Goal: Task Accomplishment & Management: Complete application form

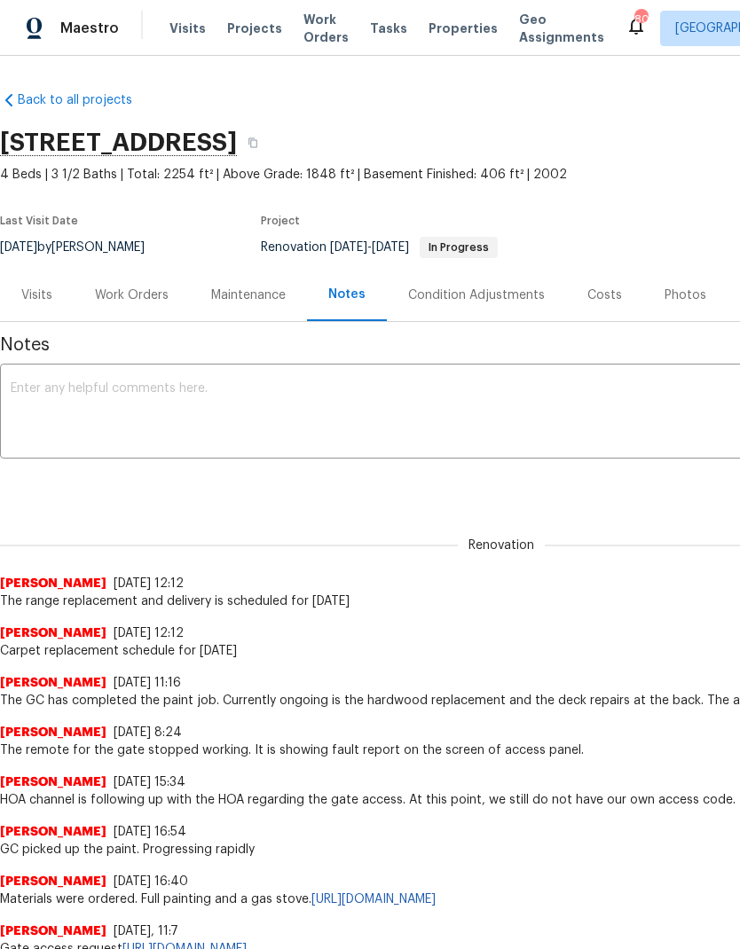
click at [131, 297] on div "Work Orders" at bounding box center [132, 296] width 74 height 18
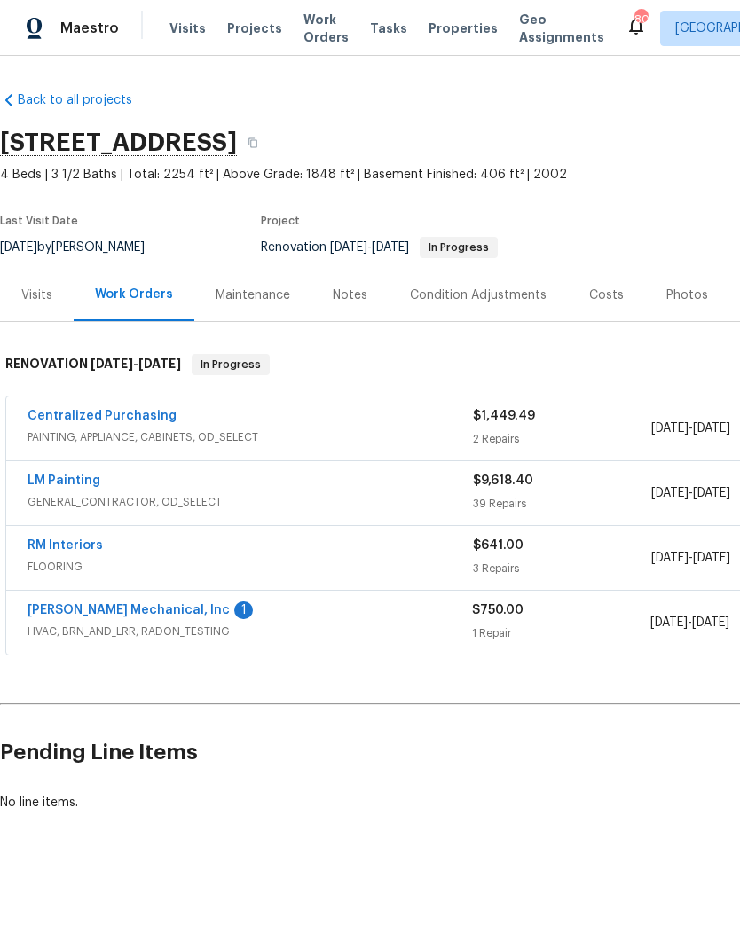
click at [74, 550] on link "RM Interiors" at bounding box center [65, 545] width 75 height 12
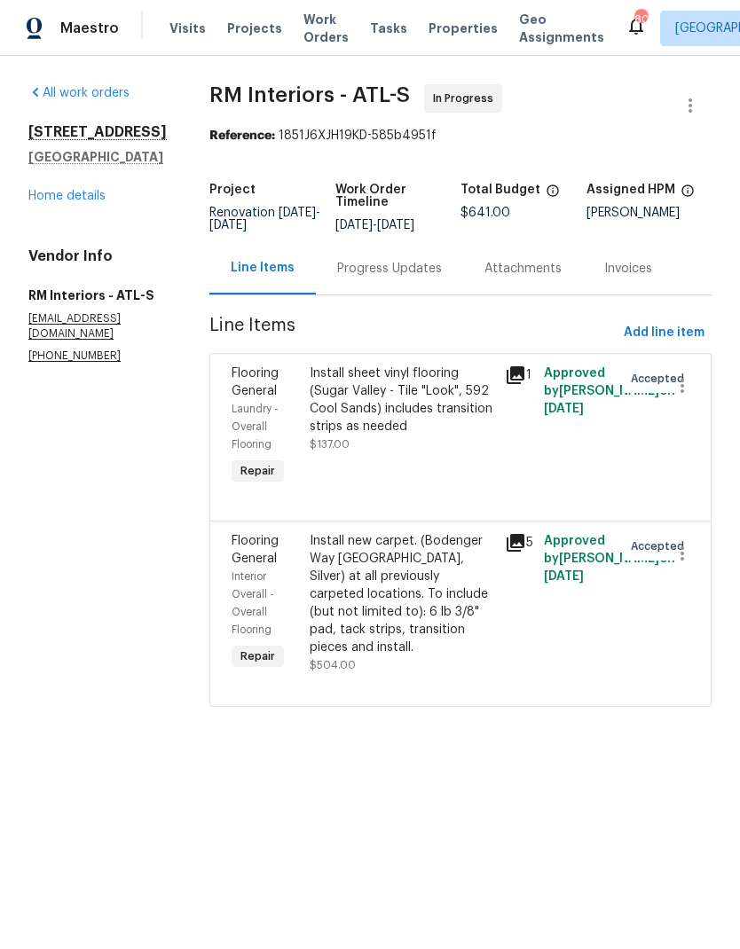
click at [508, 373] on icon at bounding box center [516, 375] width 18 height 18
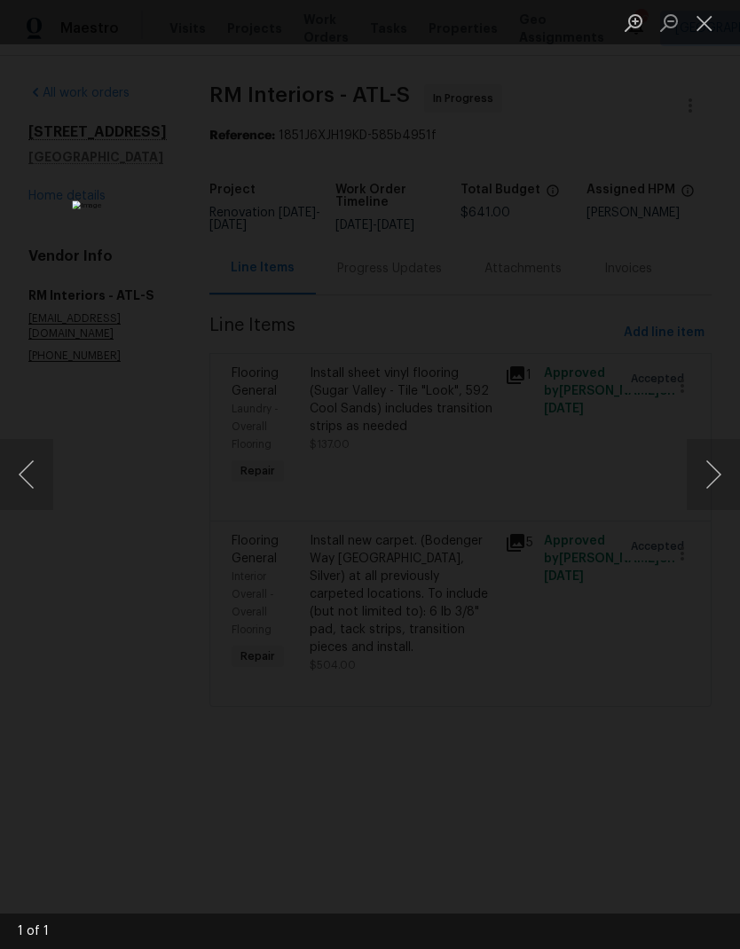
click at [700, 23] on button "Close lightbox" at bounding box center [704, 22] width 35 height 31
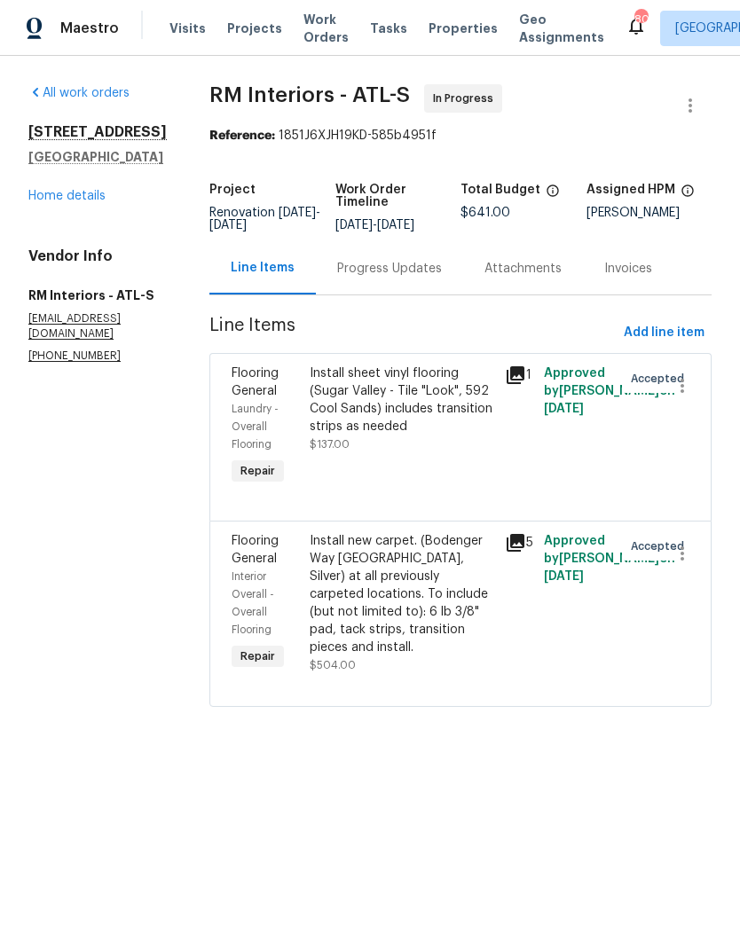
click at [366, 274] on div "Progress Updates" at bounding box center [389, 269] width 105 height 18
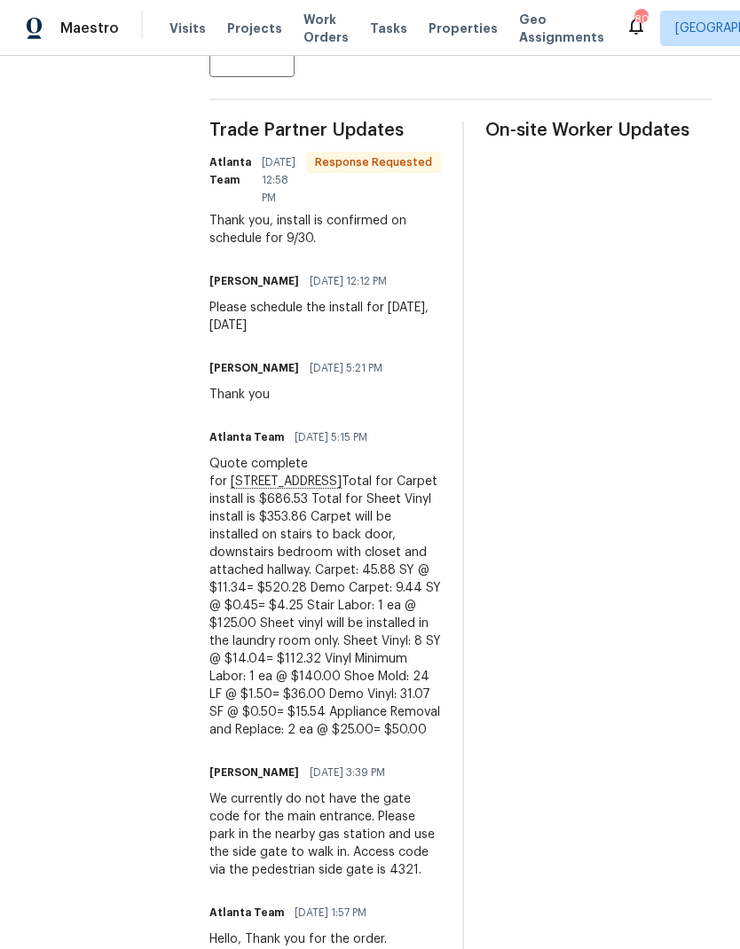
scroll to position [71, 0]
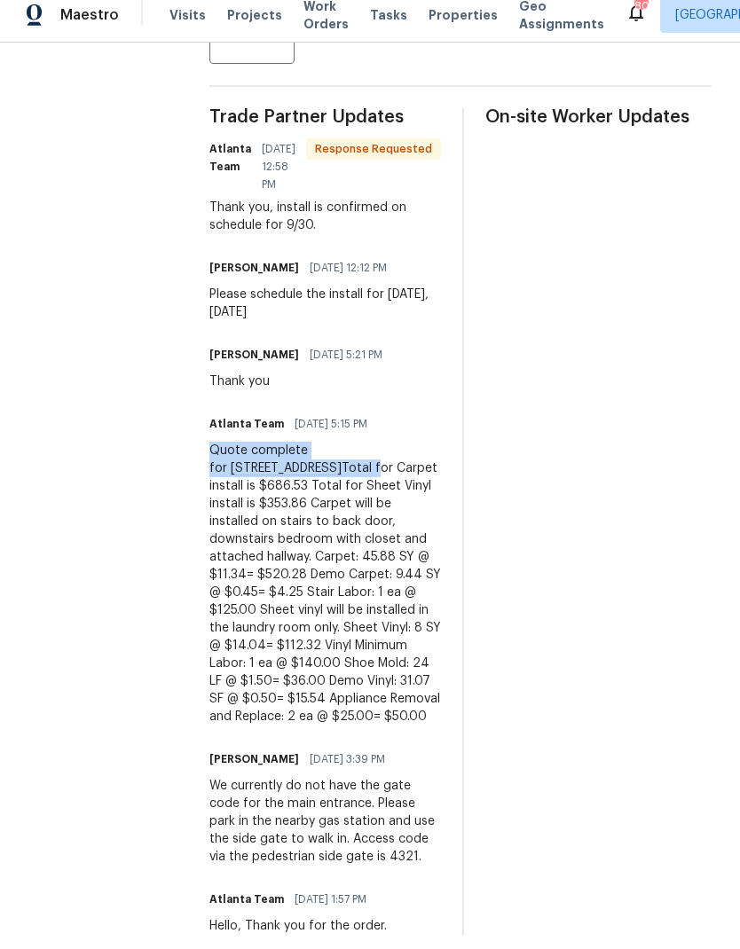
click at [355, 455] on div "Quote complete for [STREET_ADDRESS] Total for Carpet install is $686.53 Total f…" at bounding box center [325, 597] width 232 height 284
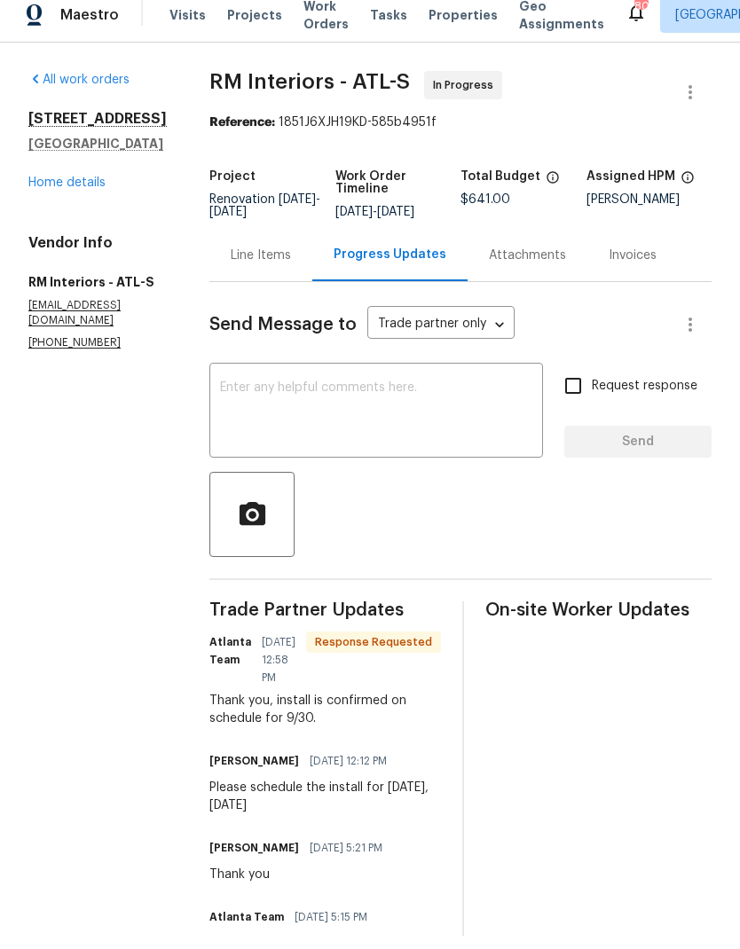
scroll to position [0, 0]
click at [247, 242] on div "Line Items" at bounding box center [260, 268] width 103 height 52
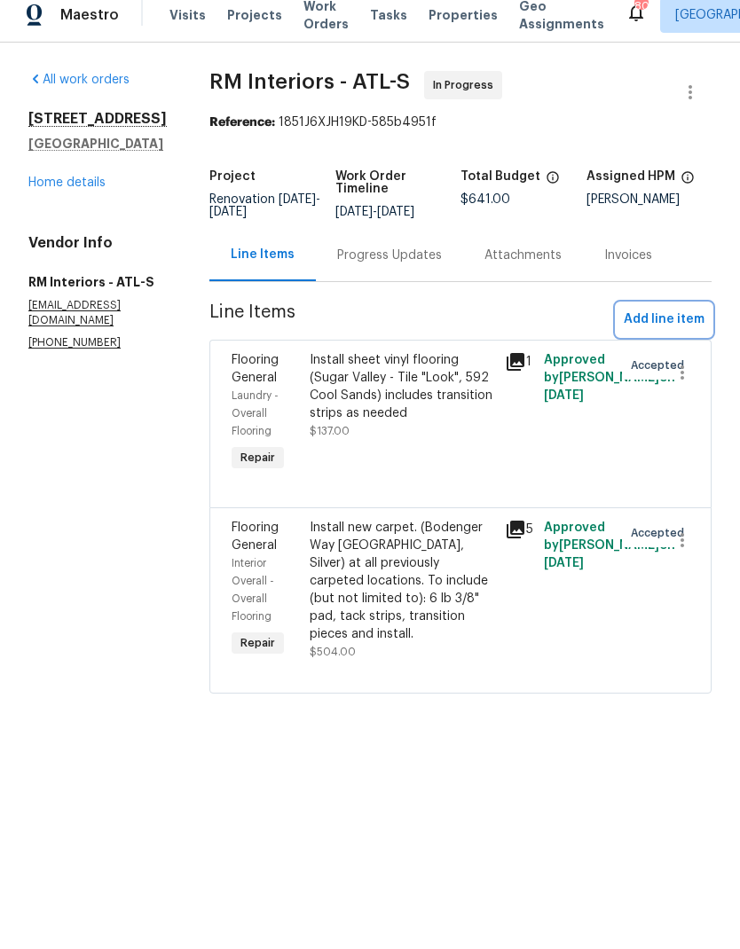
click at [656, 322] on span "Add line item" at bounding box center [664, 333] width 81 height 22
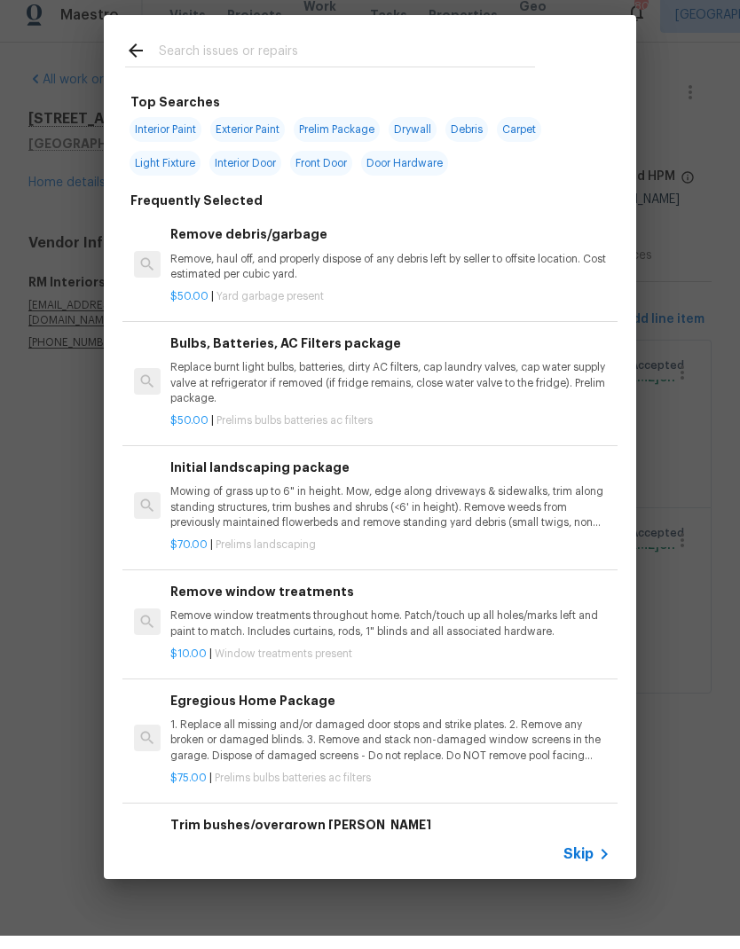
click at [589, 859] on span "Skip" at bounding box center [578, 868] width 30 height 18
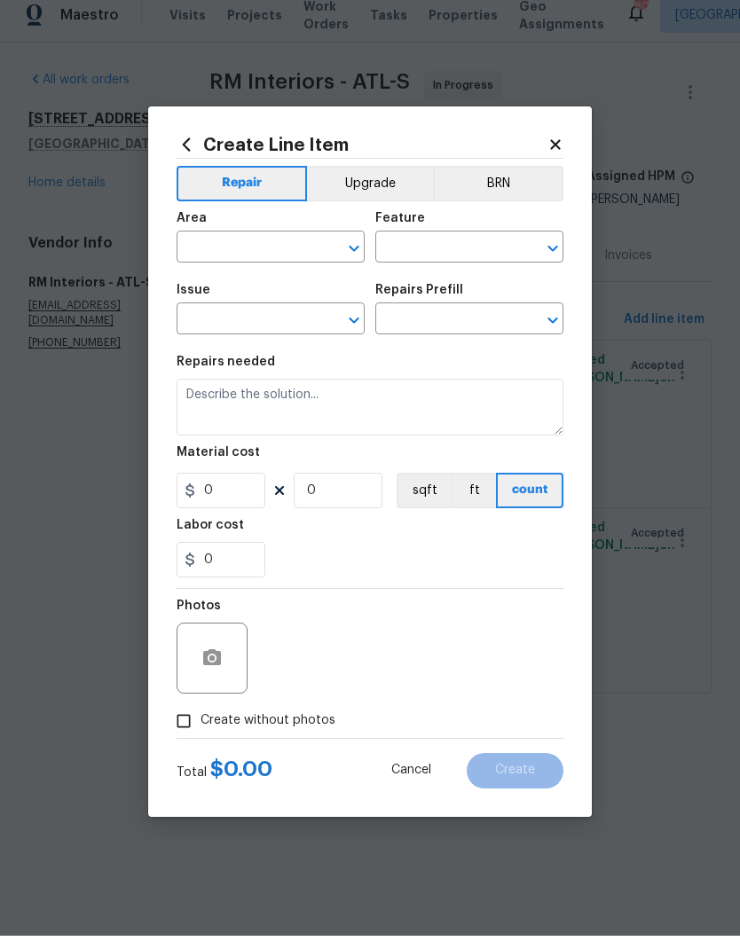
click at [288, 248] on input "text" at bounding box center [246, 262] width 138 height 28
click at [280, 316] on li "Interior Overall" at bounding box center [271, 330] width 188 height 29
type input "Interior Overall"
click at [460, 253] on input "text" at bounding box center [444, 262] width 138 height 28
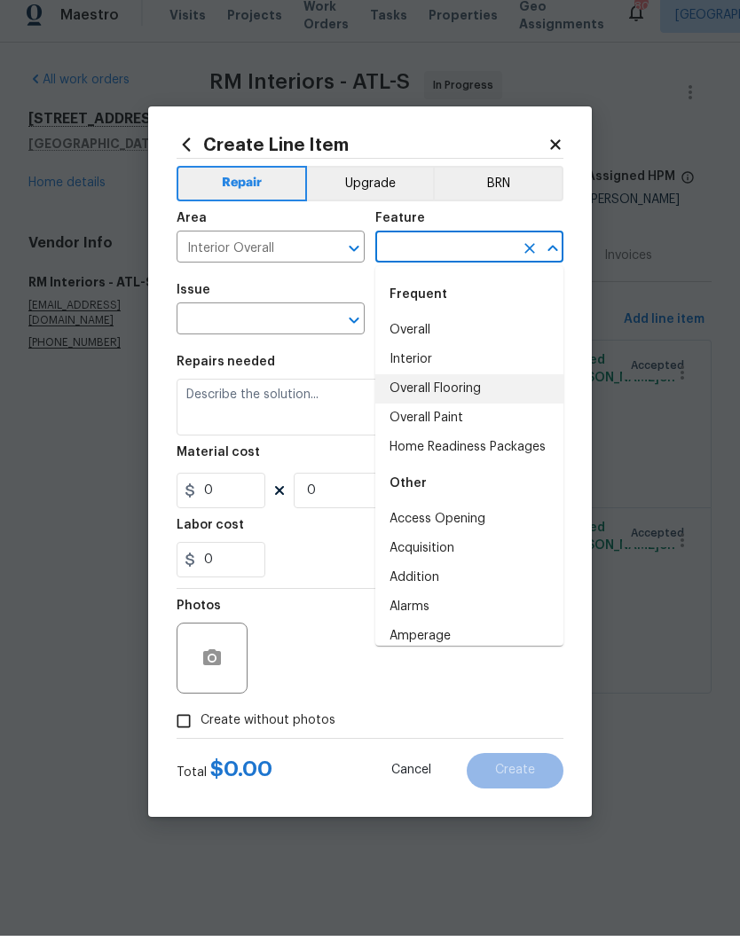
click at [481, 390] on li "Overall Flooring" at bounding box center [469, 402] width 188 height 29
type input "Overall Flooring"
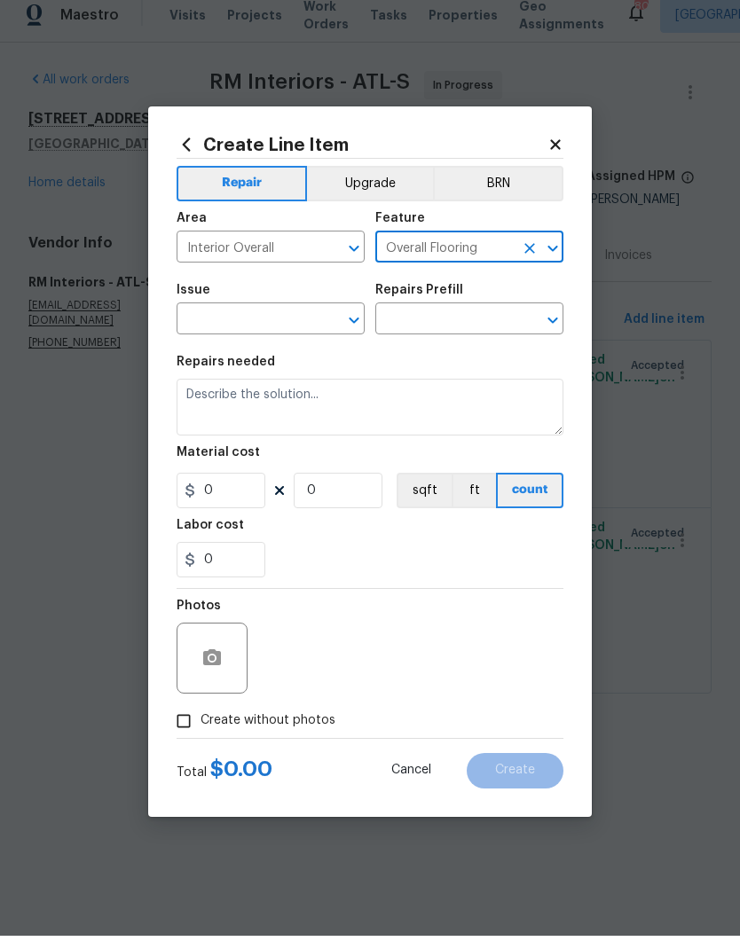
click at [279, 320] on input "text" at bounding box center [246, 334] width 138 height 28
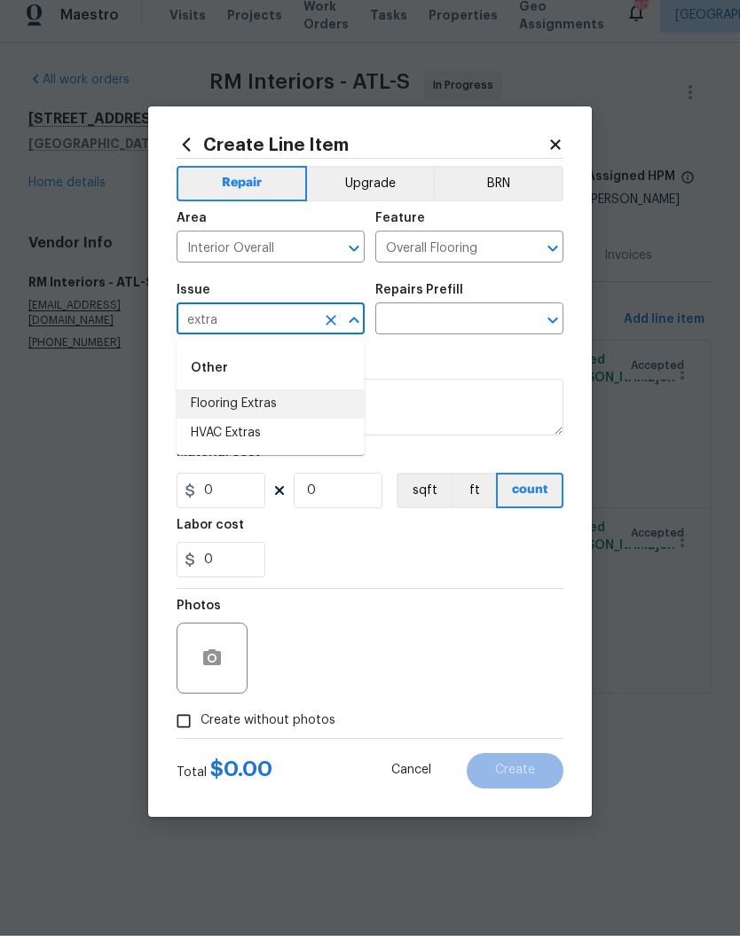
click at [294, 404] on li "Flooring Extras" at bounding box center [271, 417] width 188 height 29
type input "Flooring Extras"
click at [438, 320] on input "text" at bounding box center [444, 334] width 138 height 28
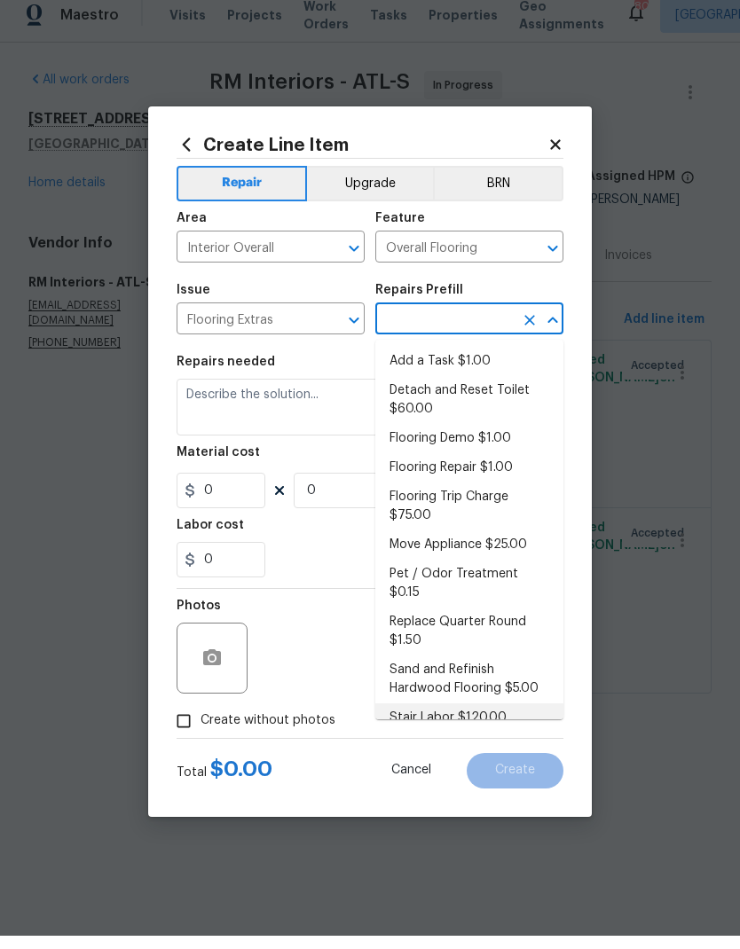
click at [485, 717] on li "Stair Labor $120.00" at bounding box center [469, 731] width 188 height 29
type input "Stair Labor $120.00"
type textarea "Stair Labor"
type input "1"
type input "Stair Labor $120.00"
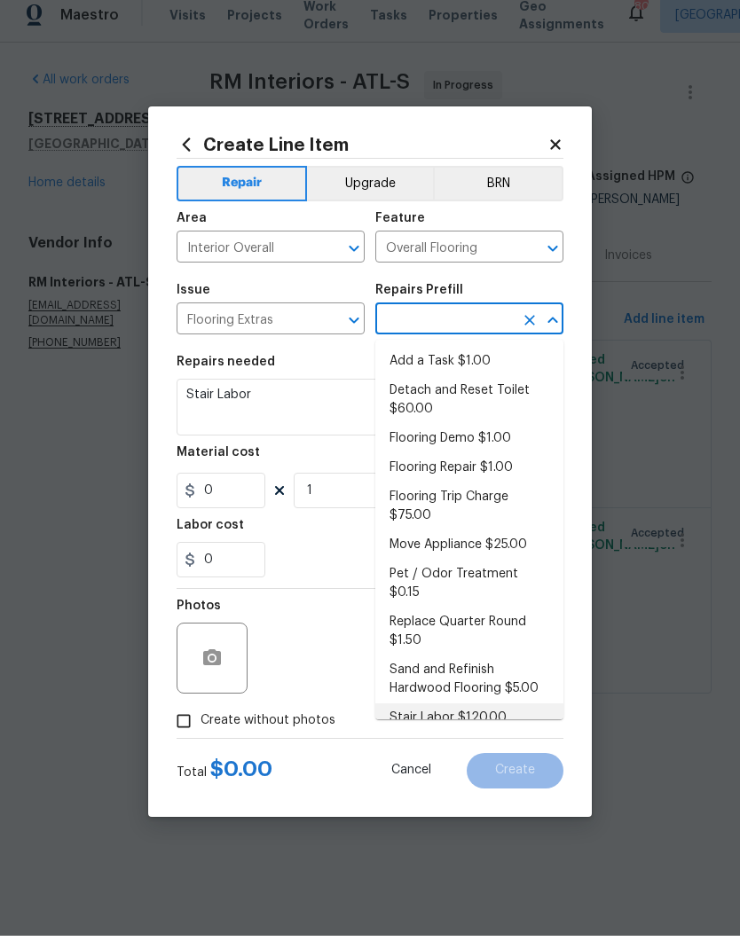
type input "120"
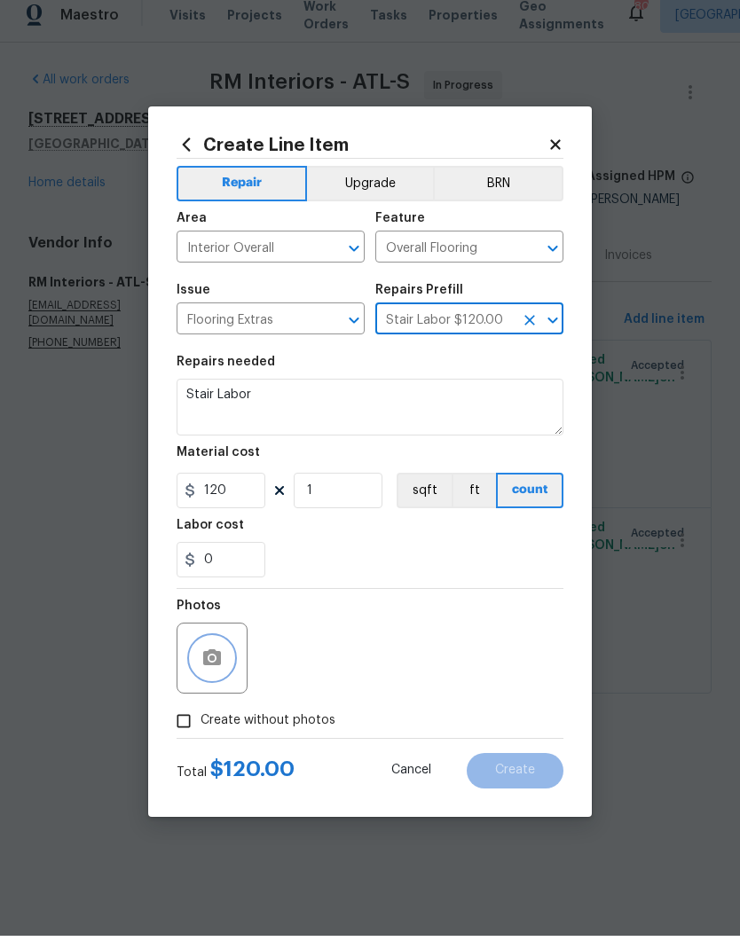
click at [228, 661] on button "button" at bounding box center [212, 671] width 43 height 43
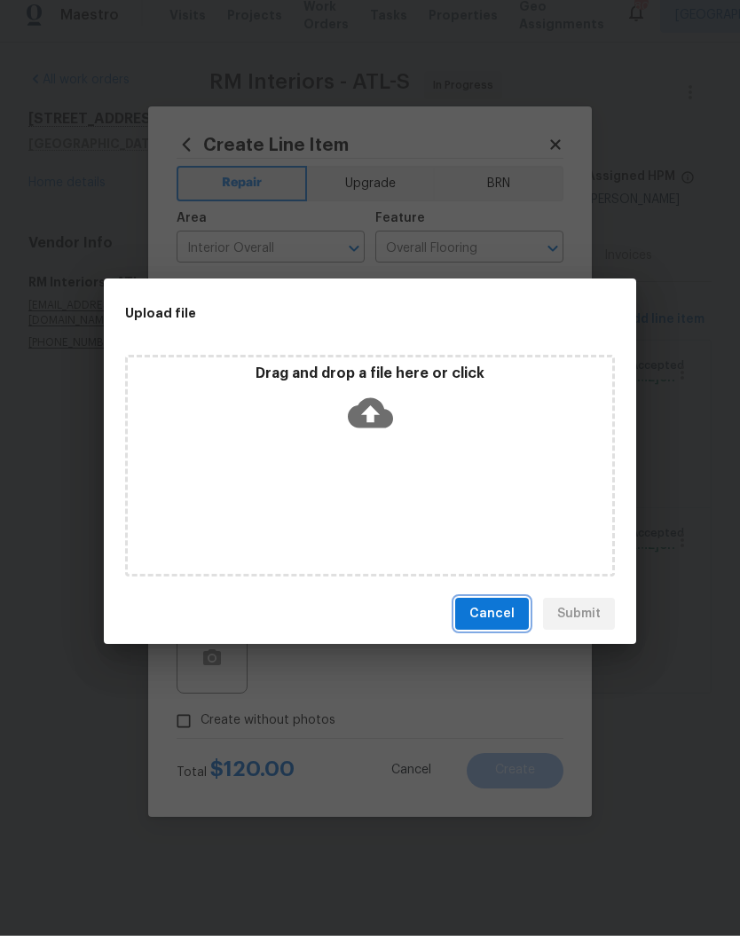
click at [502, 617] on span "Cancel" at bounding box center [491, 628] width 45 height 22
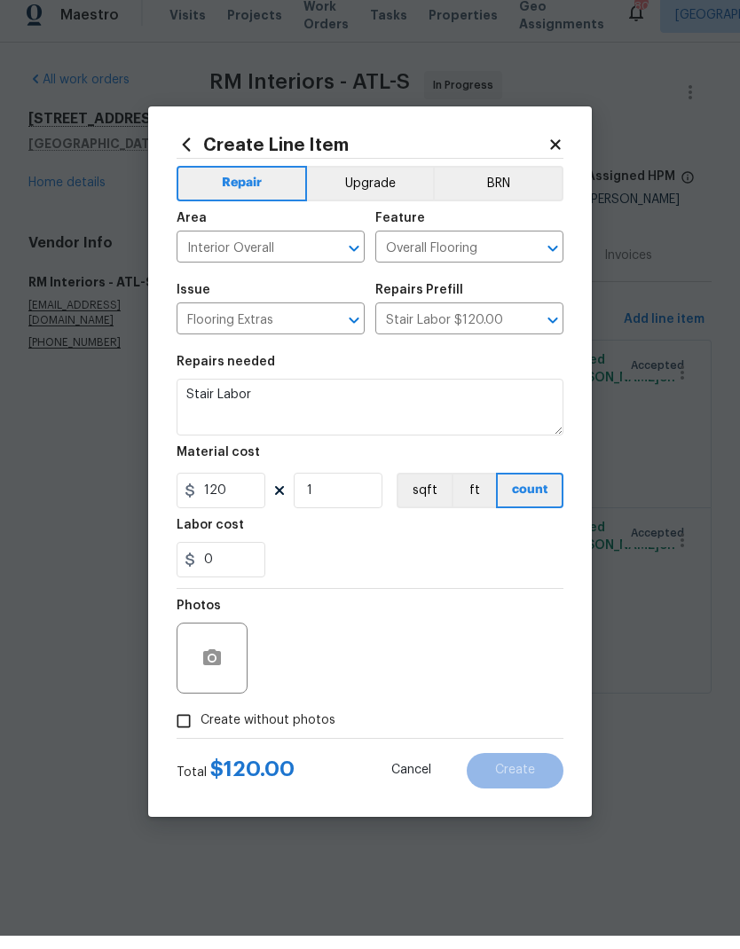
click at [278, 725] on span "Create without photos" at bounding box center [268, 734] width 135 height 19
click at [201, 723] on input "Create without photos" at bounding box center [184, 735] width 34 height 34
checkbox input "true"
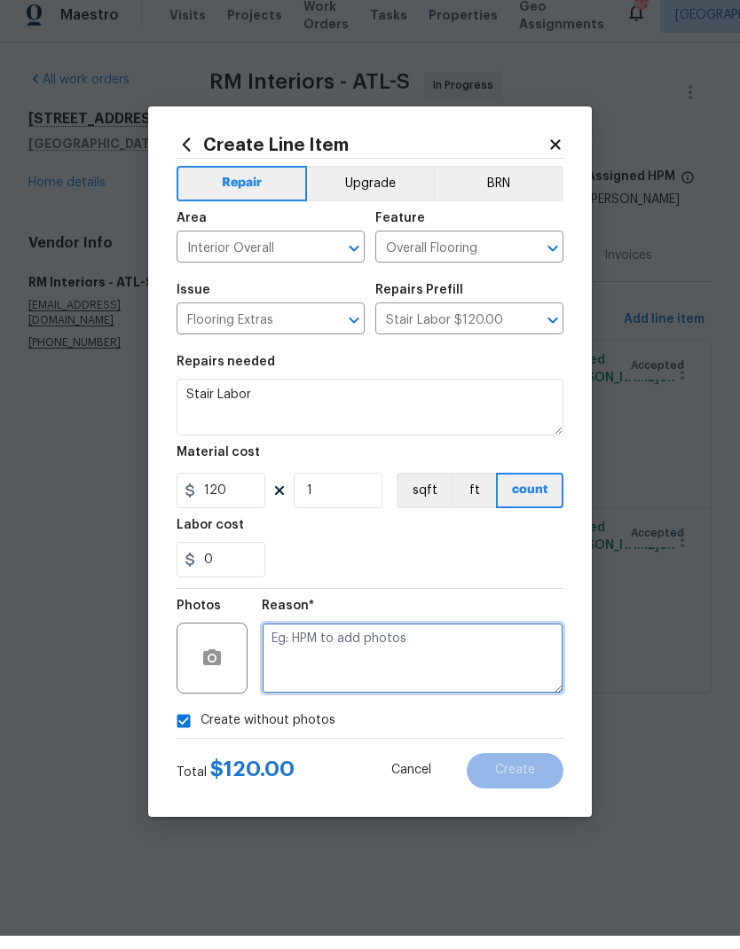
click at [472, 655] on textarea at bounding box center [413, 671] width 302 height 71
click at [538, 773] on button "Create" at bounding box center [515, 784] width 97 height 35
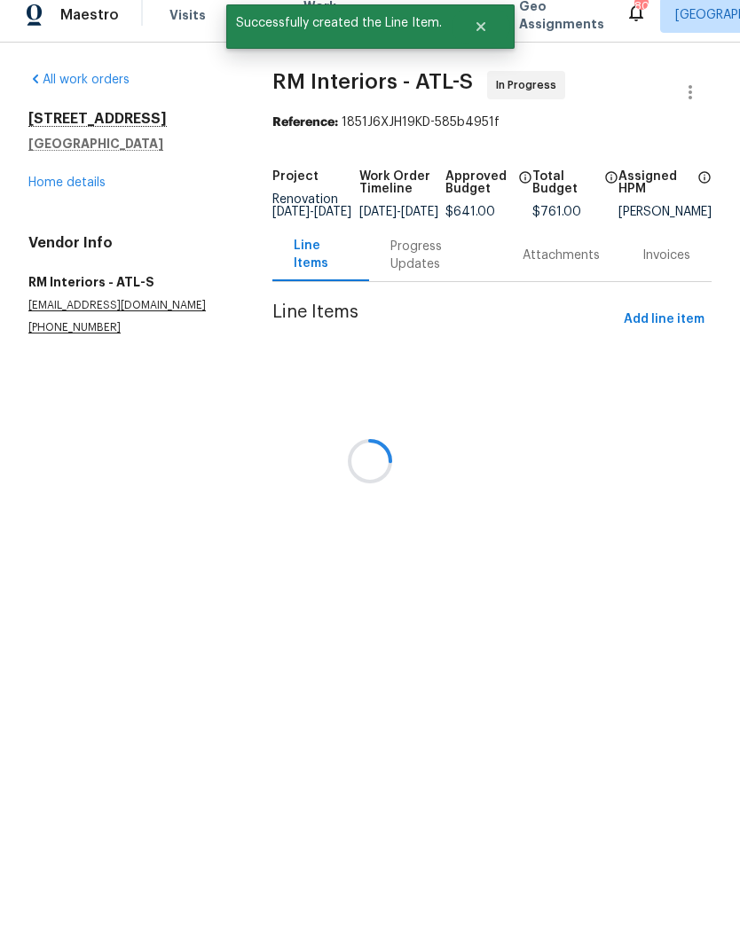
scroll to position [13, 0]
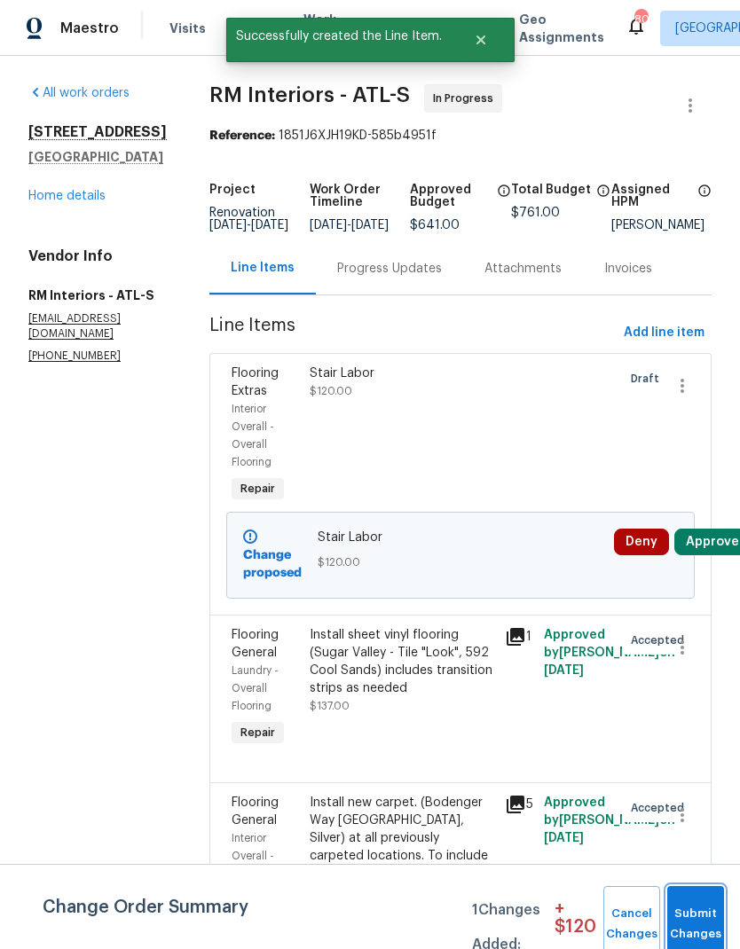
click at [691, 917] on button "Submit Changes" at bounding box center [695, 924] width 57 height 76
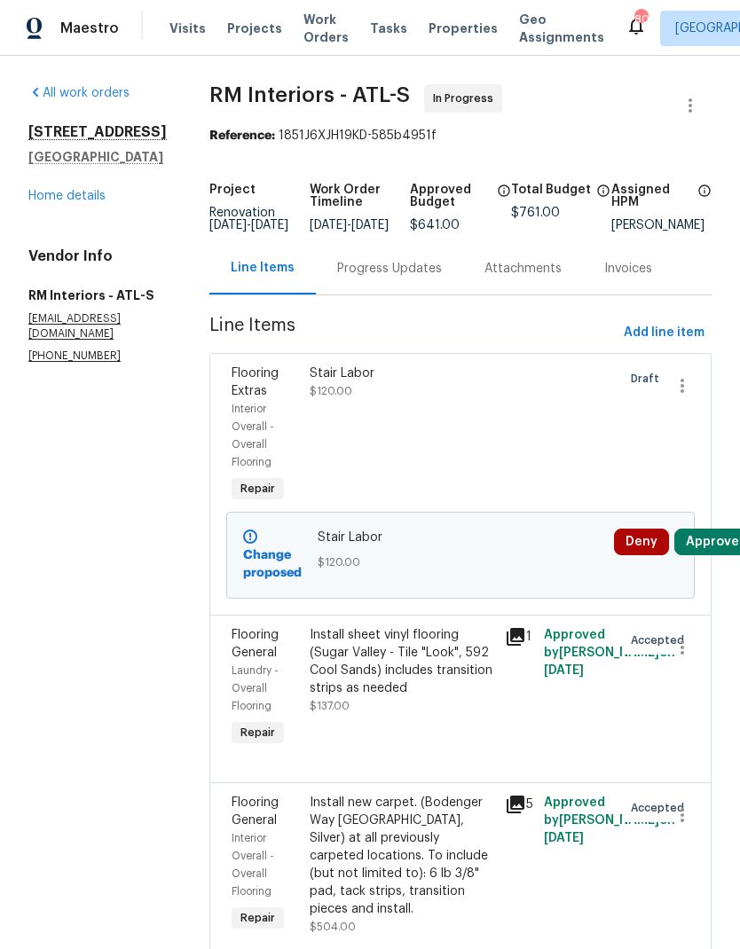
click at [386, 263] on div "Progress Updates" at bounding box center [389, 269] width 105 height 18
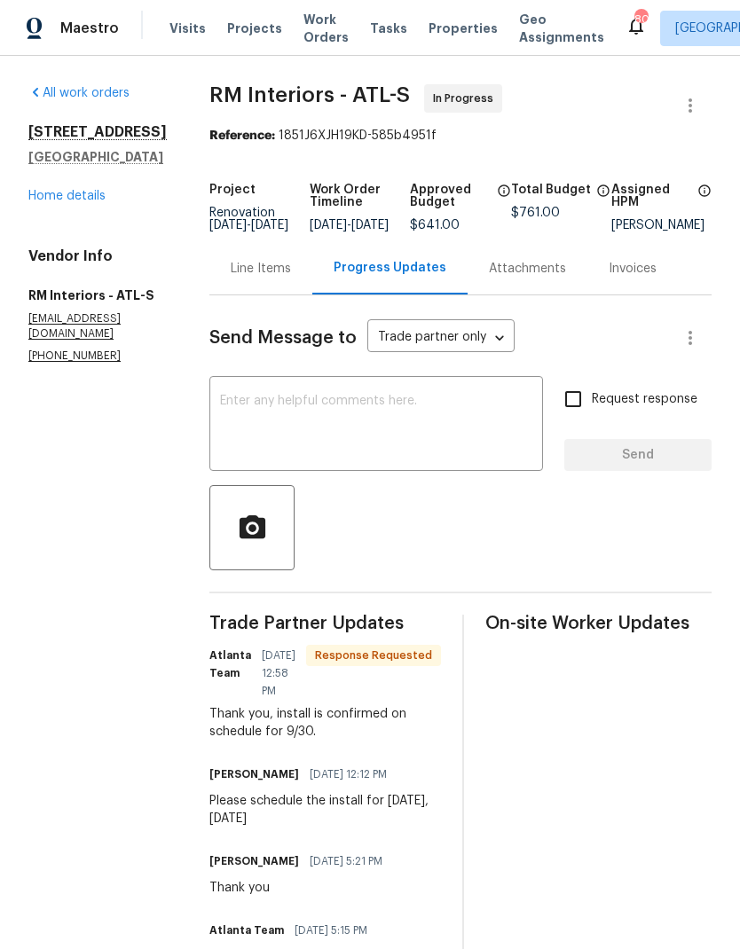
click at [250, 278] on div "Line Items" at bounding box center [260, 268] width 103 height 52
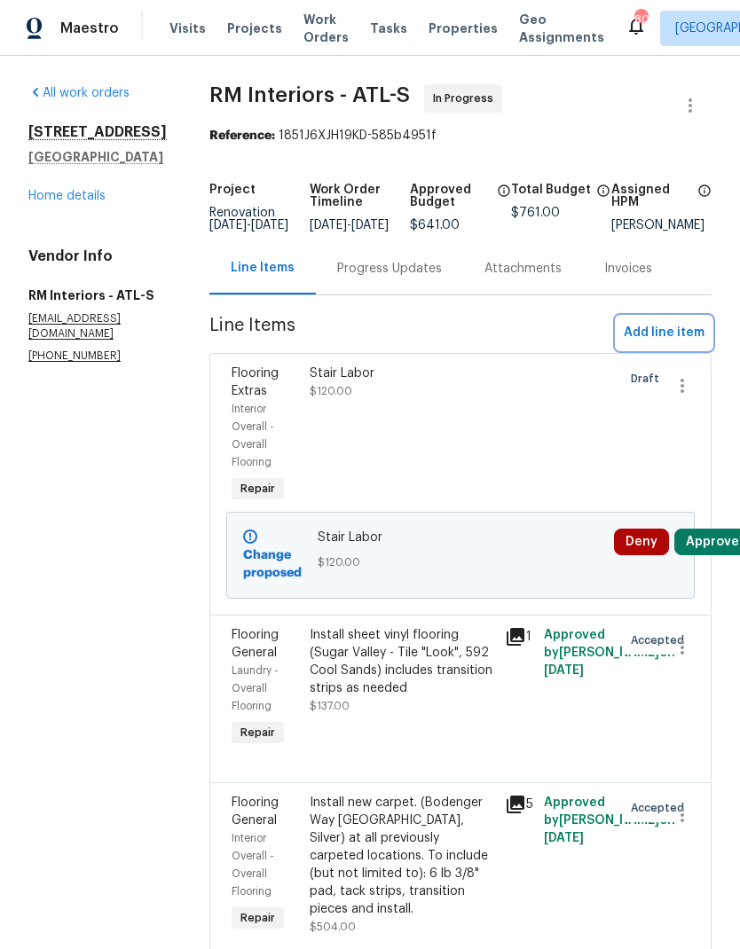
click at [663, 335] on span "Add line item" at bounding box center [664, 333] width 81 height 22
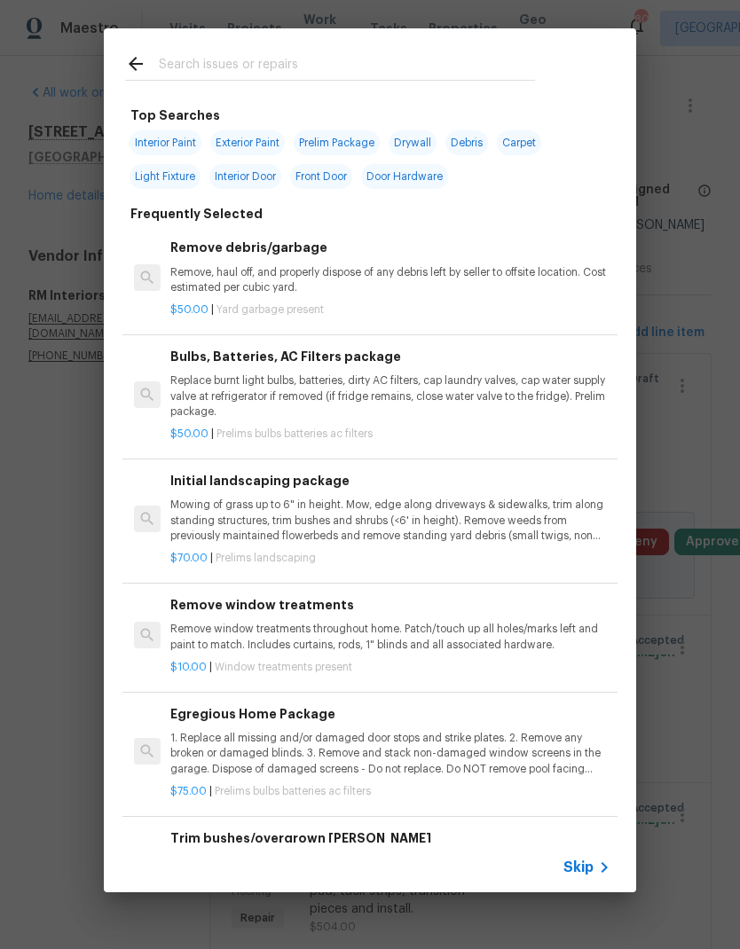
click at [585, 869] on span "Skip" at bounding box center [578, 868] width 30 height 18
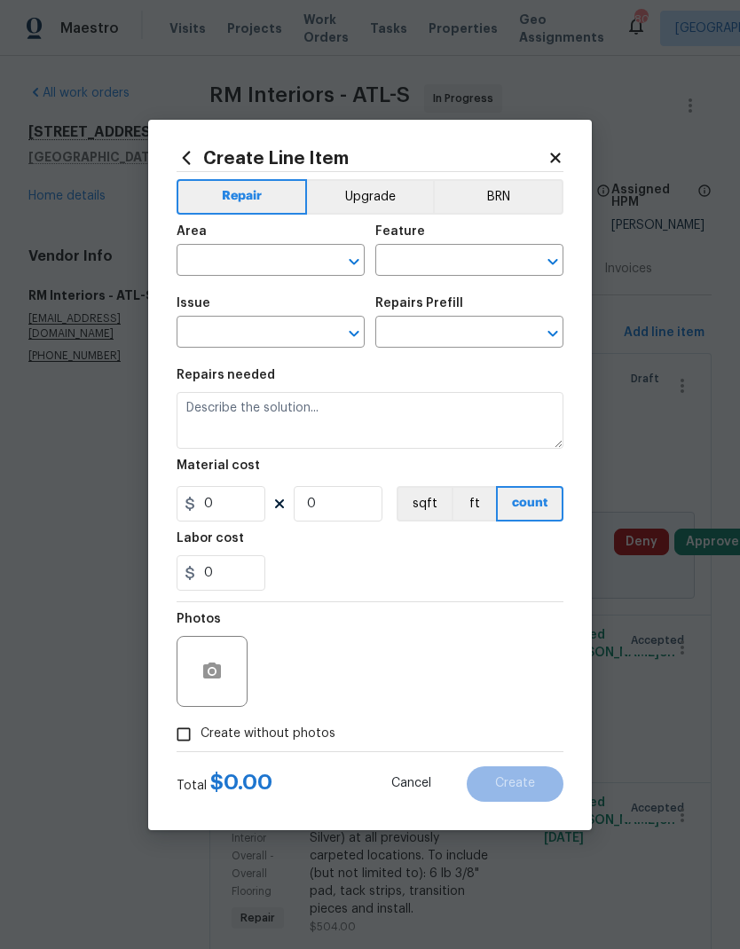
click at [269, 290] on span "Issue ​" at bounding box center [271, 323] width 188 height 72
click at [282, 254] on input "text" at bounding box center [246, 262] width 138 height 28
click at [302, 333] on li "Interior Overall" at bounding box center [271, 343] width 188 height 29
type input "Interior Overall"
click at [406, 265] on input "text" at bounding box center [444, 262] width 138 height 28
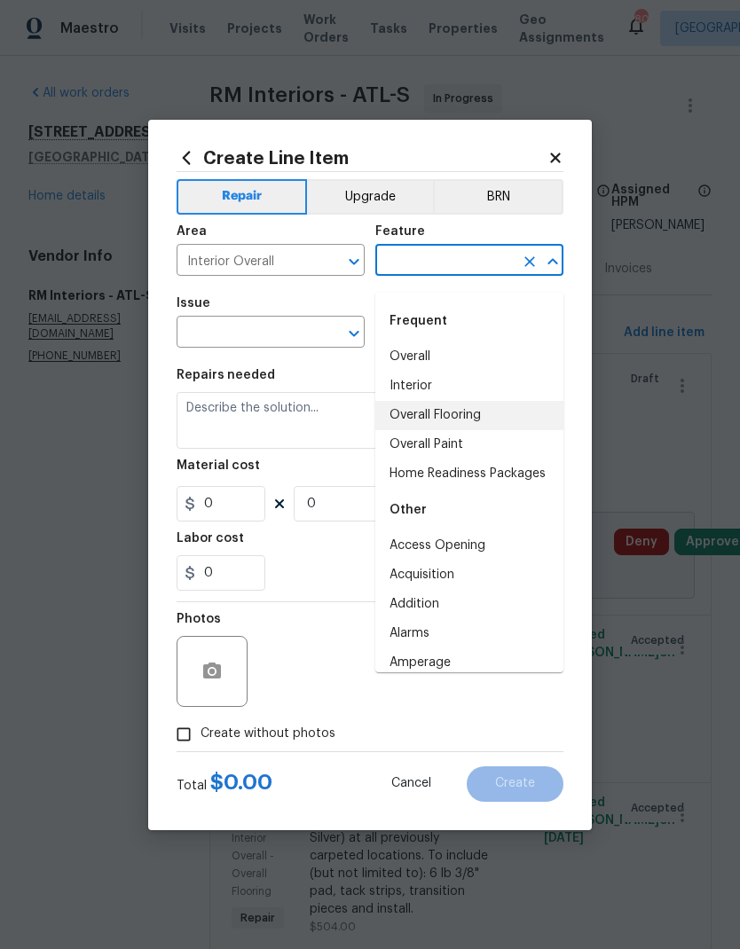
click at [468, 403] on li "Overall Flooring" at bounding box center [469, 415] width 188 height 29
type input "Overall Flooring"
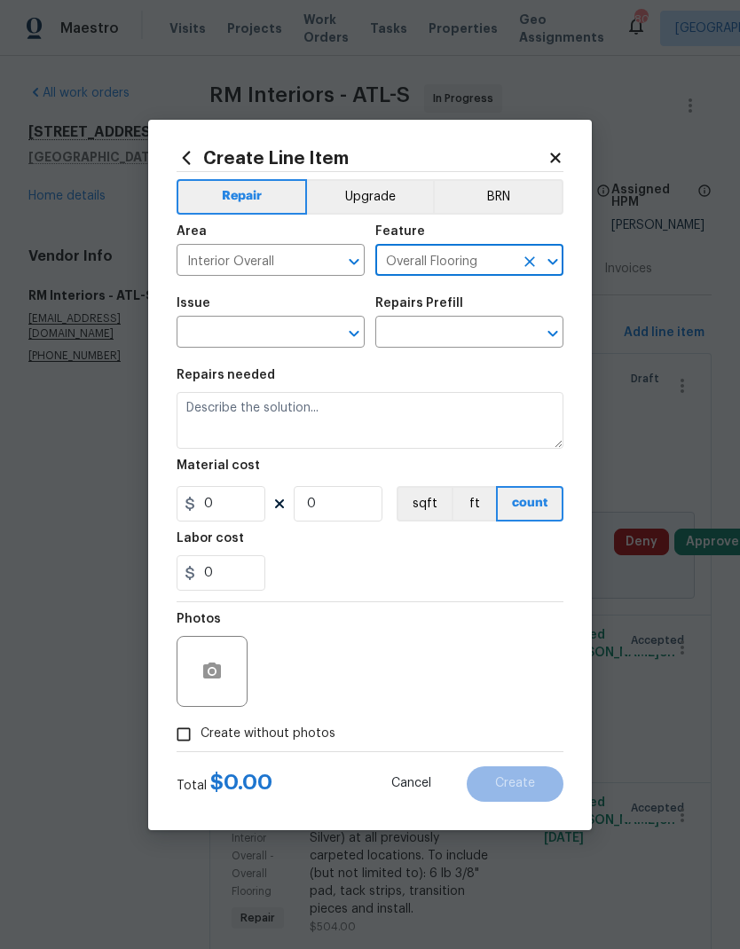
click at [258, 333] on input "text" at bounding box center [246, 334] width 138 height 28
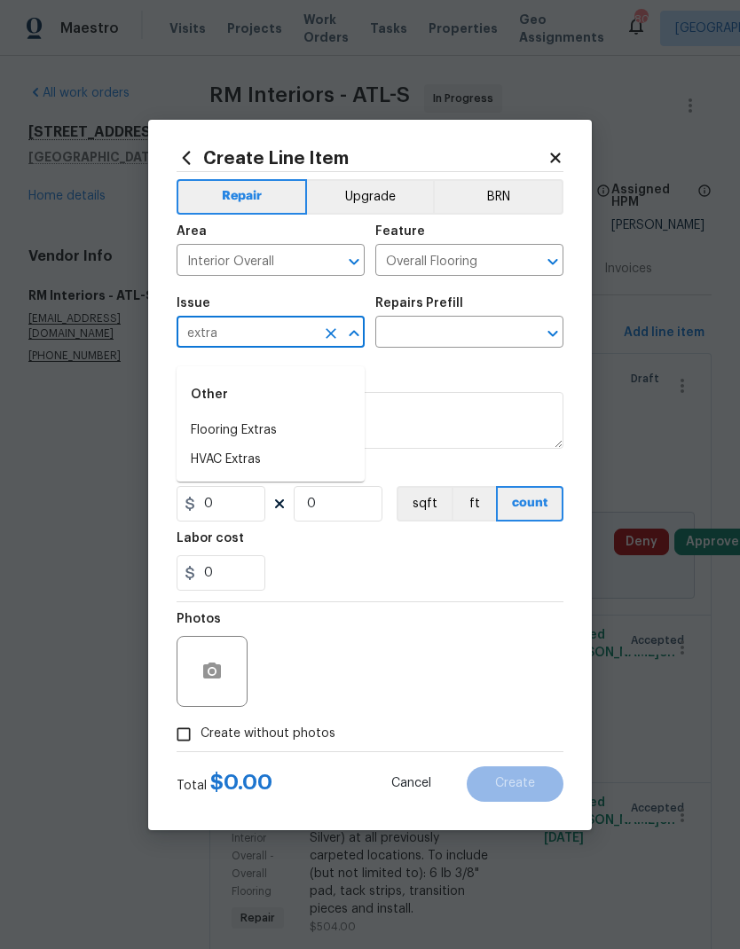
click at [283, 416] on li "Flooring Extras" at bounding box center [271, 430] width 188 height 29
type input "Flooring Extras"
click at [421, 331] on input "text" at bounding box center [444, 334] width 138 height 28
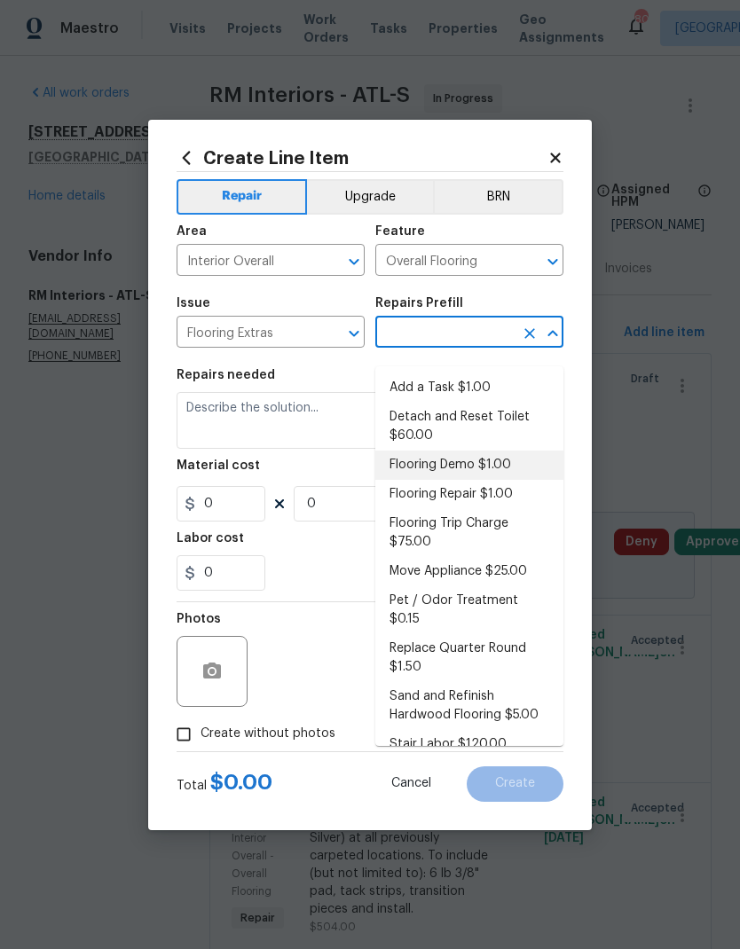
click at [481, 451] on li "Flooring Demo $1.00" at bounding box center [469, 465] width 188 height 29
type input "Flooring Demo $1.00"
type textarea "Demo existing flooring."
type input "1"
type input "Flooring Demo $1.00"
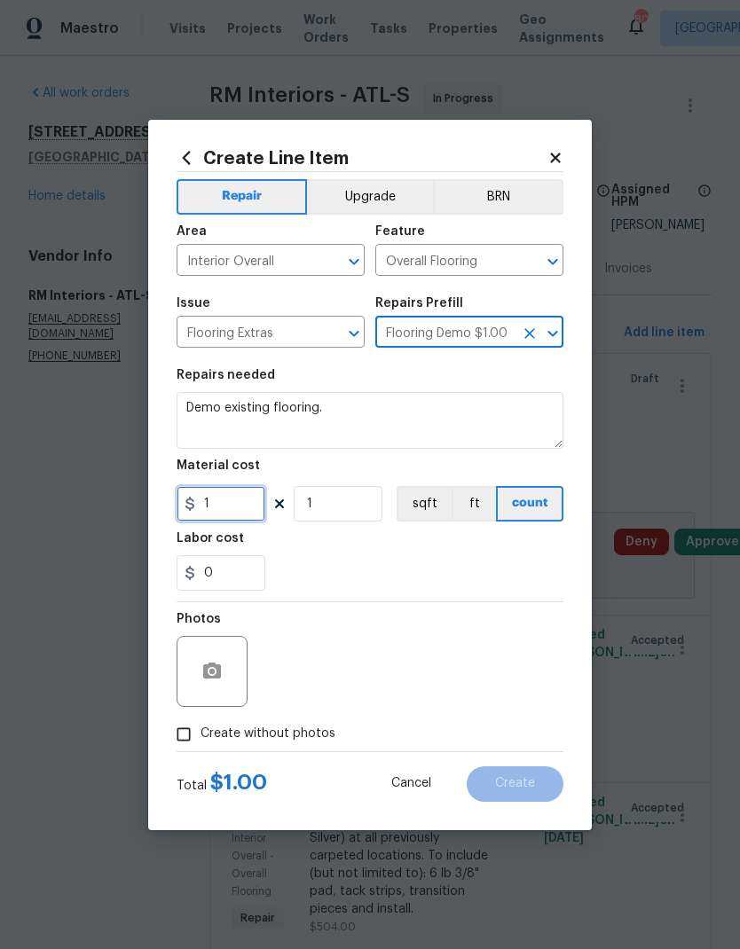
click at [240, 506] on input "1" at bounding box center [221, 503] width 89 height 35
type input "9.25"
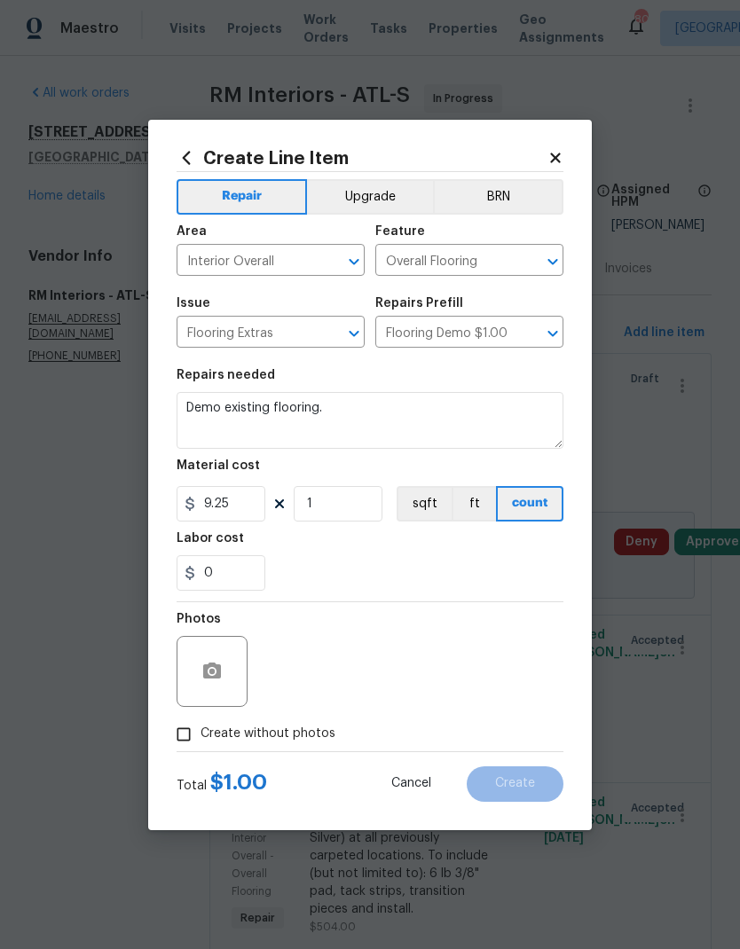
click at [303, 736] on span "Create without photos" at bounding box center [268, 734] width 135 height 19
click at [201, 736] on input "Create without photos" at bounding box center [184, 735] width 34 height 34
checkbox input "true"
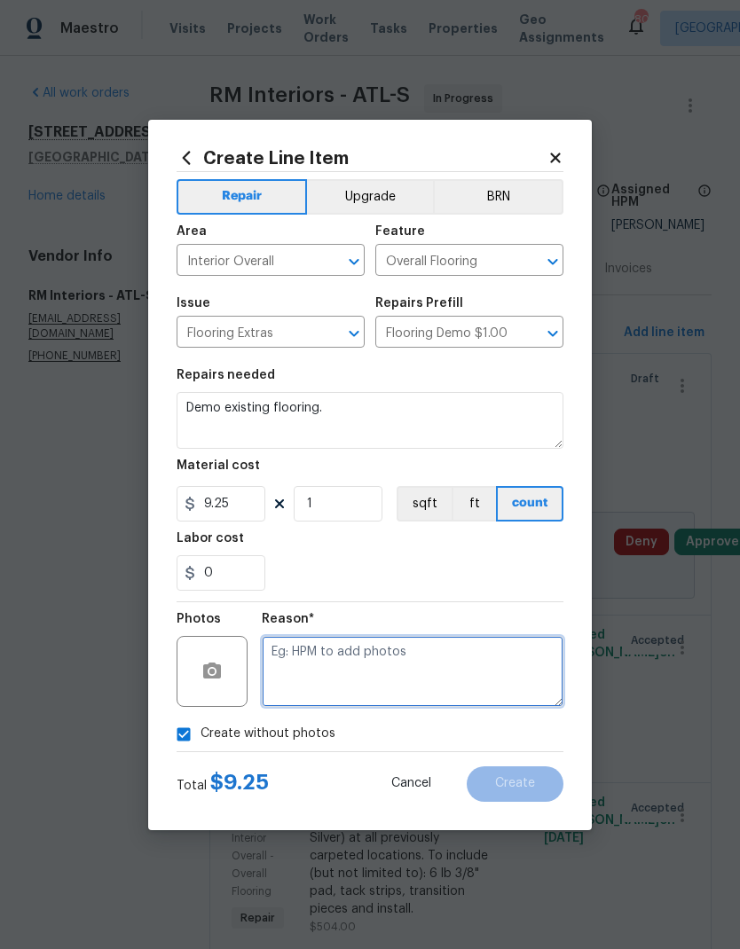
click at [410, 670] on textarea at bounding box center [413, 671] width 302 height 71
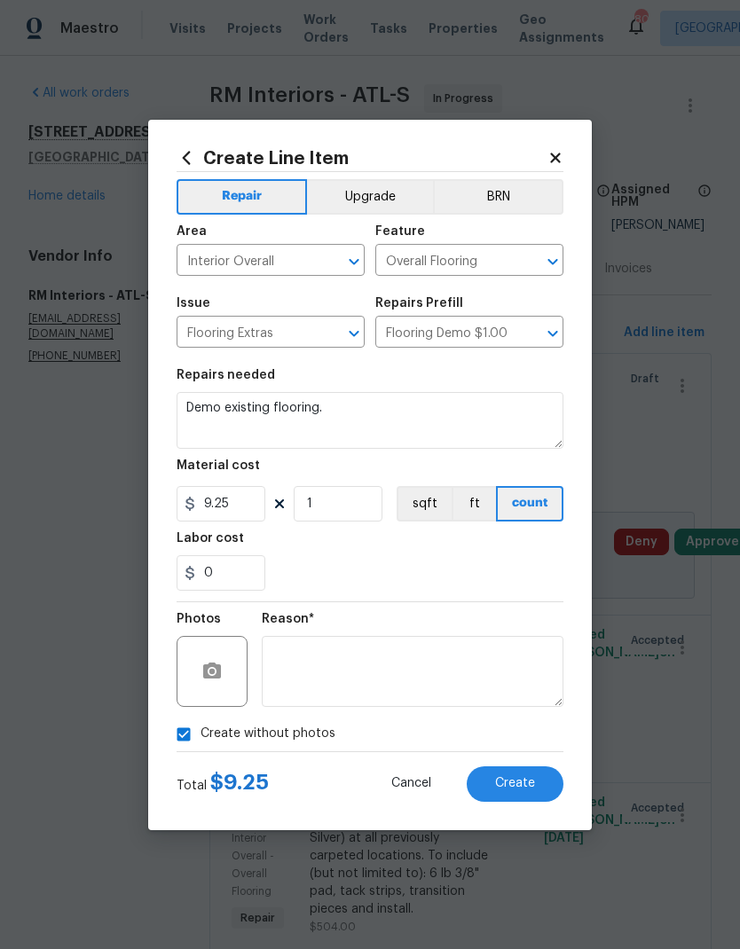
click at [538, 782] on button "Create" at bounding box center [515, 784] width 97 height 35
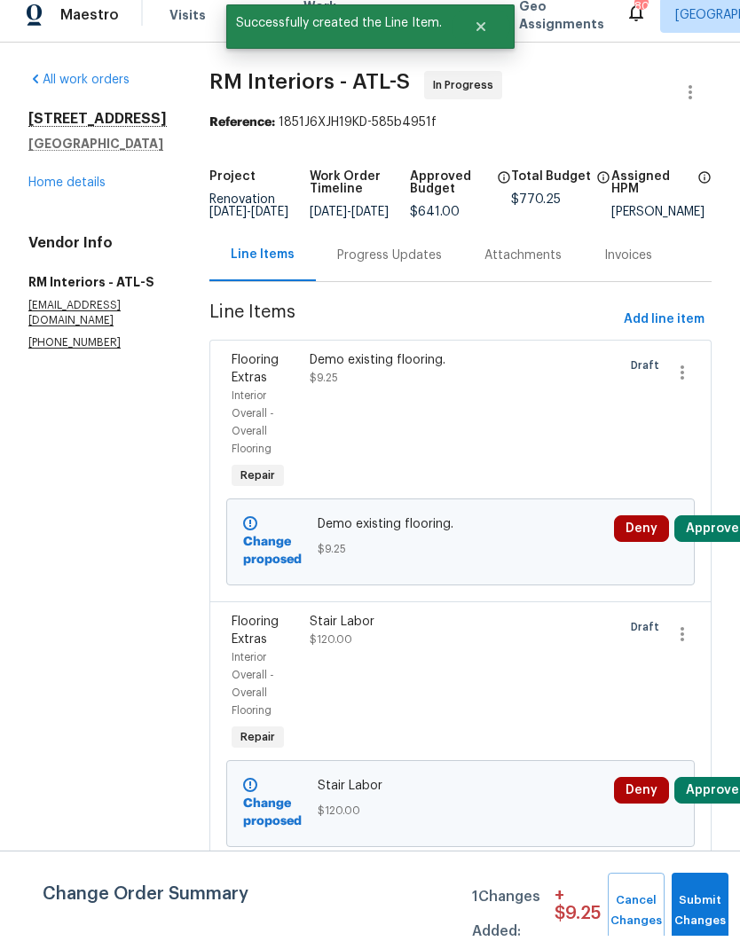
scroll to position [13, 0]
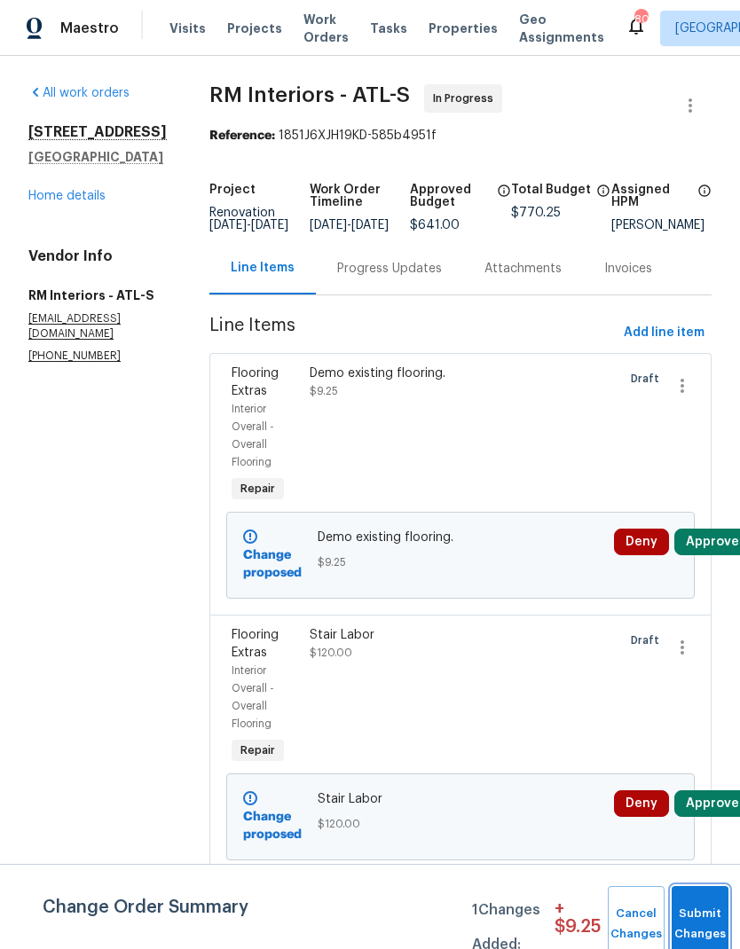
click at [697, 903] on button "Submit Changes" at bounding box center [700, 924] width 57 height 76
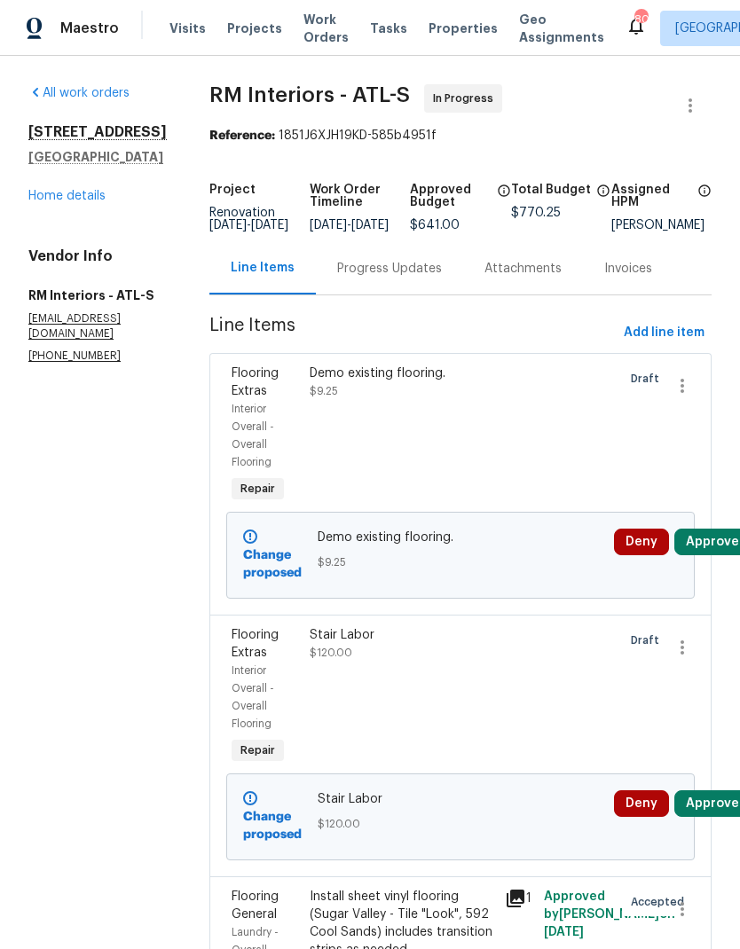
click at [373, 273] on div "Progress Updates" at bounding box center [389, 269] width 105 height 18
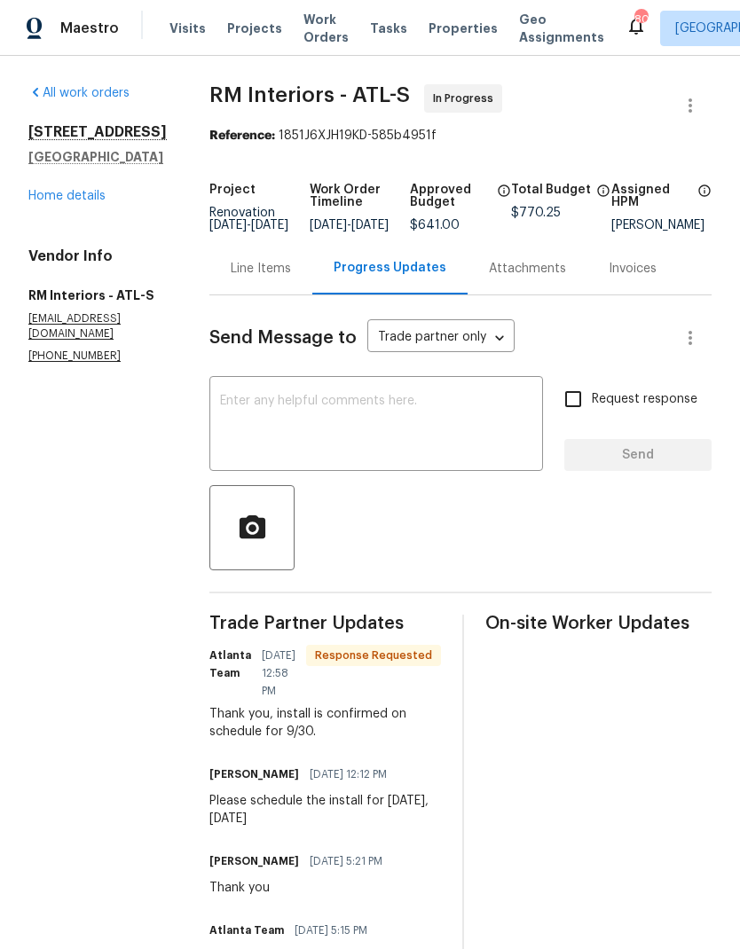
click at [232, 277] on div "Line Items" at bounding box center [261, 269] width 60 height 18
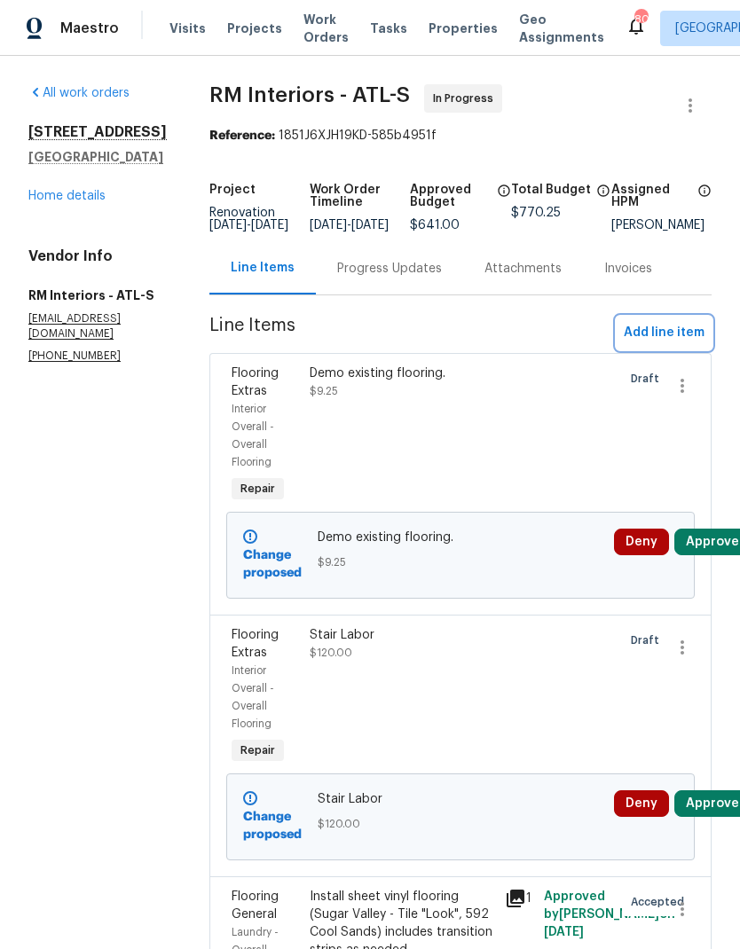
click at [657, 327] on span "Add line item" at bounding box center [664, 333] width 81 height 22
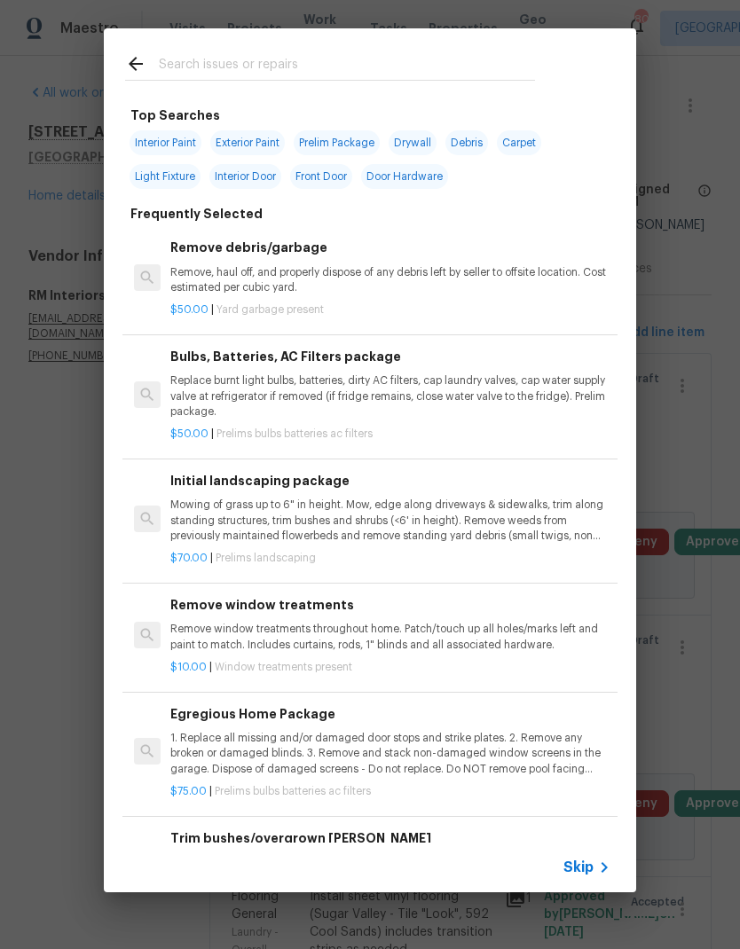
click at [592, 869] on span "Skip" at bounding box center [578, 868] width 30 height 18
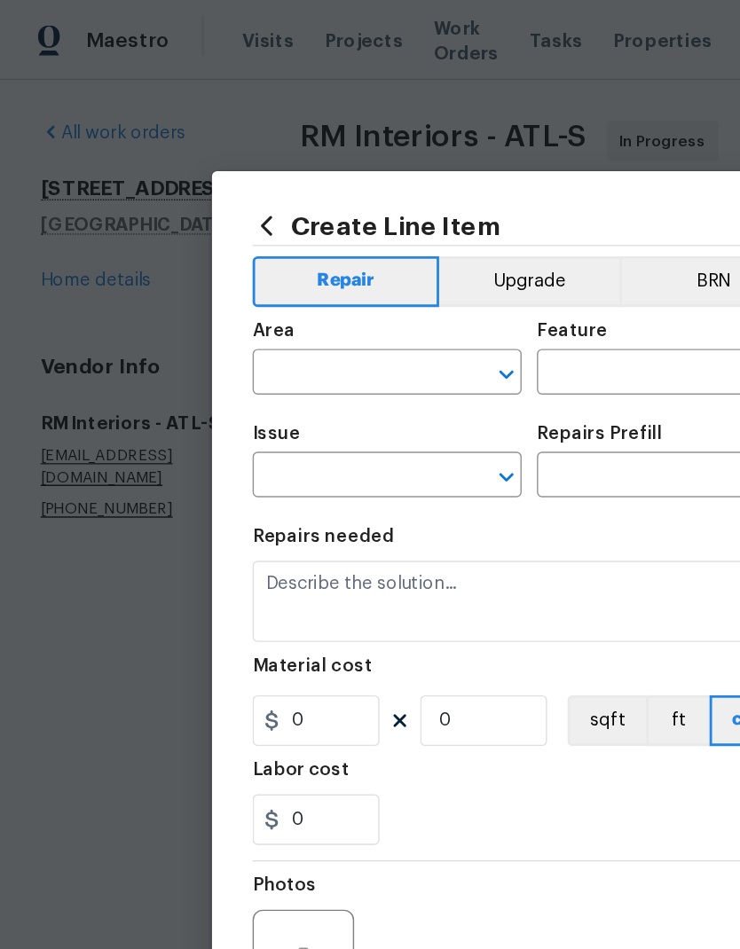
click at [271, 253] on input "text" at bounding box center [246, 262] width 138 height 28
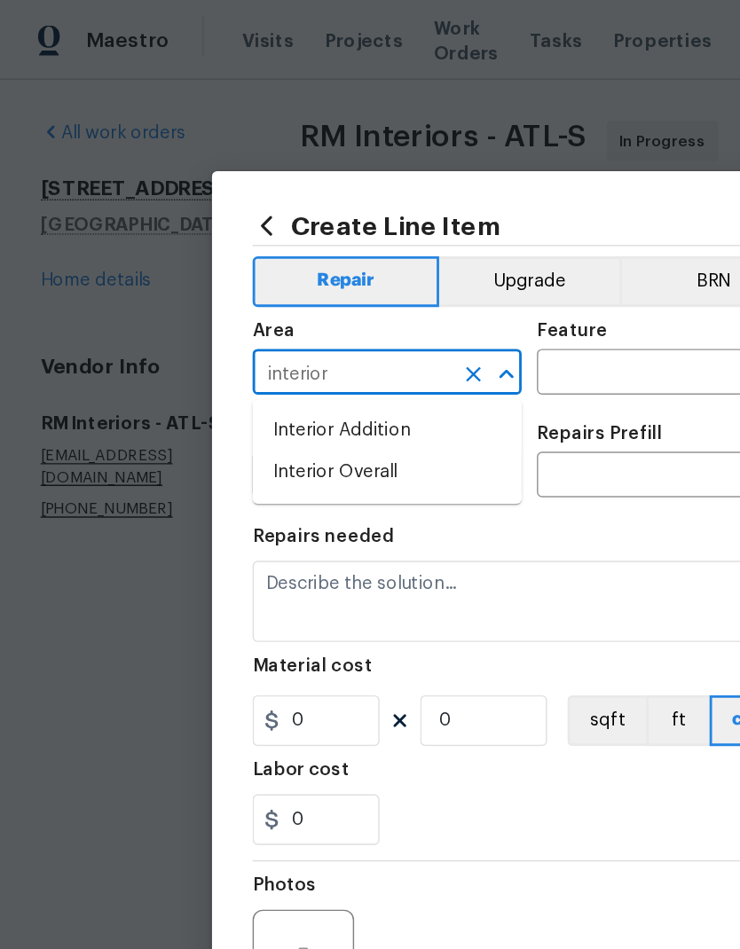
click at [282, 319] on li "Interior Overall" at bounding box center [271, 330] width 188 height 29
type input "Interior Overall"
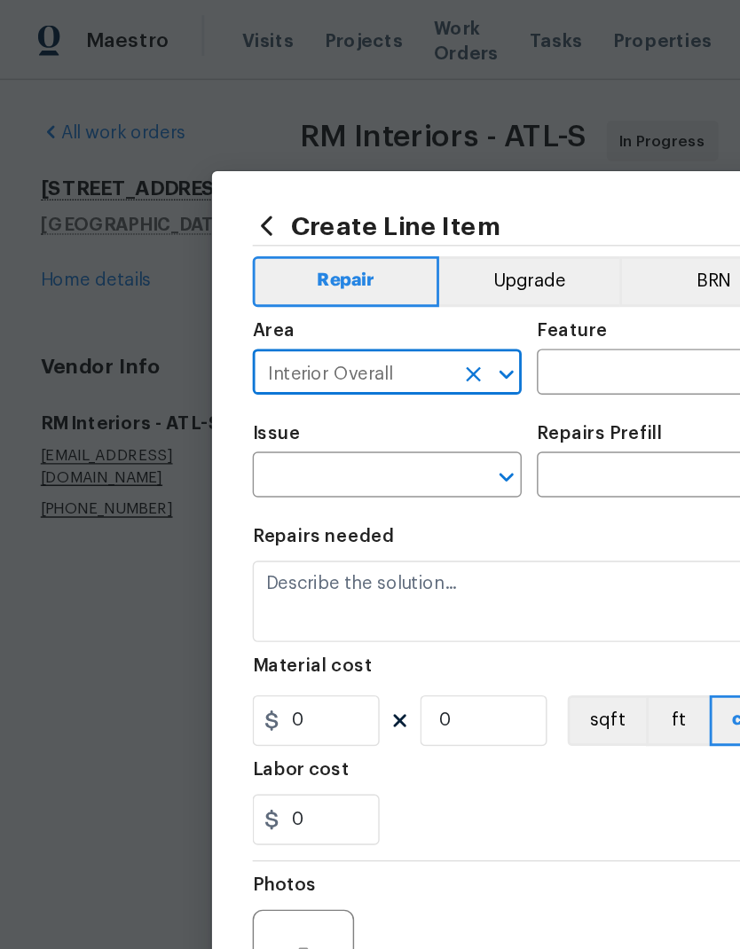
click at [432, 261] on input "text" at bounding box center [444, 262] width 138 height 28
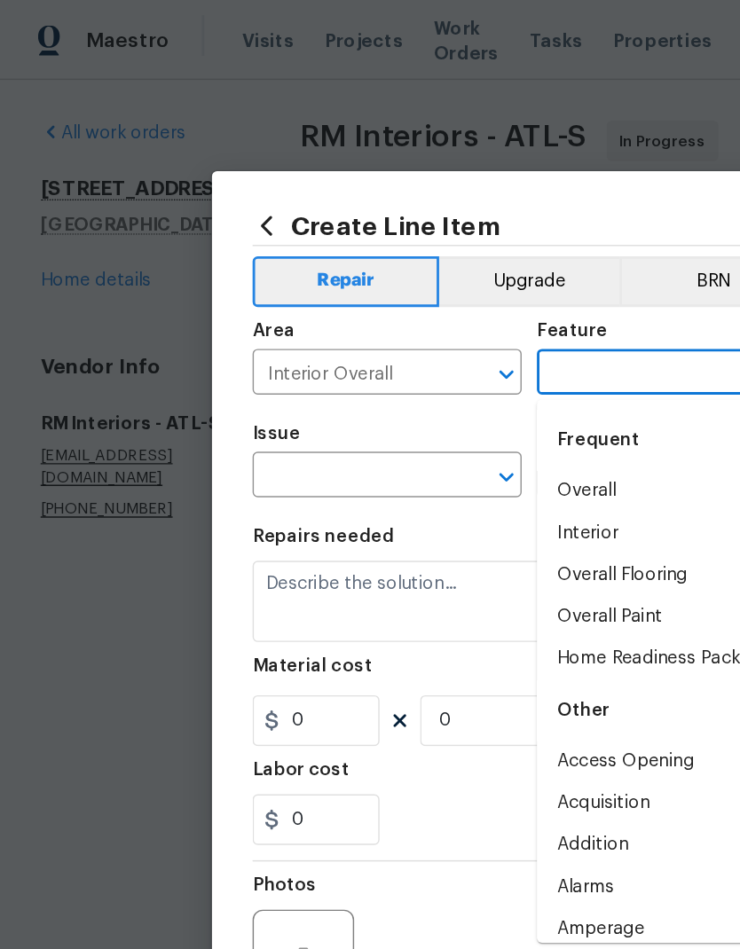
click at [470, 403] on li "Overall Flooring" at bounding box center [469, 402] width 188 height 29
type input "Overall Flooring"
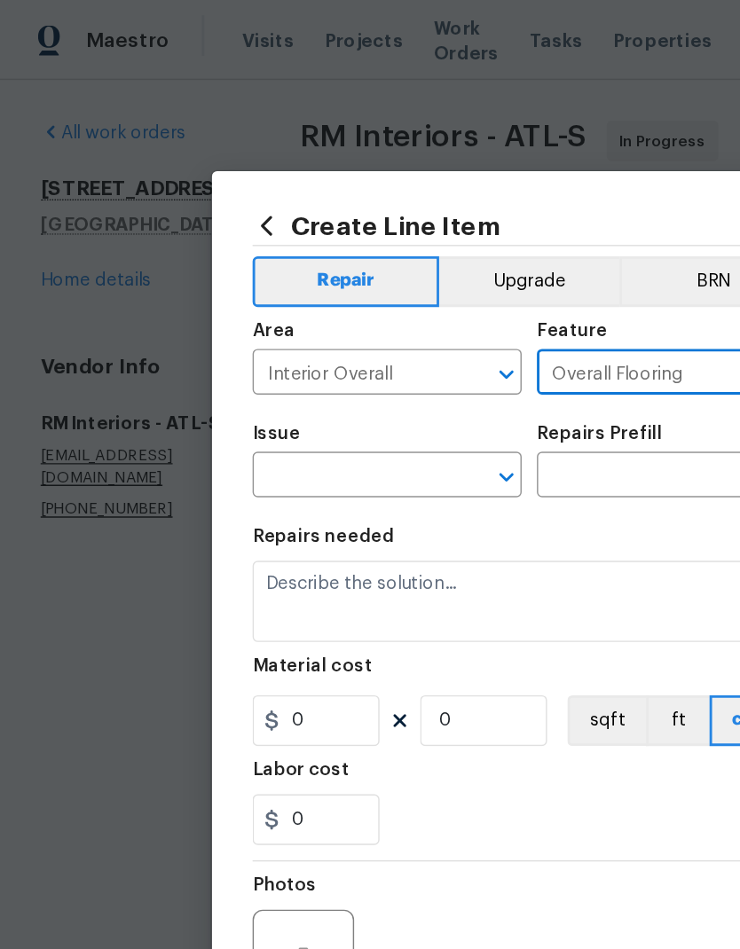
click at [278, 334] on input "text" at bounding box center [246, 334] width 138 height 28
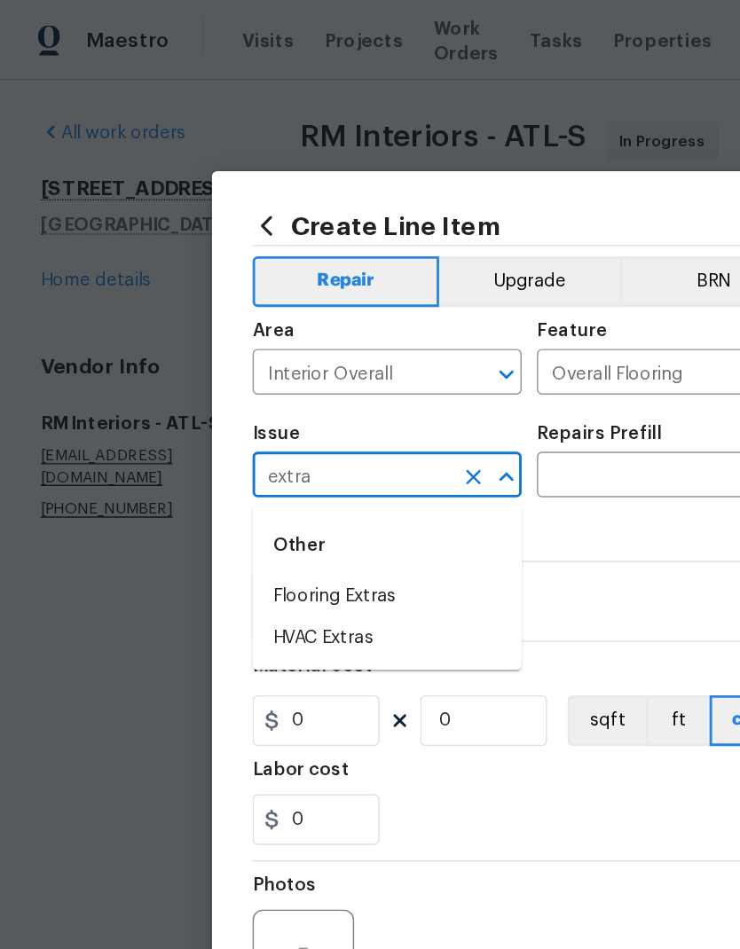
click at [295, 413] on li "Flooring Extras" at bounding box center [271, 417] width 188 height 29
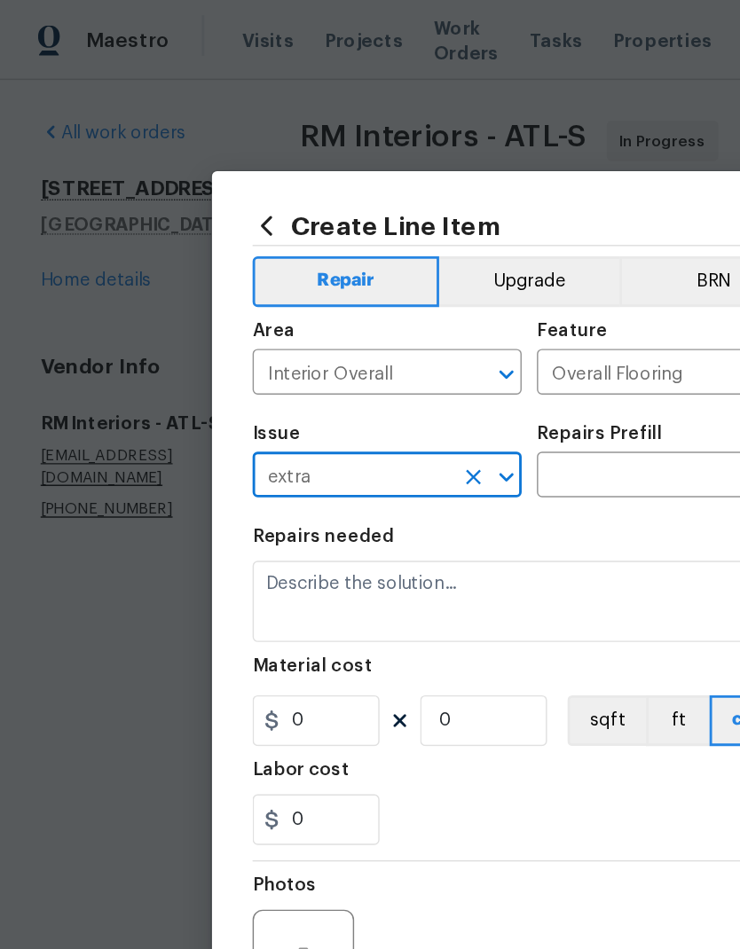
type input "Flooring Extras"
click at [439, 333] on input "text" at bounding box center [444, 334] width 138 height 28
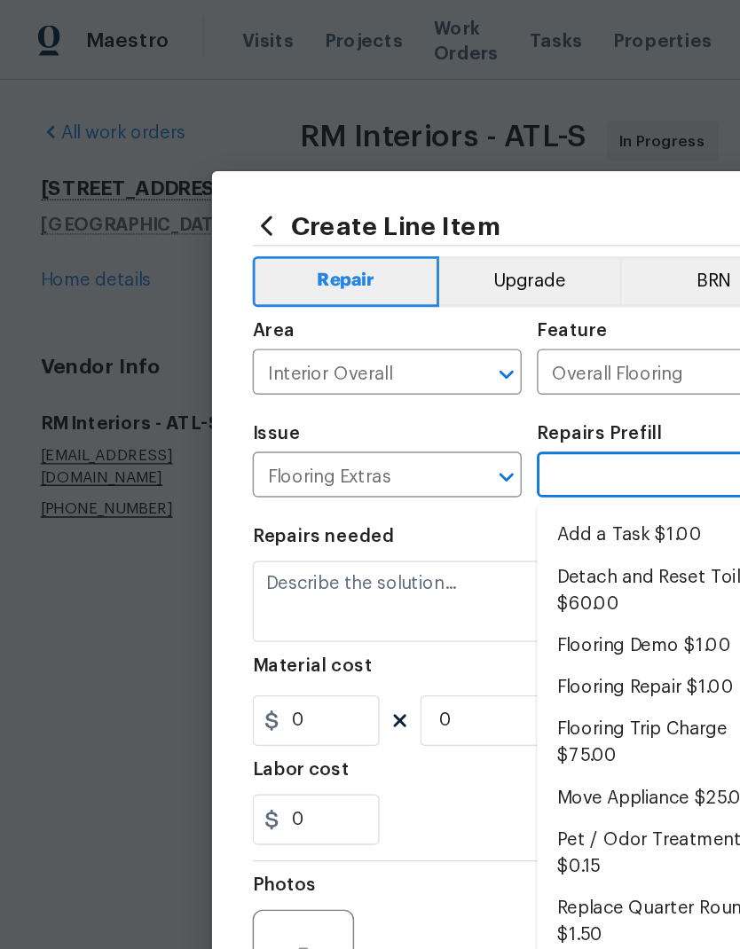
click at [437, 373] on li "Add a Task $1.00" at bounding box center [469, 374] width 188 height 29
type input "Add a Task $1.00"
type textarea "HPM to detail"
type input "1"
type input "Add a Task $1.00"
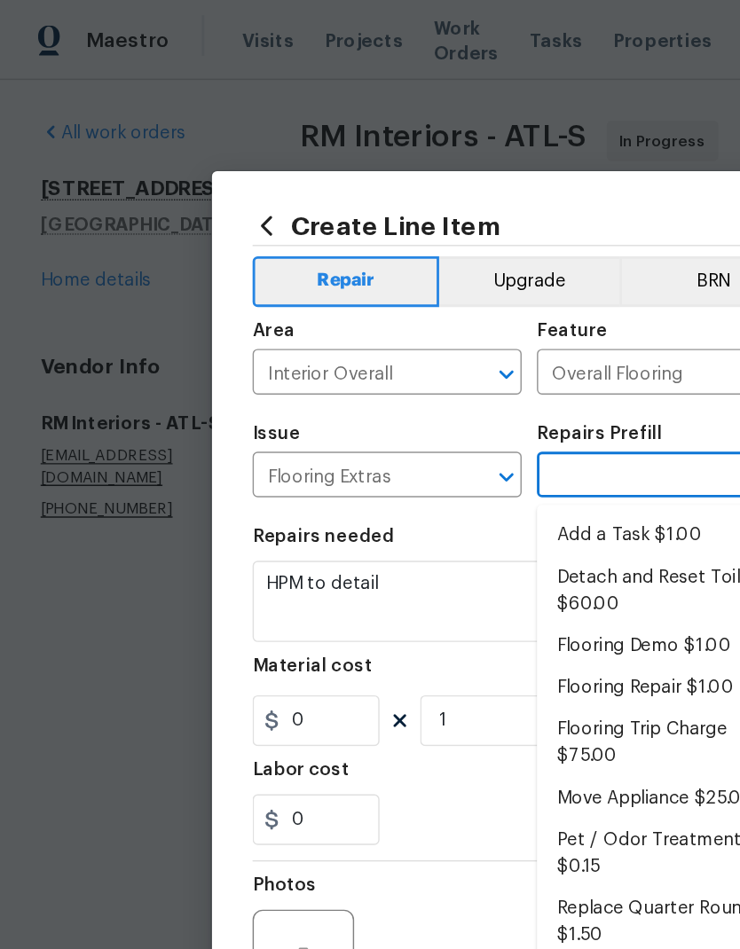
type input "1"
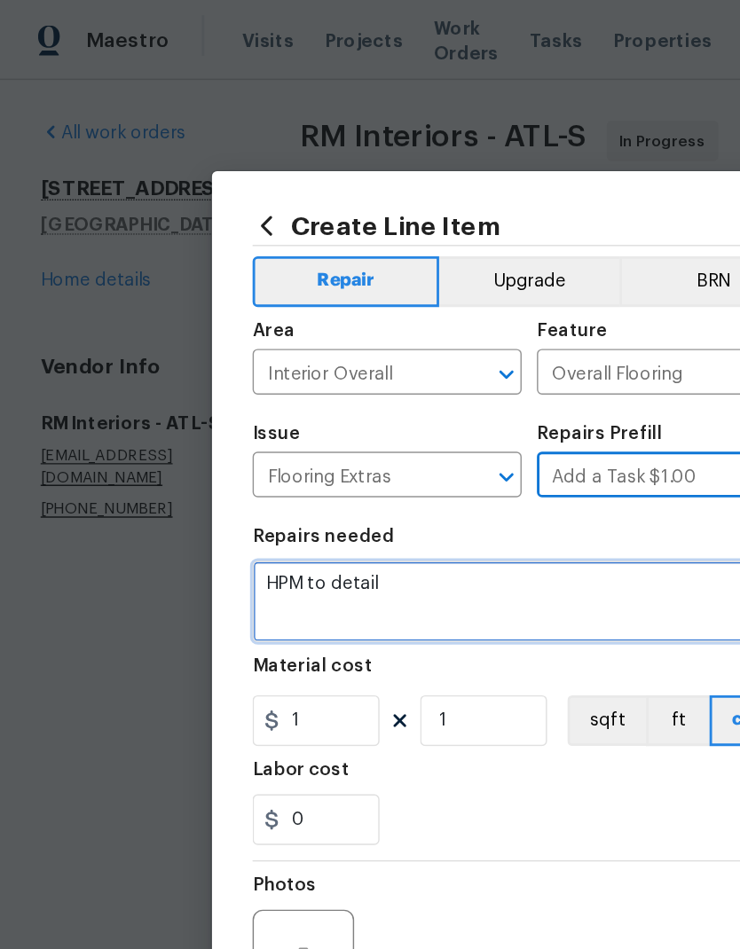
click at [344, 408] on textarea "HPM to detail" at bounding box center [370, 420] width 387 height 57
type textarea "H"
type textarea "Minimal labor"
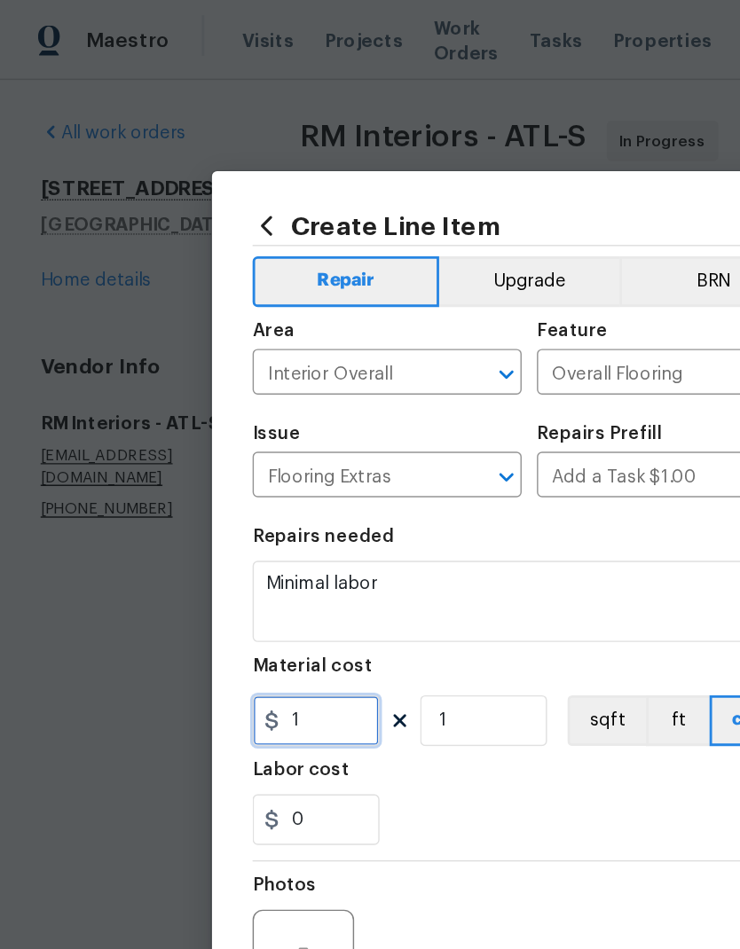
click at [226, 509] on input "1" at bounding box center [221, 503] width 89 height 35
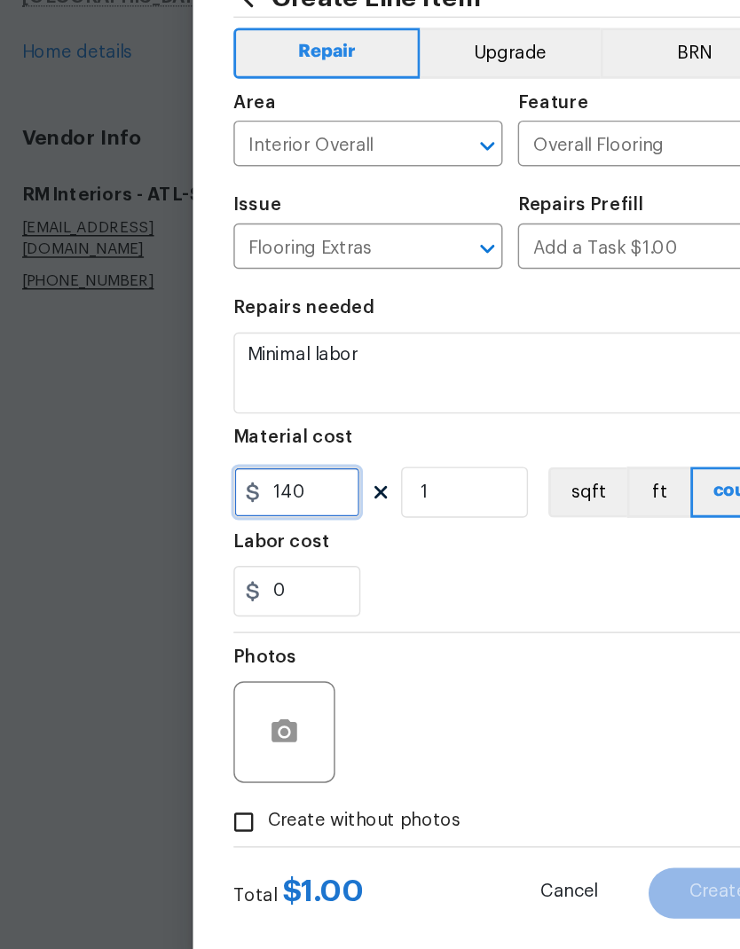
type input "140"
click at [271, 725] on span "Create without photos" at bounding box center [268, 734] width 135 height 19
click at [201, 718] on input "Create without photos" at bounding box center [184, 735] width 34 height 34
checkbox input "true"
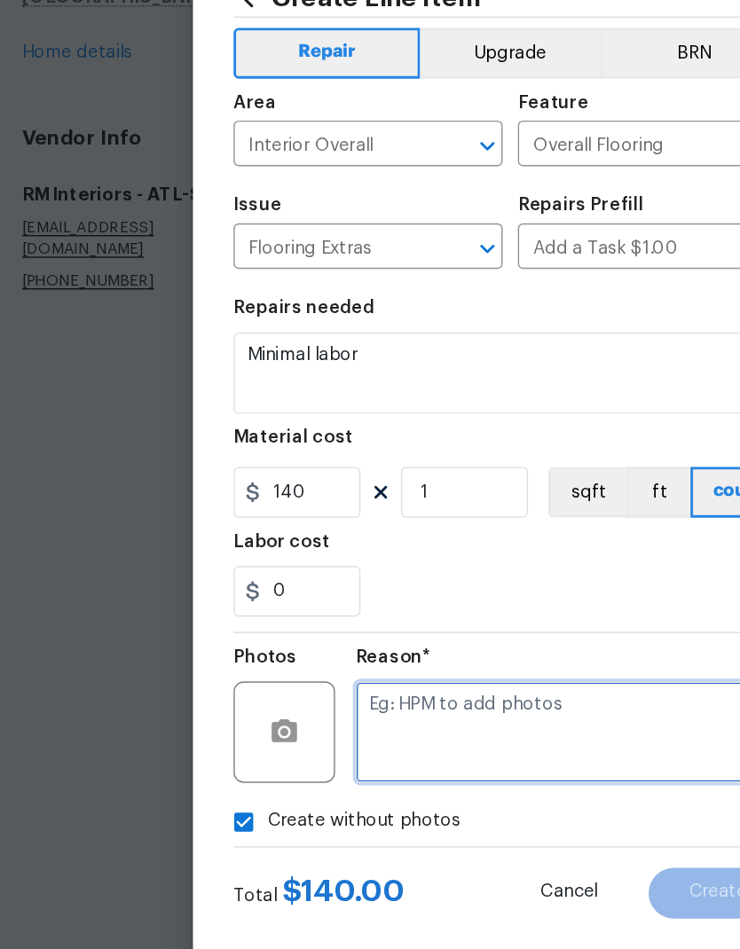
click at [403, 636] on textarea at bounding box center [413, 671] width 302 height 71
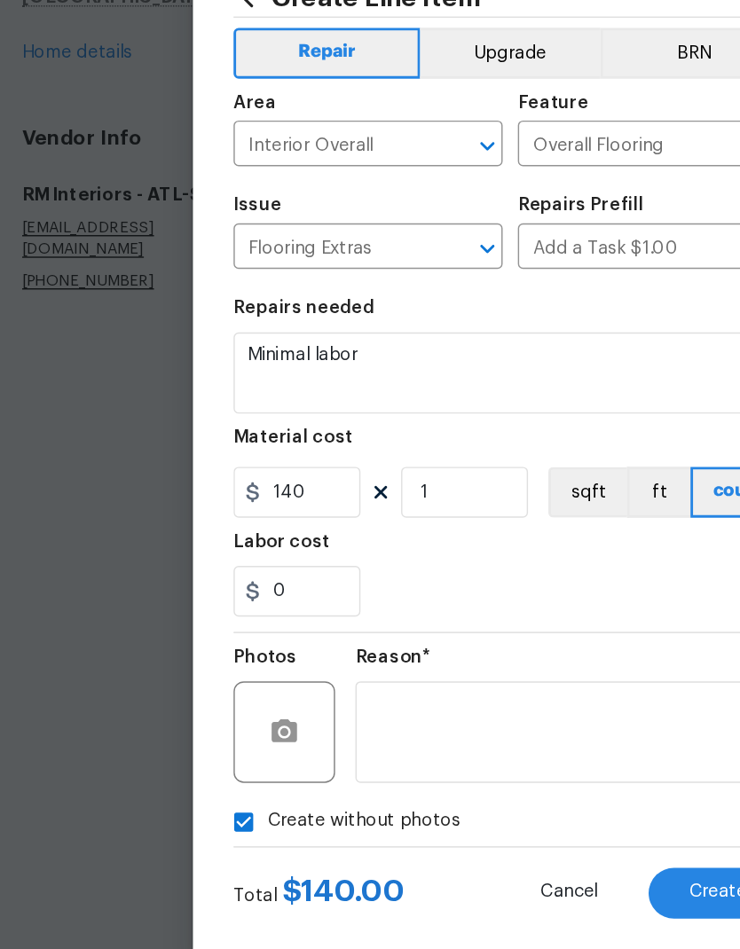
click at [495, 777] on span "Create" at bounding box center [515, 783] width 40 height 13
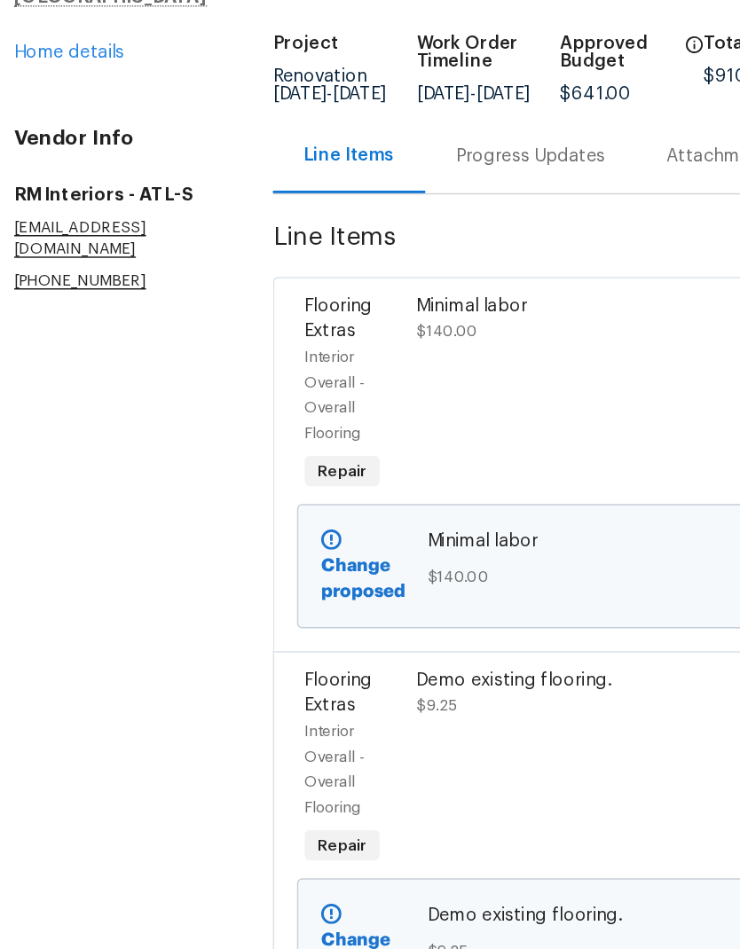
scroll to position [0, 4]
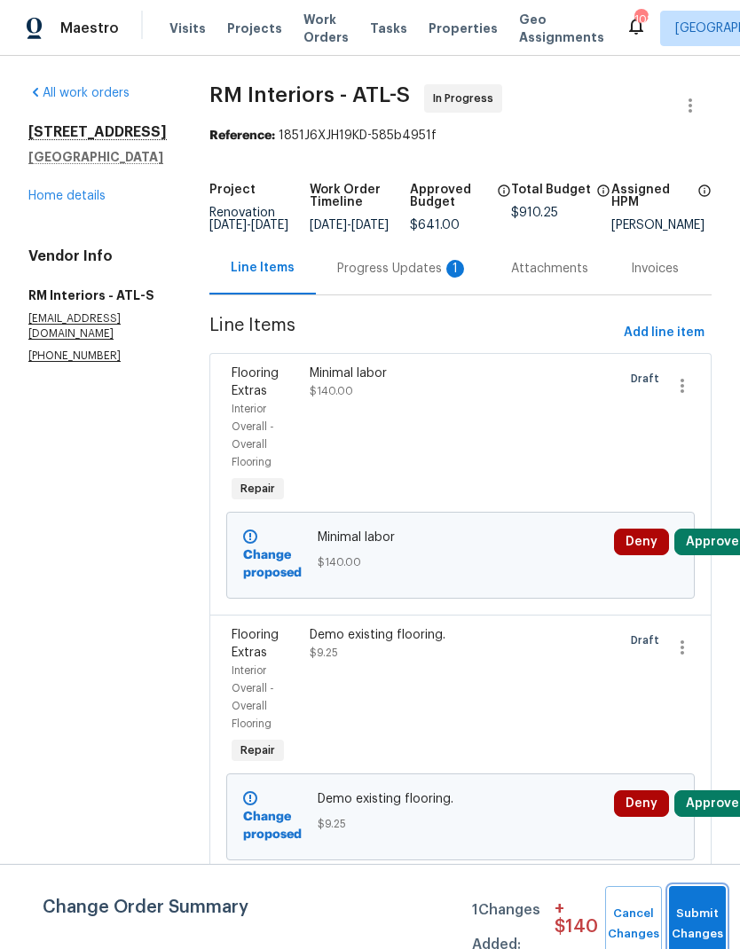
click at [701, 914] on button "Submit Changes" at bounding box center [697, 924] width 57 height 76
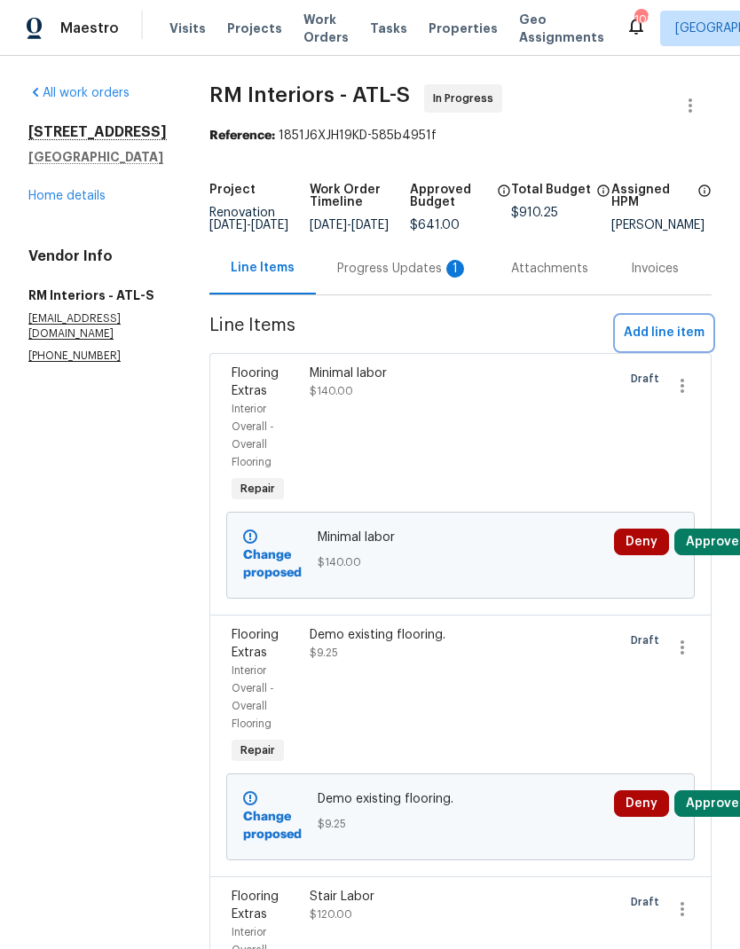
click at [668, 342] on span "Add line item" at bounding box center [664, 333] width 81 height 22
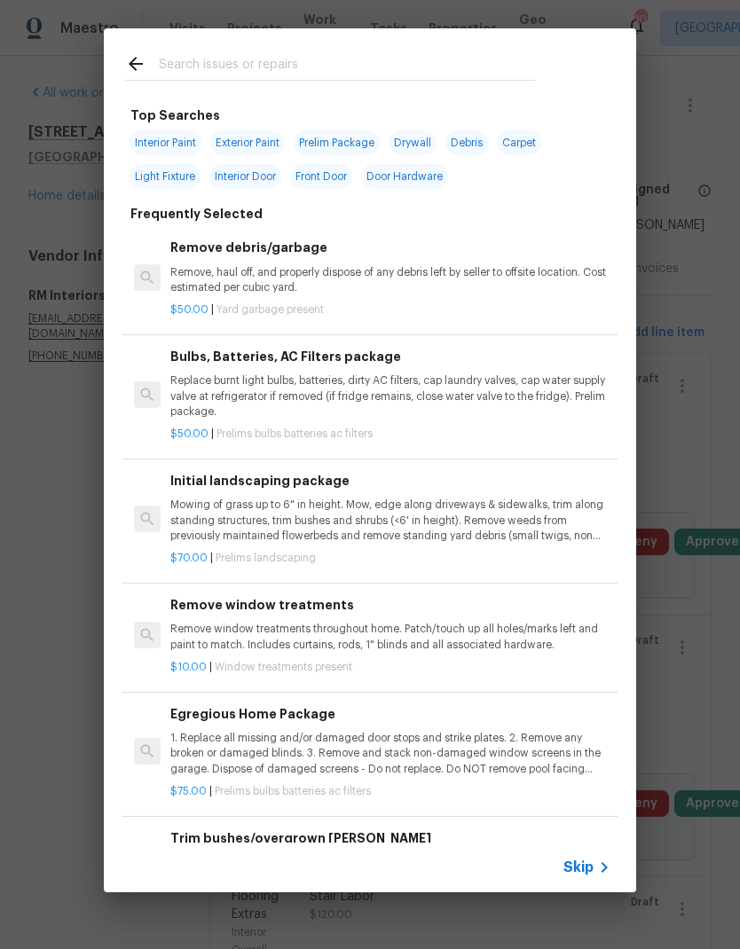
click at [588, 862] on span "Skip" at bounding box center [578, 868] width 30 height 18
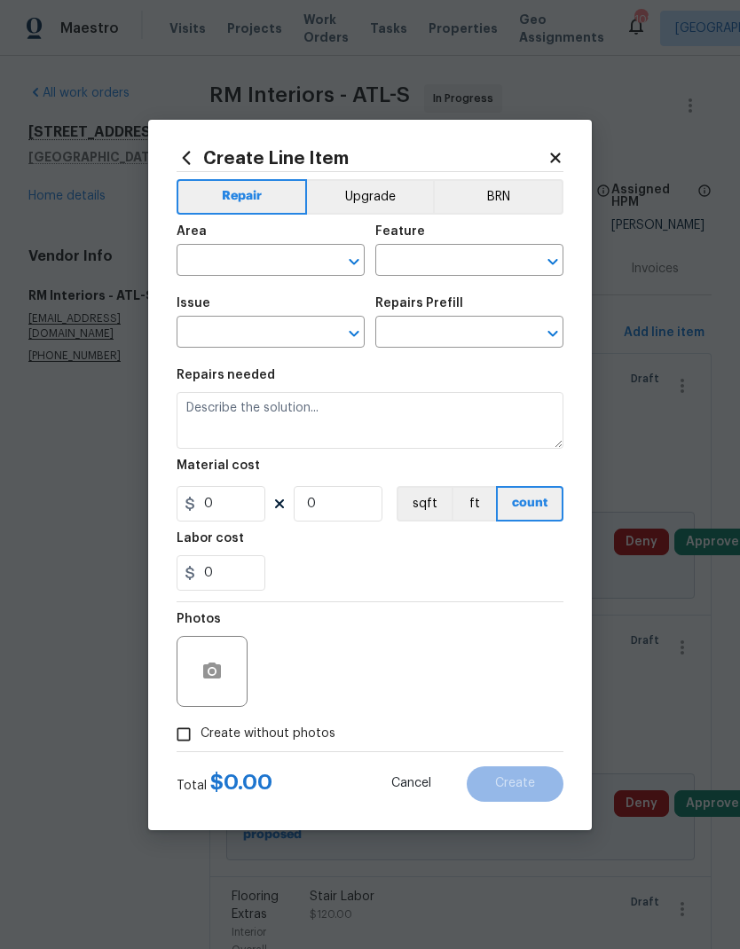
click at [258, 271] on input "text" at bounding box center [246, 262] width 138 height 28
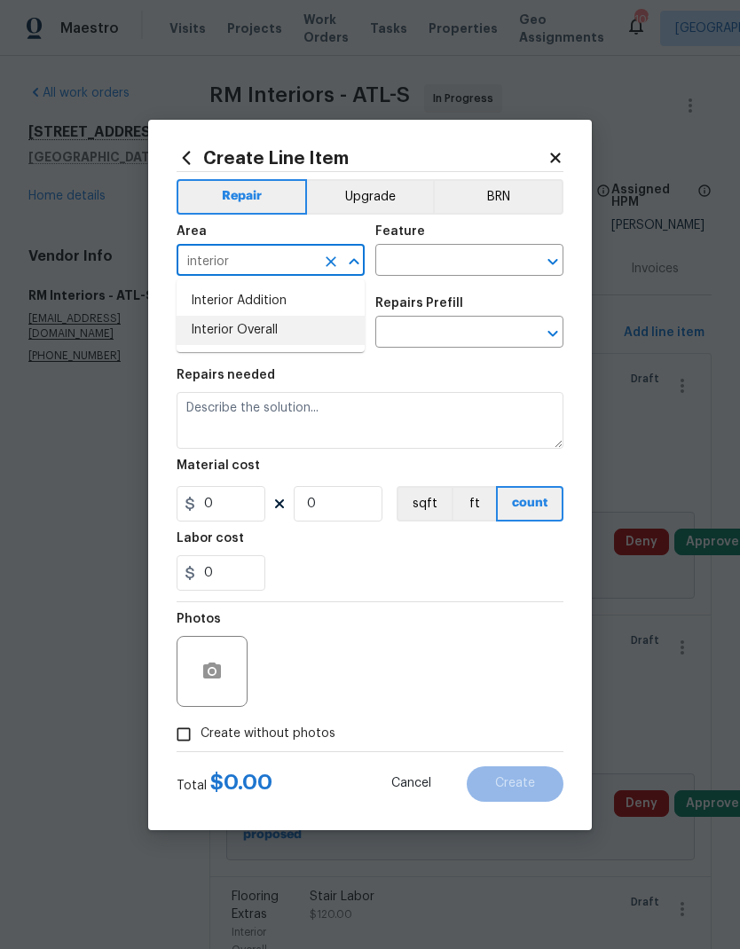
click at [270, 334] on li "Interior Overall" at bounding box center [271, 330] width 188 height 29
type input "Interior Overall"
click at [400, 261] on input "text" at bounding box center [444, 262] width 138 height 28
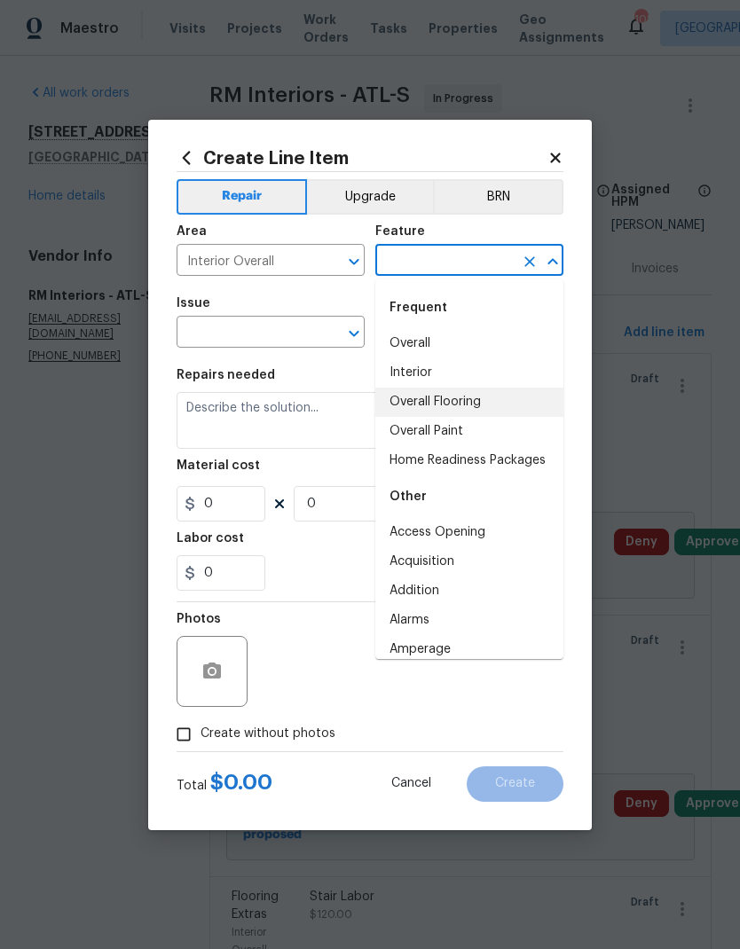
click at [457, 406] on li "Overall Flooring" at bounding box center [469, 402] width 188 height 29
type input "Overall Flooring"
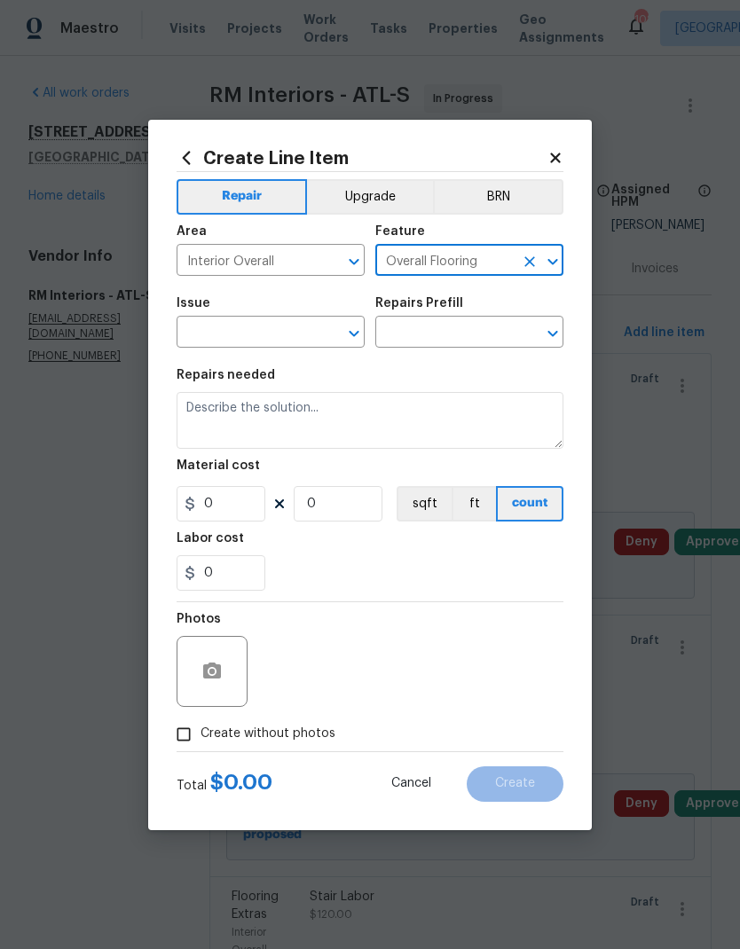
click at [286, 328] on input "text" at bounding box center [246, 334] width 138 height 28
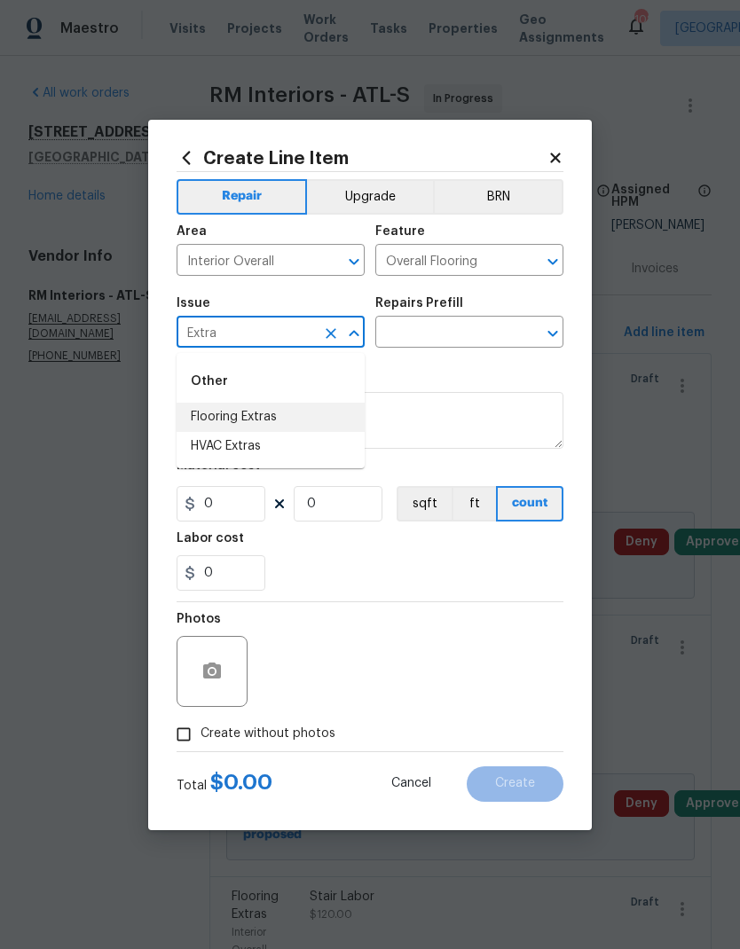
click at [257, 408] on li "Flooring Extras" at bounding box center [271, 417] width 188 height 29
type input "Flooring Extras"
click at [414, 337] on input "text" at bounding box center [444, 334] width 138 height 28
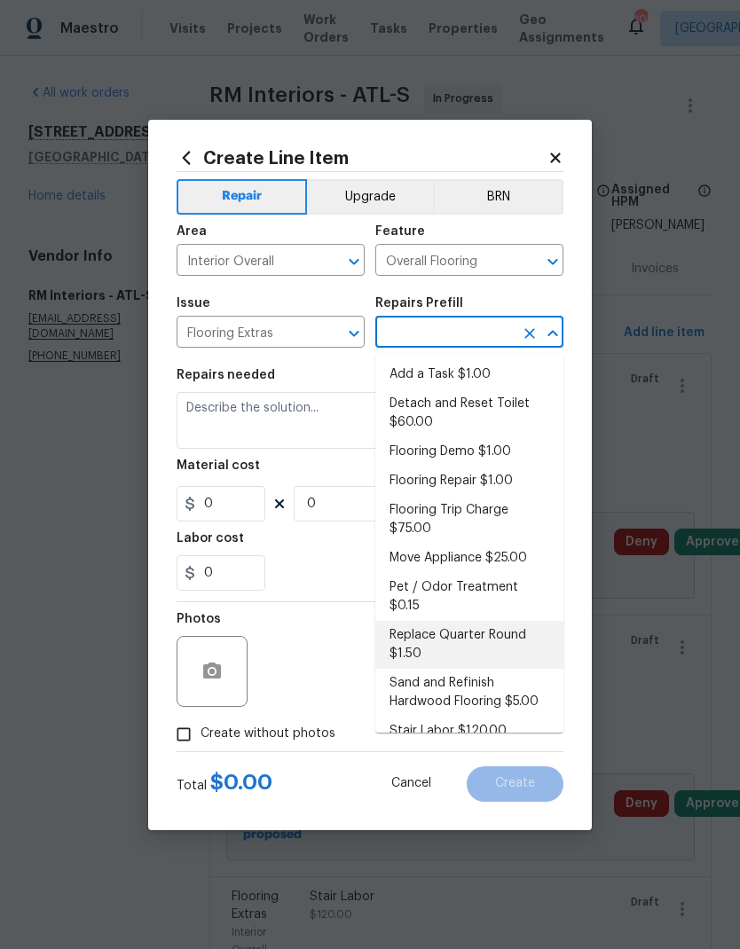
click at [478, 625] on li "Replace Quarter Round $1.50" at bounding box center [469, 645] width 188 height 48
type input "Replace Quarter Round $1.50"
type textarea "Replace Quarter Round"
type input "1"
type input "Replace Quarter Round $1.50"
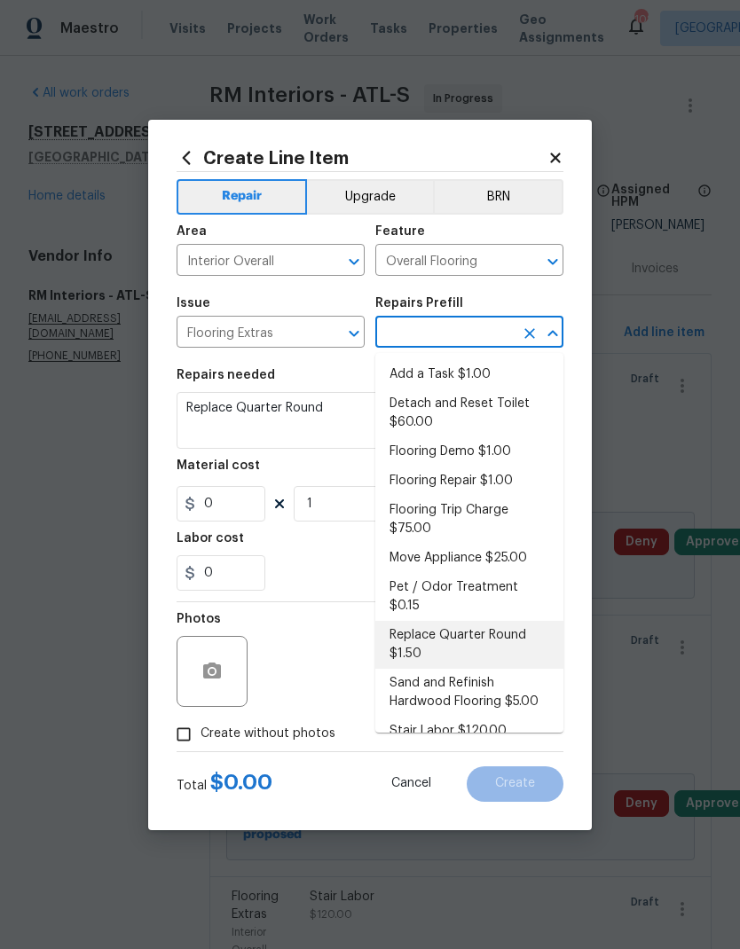
type input "1.5"
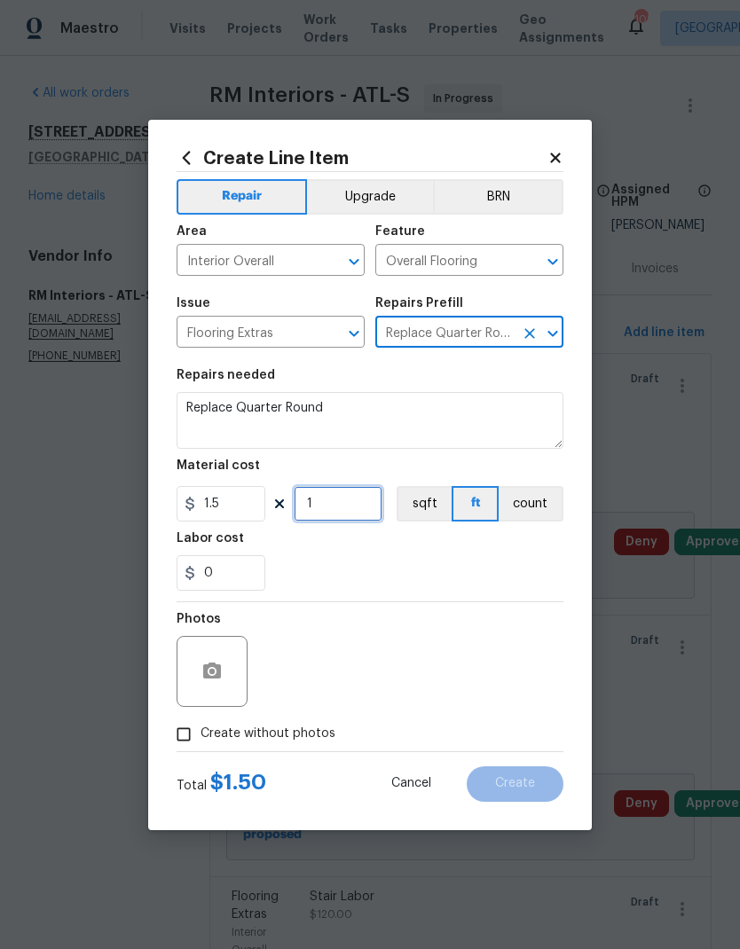
click at [349, 505] on input "1" at bounding box center [338, 503] width 89 height 35
type input "24"
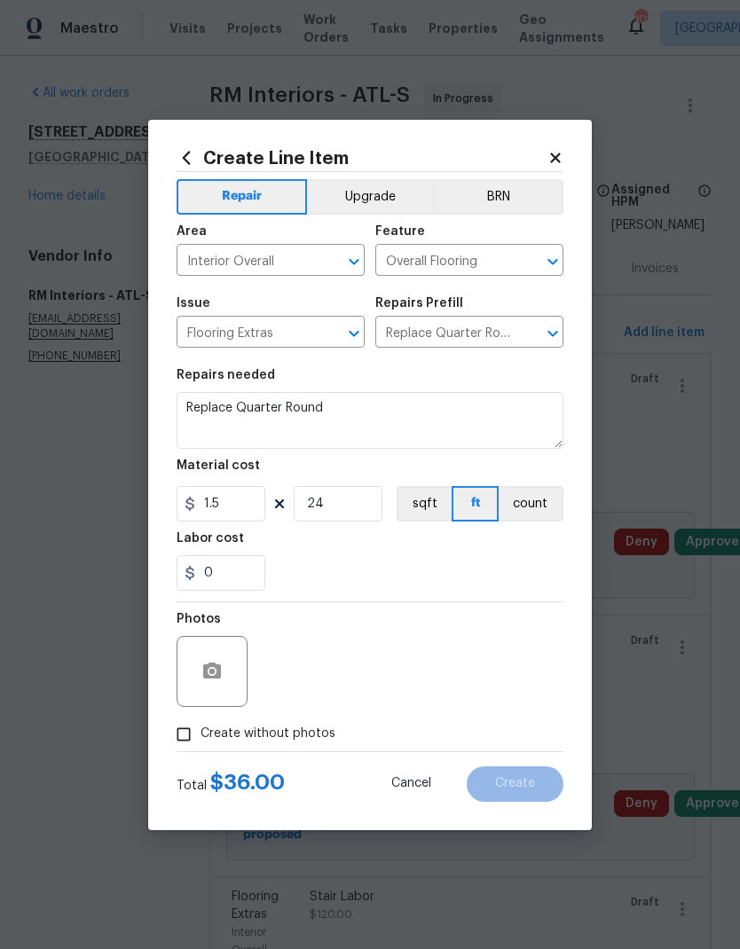
click at [303, 727] on span "Create without photos" at bounding box center [268, 734] width 135 height 19
click at [201, 727] on input "Create without photos" at bounding box center [184, 735] width 34 height 34
checkbox input "true"
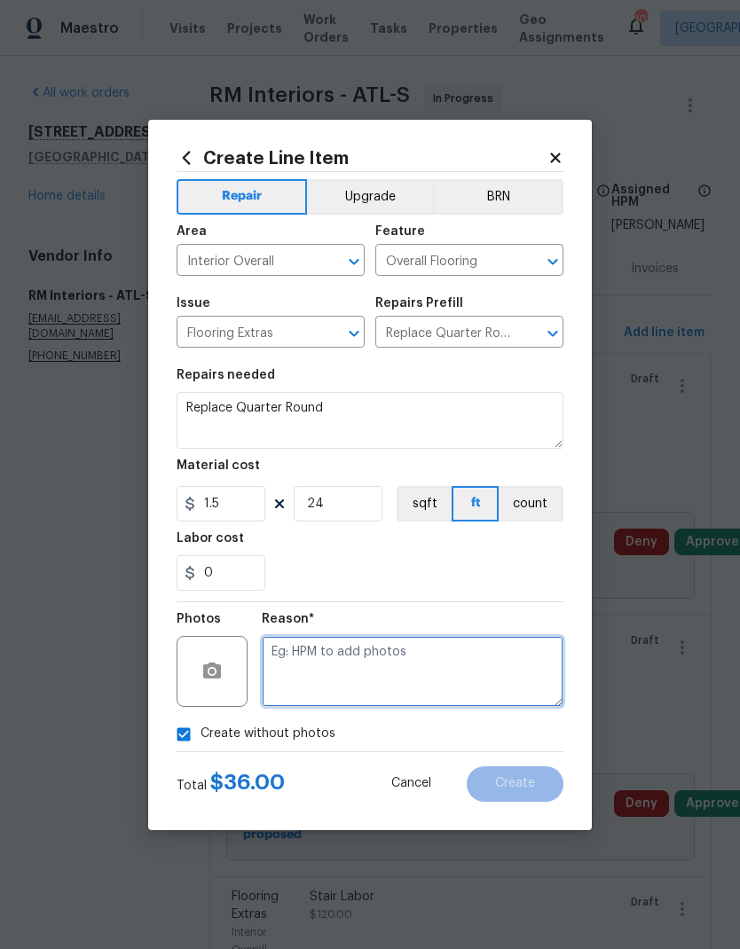
click at [413, 675] on textarea at bounding box center [413, 671] width 302 height 71
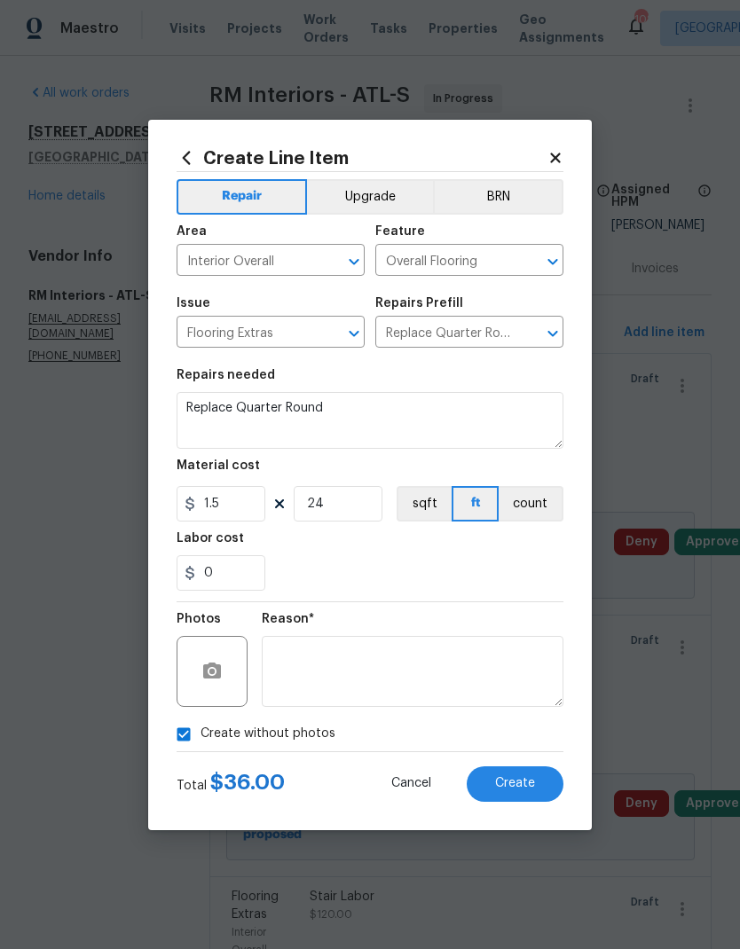
click at [515, 790] on span "Create" at bounding box center [515, 783] width 40 height 13
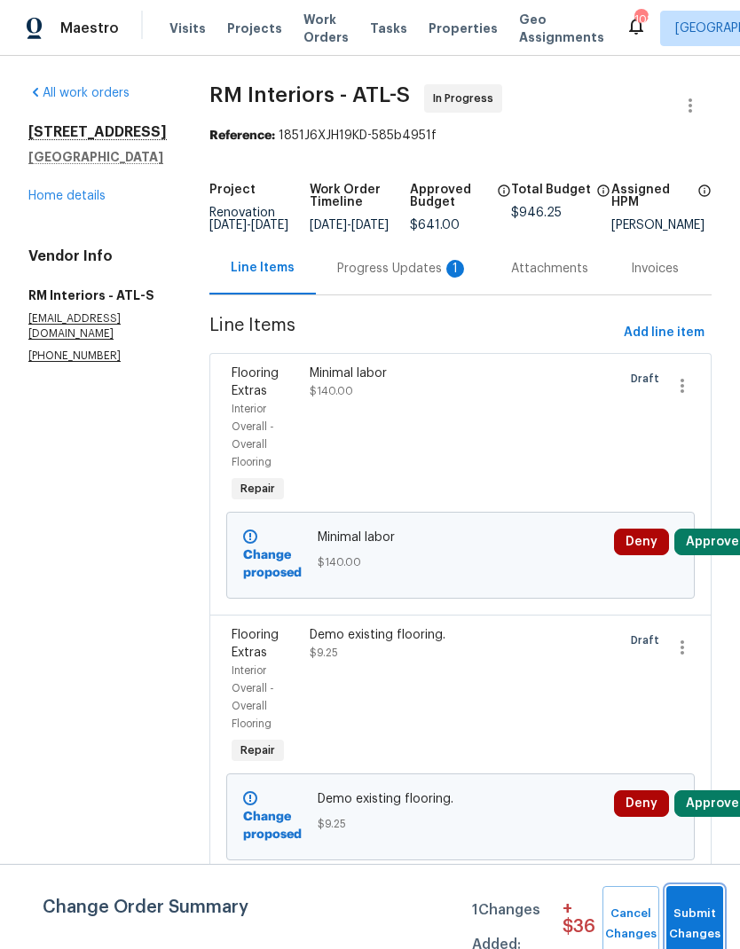
click at [688, 912] on span "Submit Changes" at bounding box center [694, 924] width 39 height 41
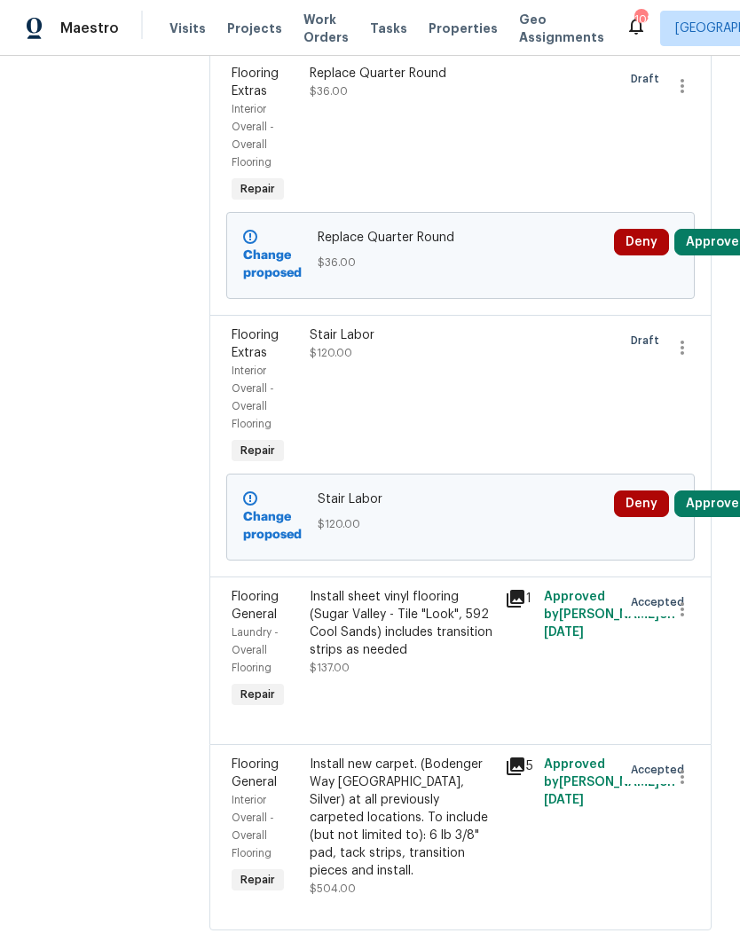
scroll to position [71, 0]
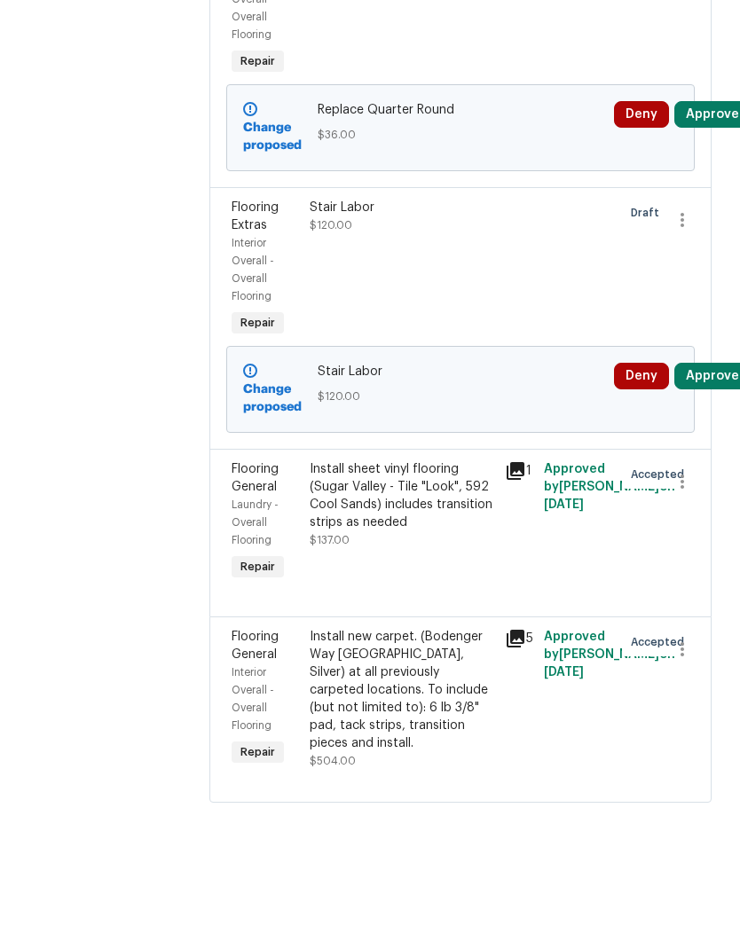
click at [416, 756] on div "Install new carpet. (Bodenger Way [GEOGRAPHIC_DATA], Silver) at all previously …" at bounding box center [402, 818] width 185 height 124
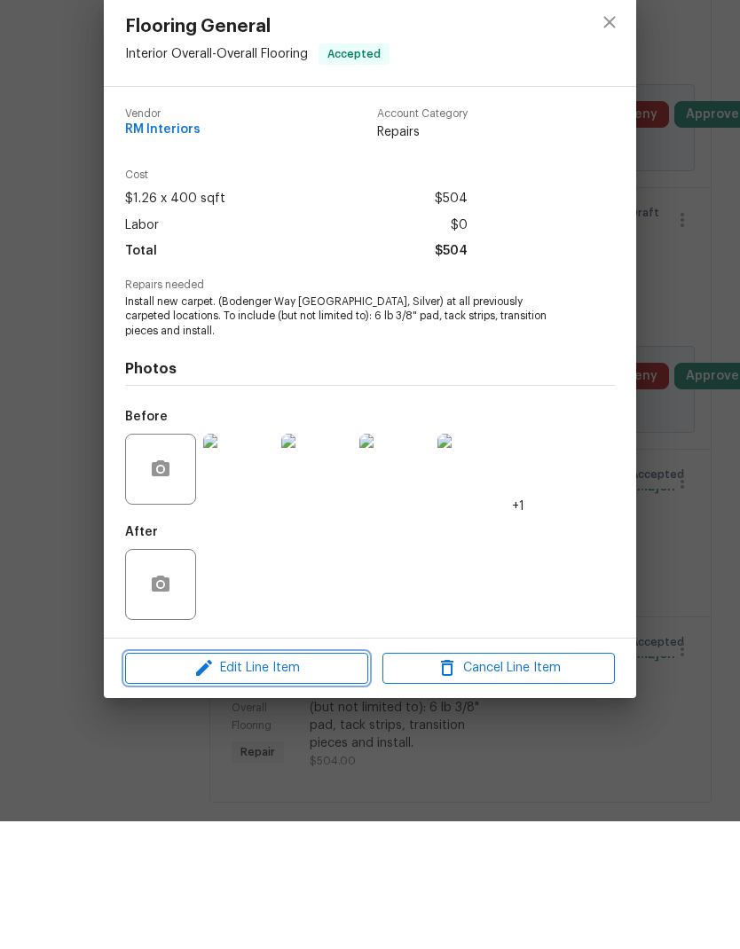
click at [279, 785] on span "Edit Line Item" at bounding box center [246, 796] width 232 height 22
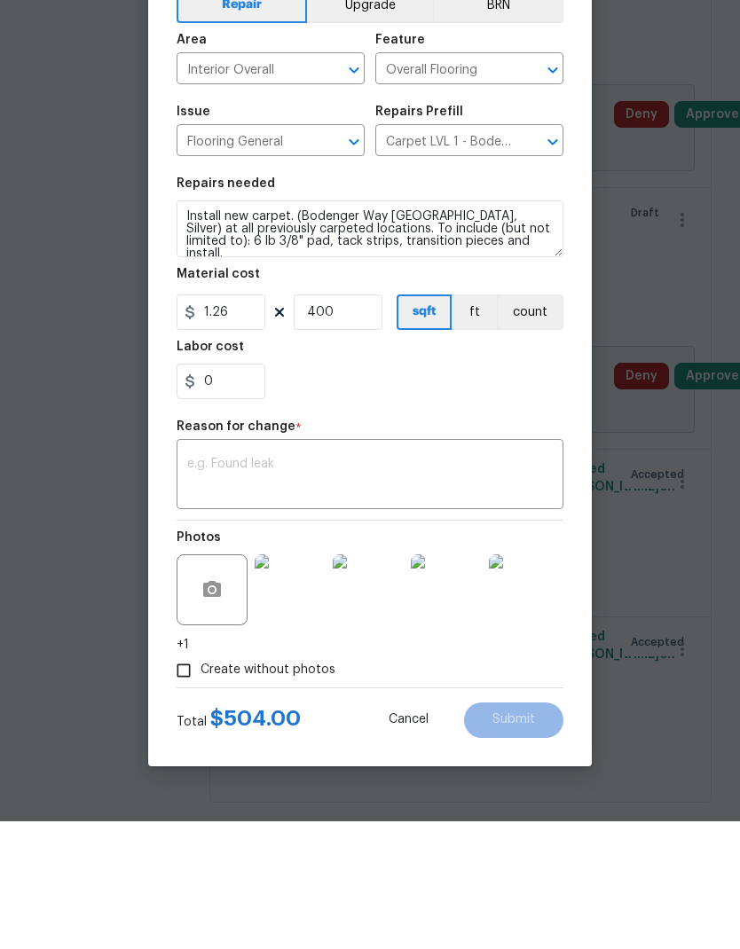
click at [310, 586] on textarea at bounding box center [370, 604] width 366 height 37
click at [279, 586] on textarea at bounding box center [370, 604] width 366 height 37
click at [257, 586] on textarea at bounding box center [370, 604] width 366 height 37
click at [276, 586] on textarea at bounding box center [370, 604] width 366 height 37
click at [330, 586] on textarea at bounding box center [370, 604] width 366 height 37
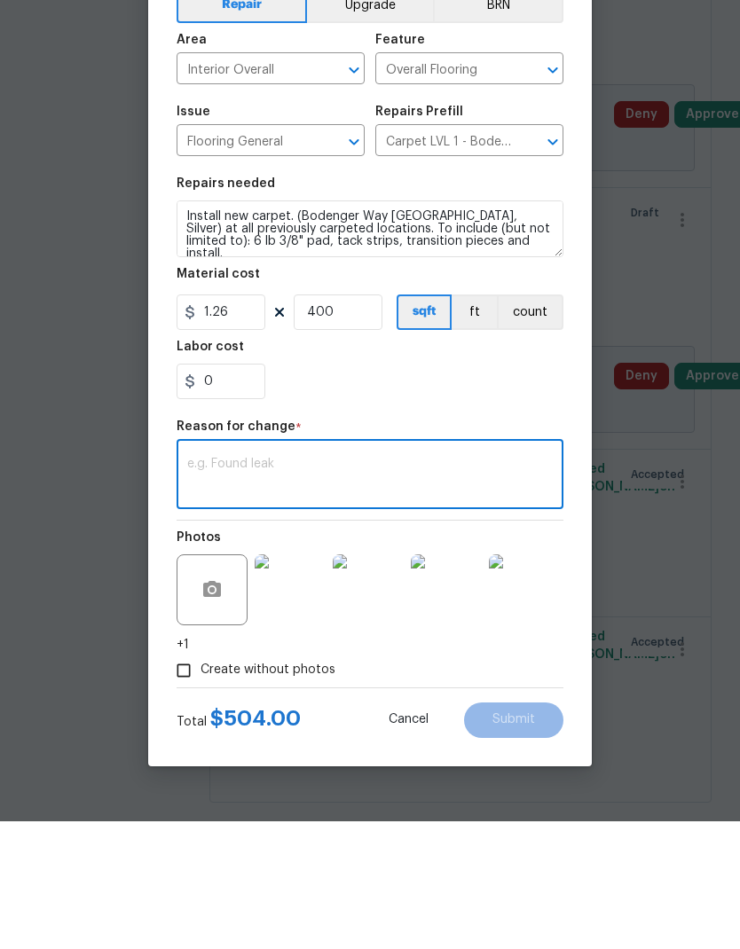
scroll to position [0, 0]
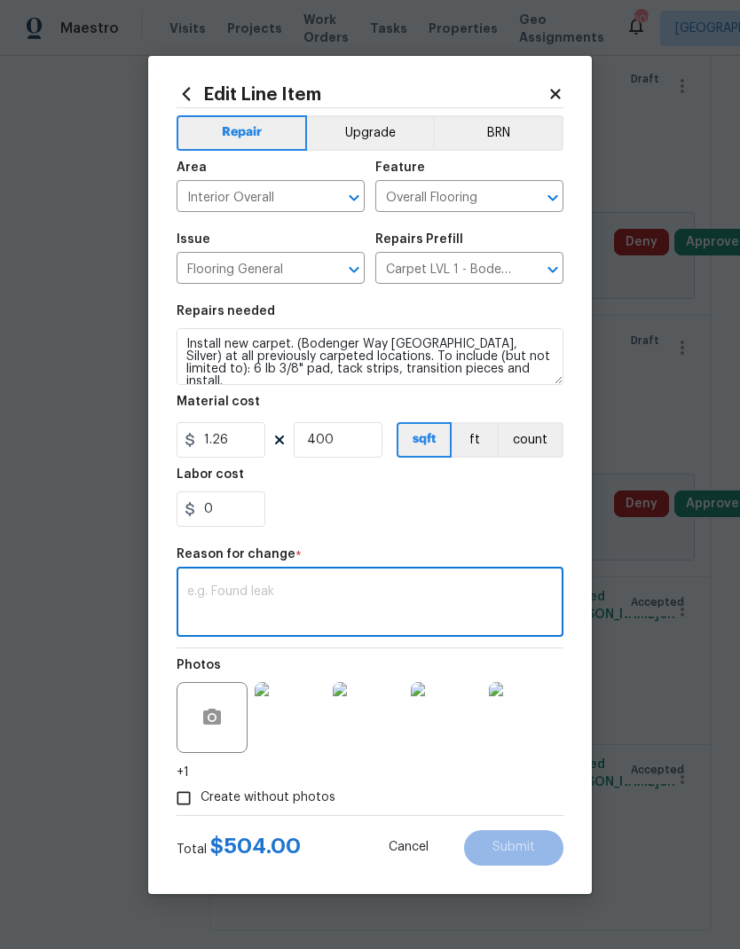
click at [411, 850] on span "Cancel" at bounding box center [409, 847] width 40 height 13
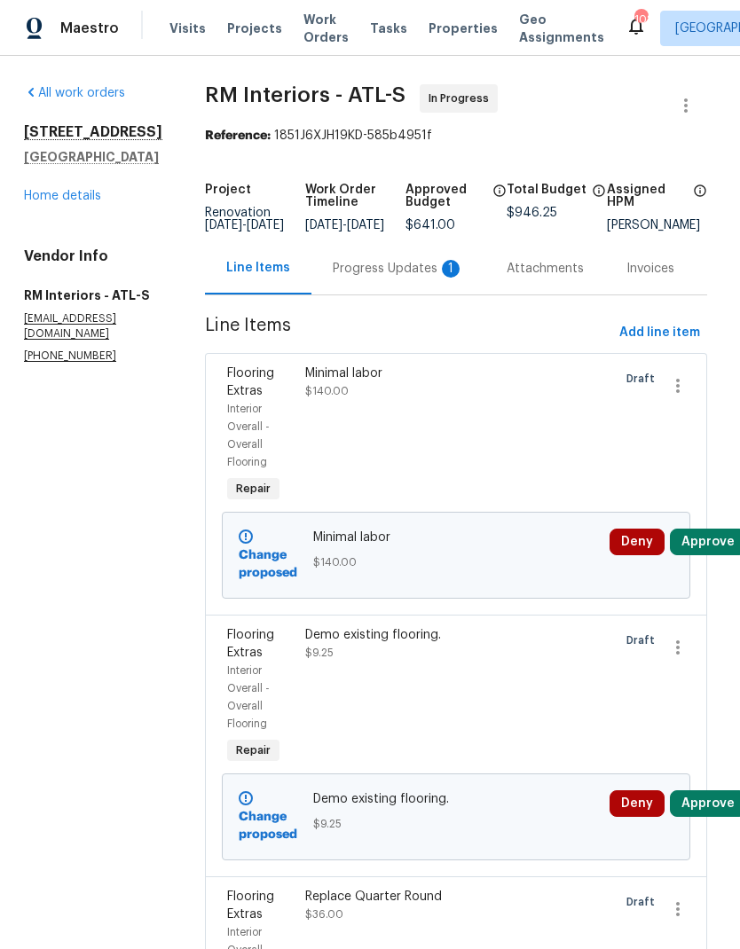
scroll to position [0, 4]
click at [376, 293] on div "Progress Updates 1" at bounding box center [398, 268] width 174 height 52
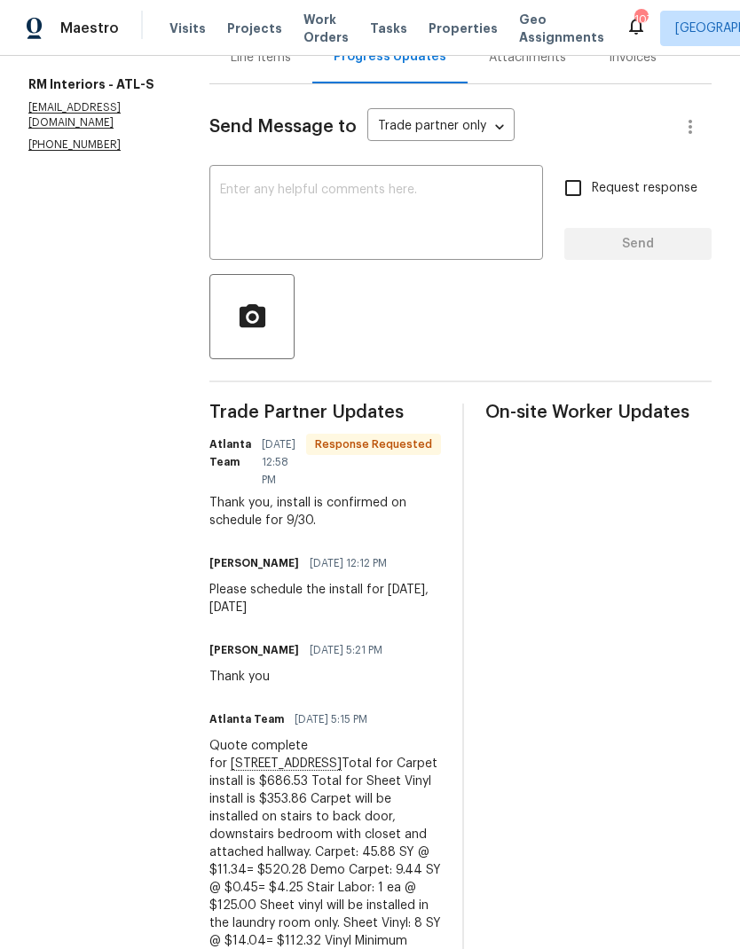
scroll to position [177, 0]
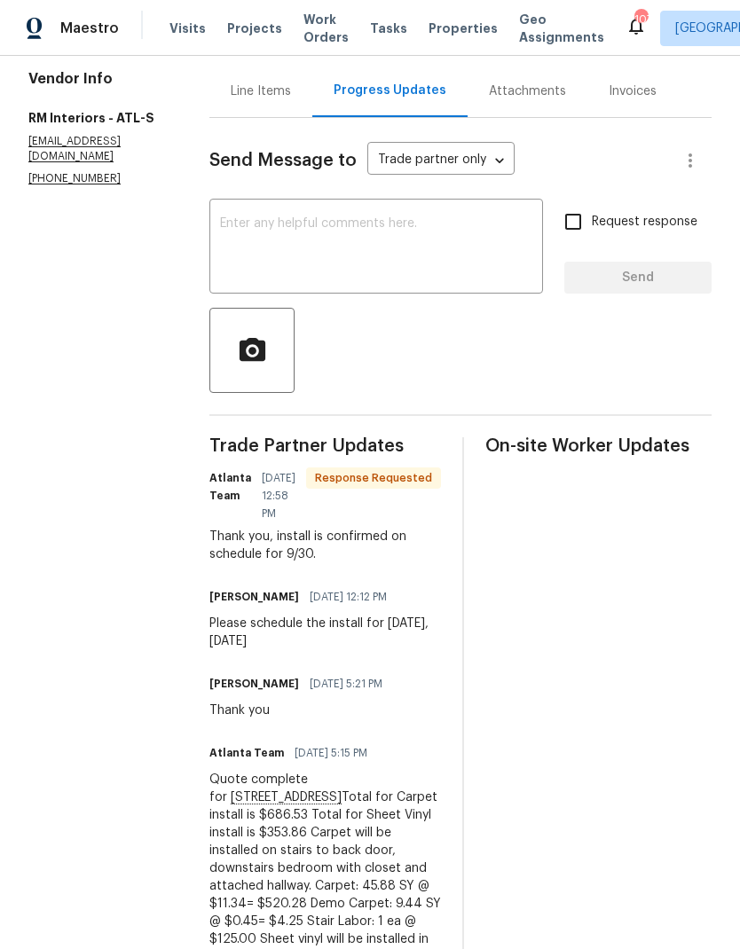
click at [259, 100] on div "Line Items" at bounding box center [261, 92] width 60 height 18
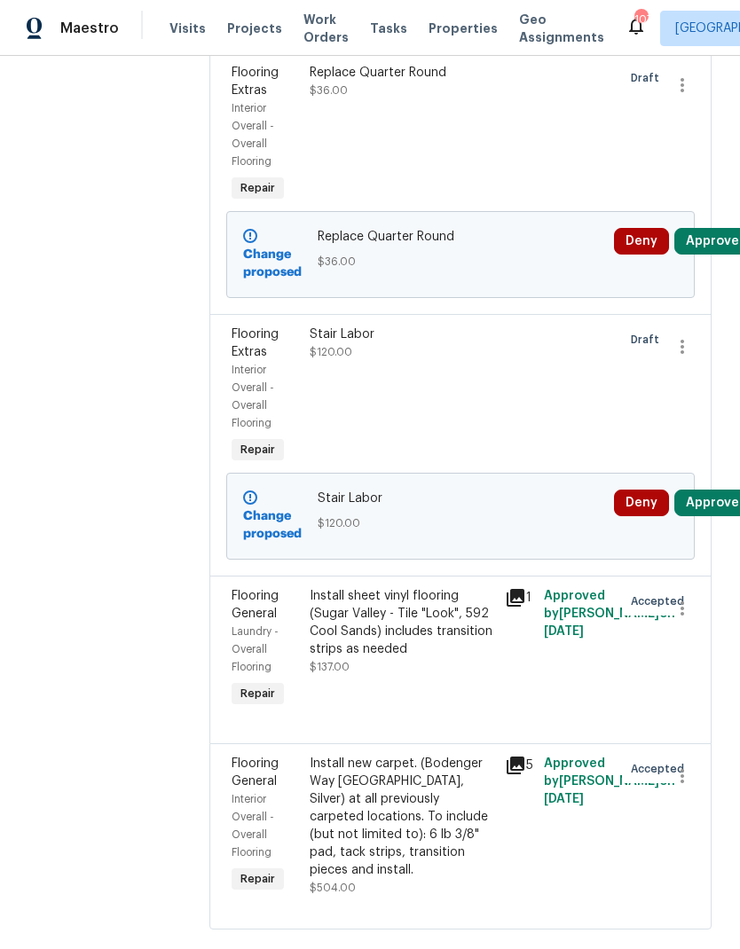
scroll to position [823, 0]
click at [401, 851] on div "Install new carpet. (Bodenger Way [GEOGRAPHIC_DATA], Silver) at all previously …" at bounding box center [402, 818] width 185 height 124
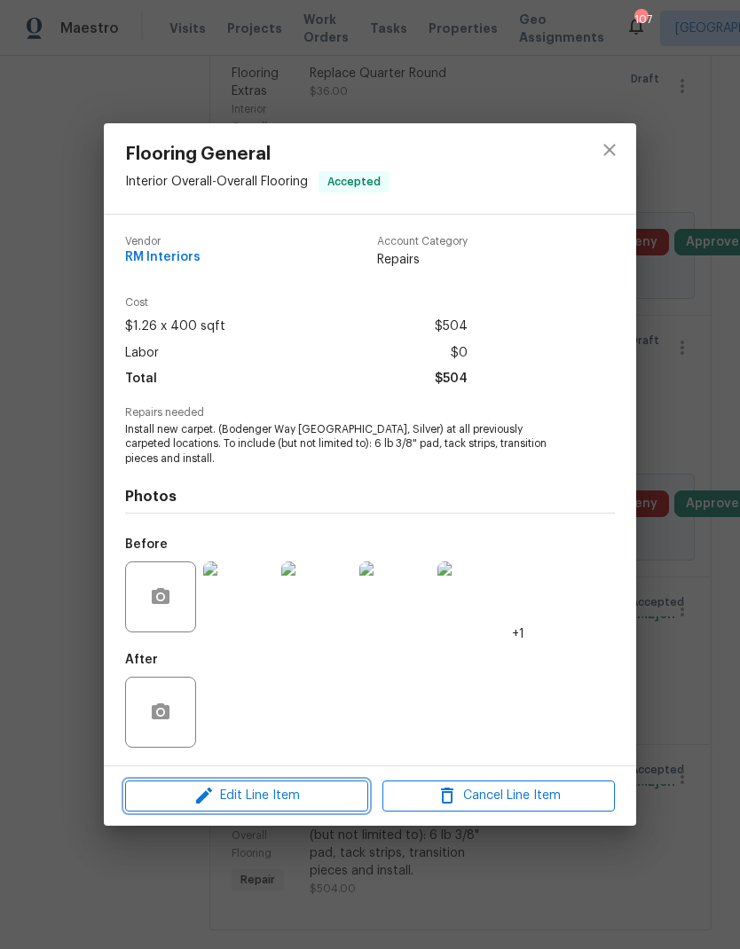
click at [286, 797] on span "Edit Line Item" at bounding box center [246, 796] width 232 height 22
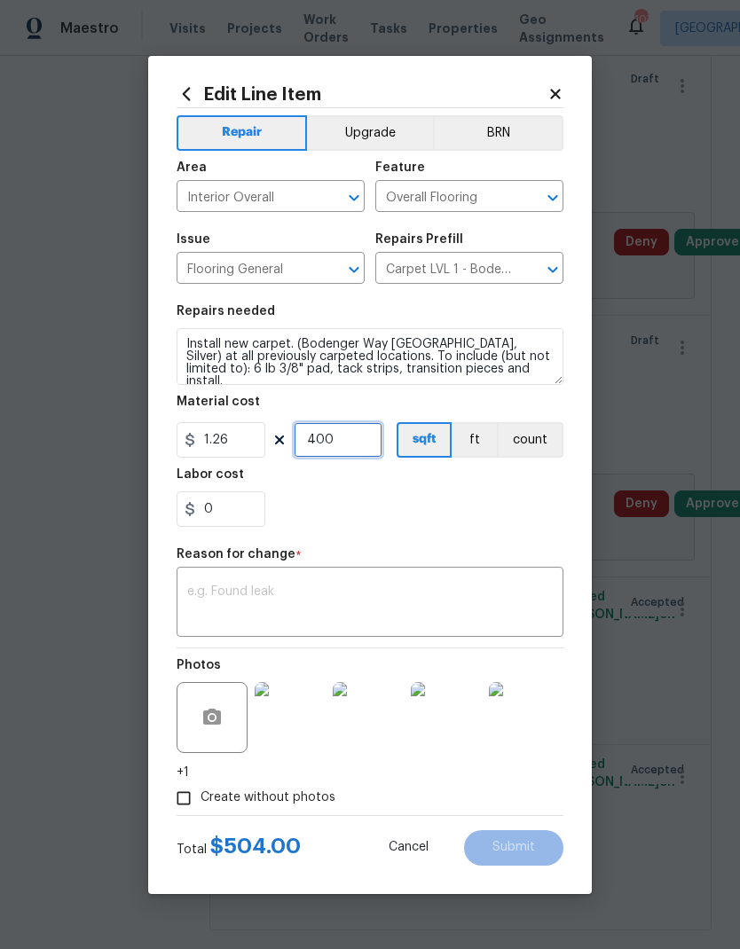
click at [342, 444] on input "400" at bounding box center [338, 439] width 89 height 35
type input "413"
click at [505, 605] on textarea at bounding box center [370, 604] width 366 height 37
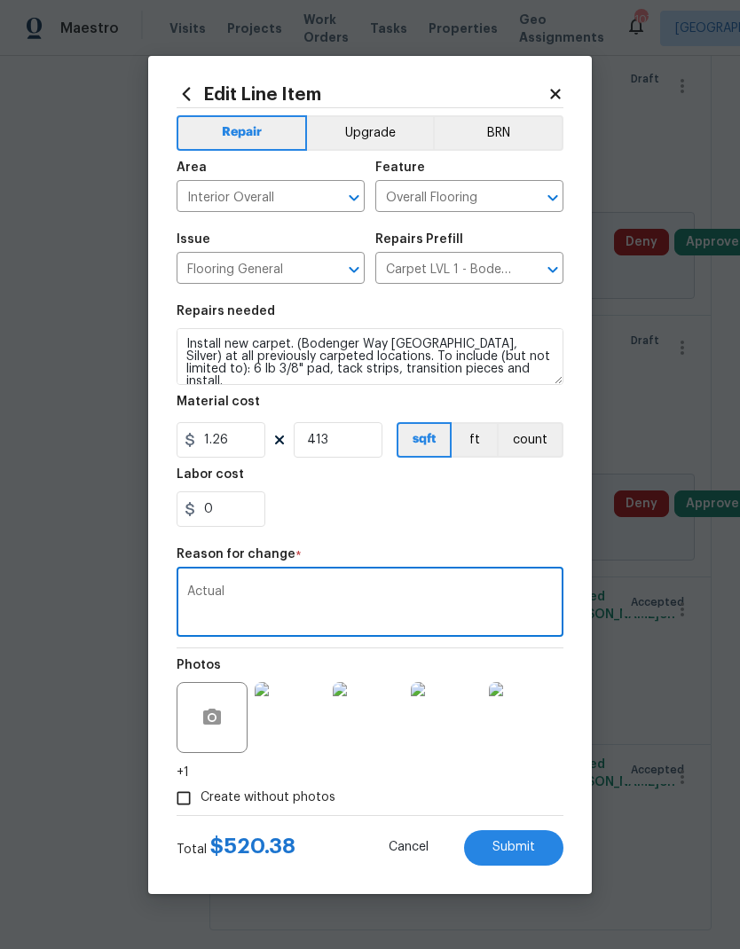
type textarea "Actual"
click at [524, 848] on span "Submit" at bounding box center [513, 847] width 43 height 13
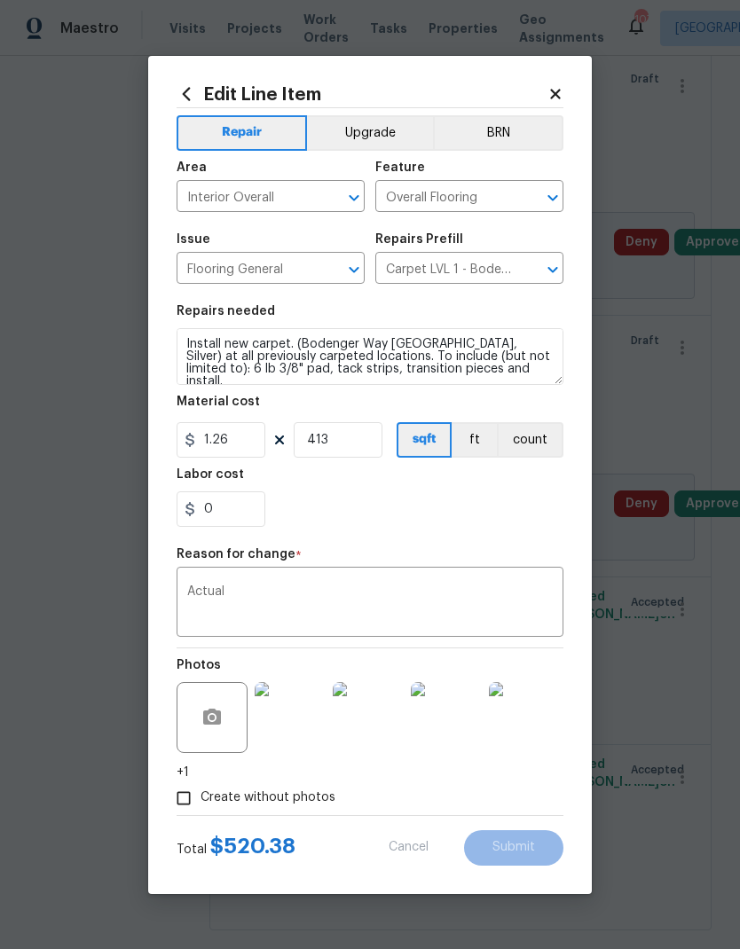
type input "400"
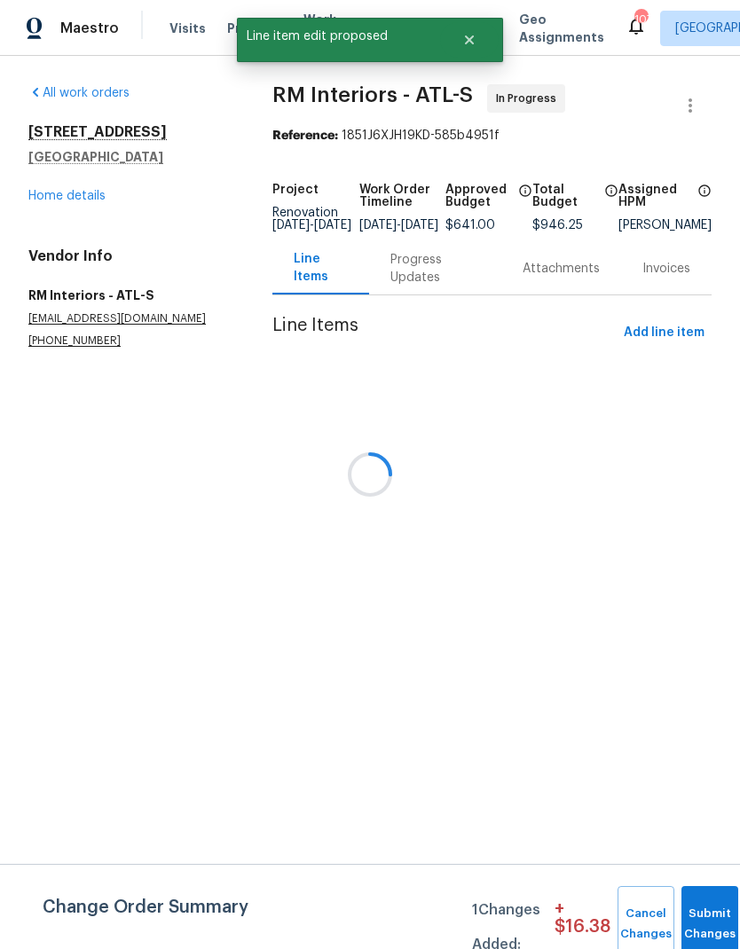
scroll to position [0, 0]
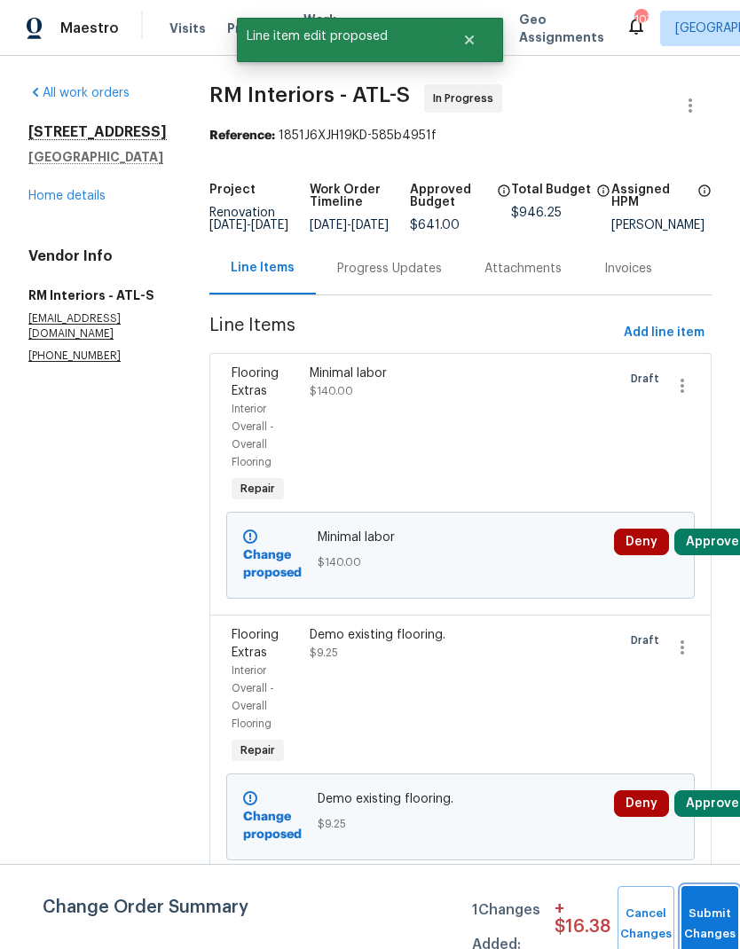
click at [708, 919] on button "Submit Changes" at bounding box center [709, 924] width 57 height 76
click at [705, 914] on button "Submit Changes" at bounding box center [709, 924] width 57 height 76
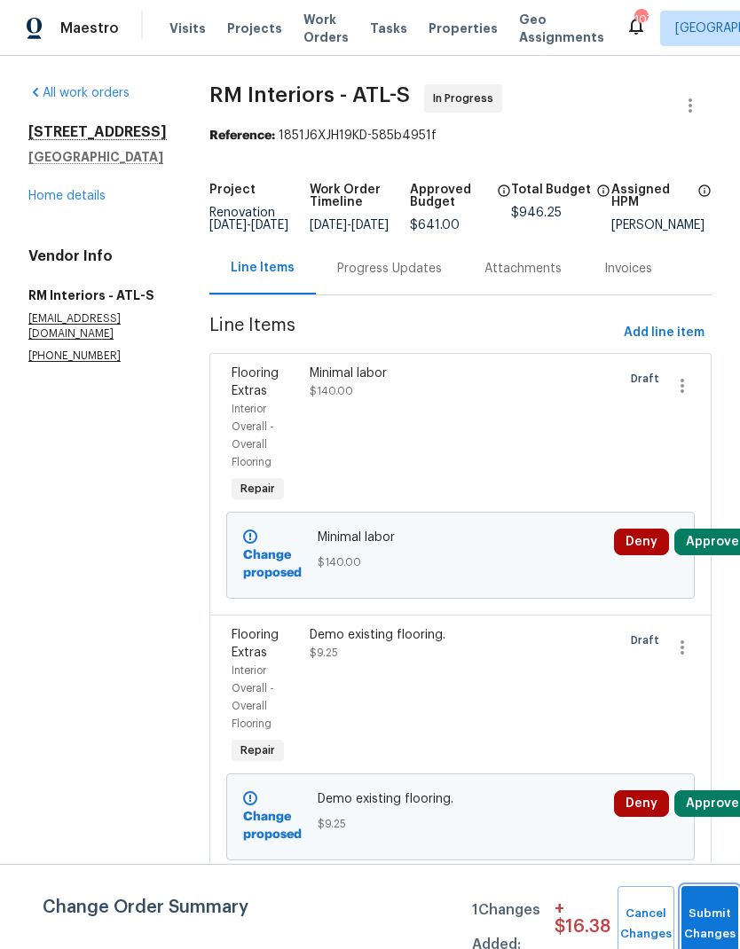
click at [707, 916] on button "Submit Changes" at bounding box center [709, 924] width 57 height 76
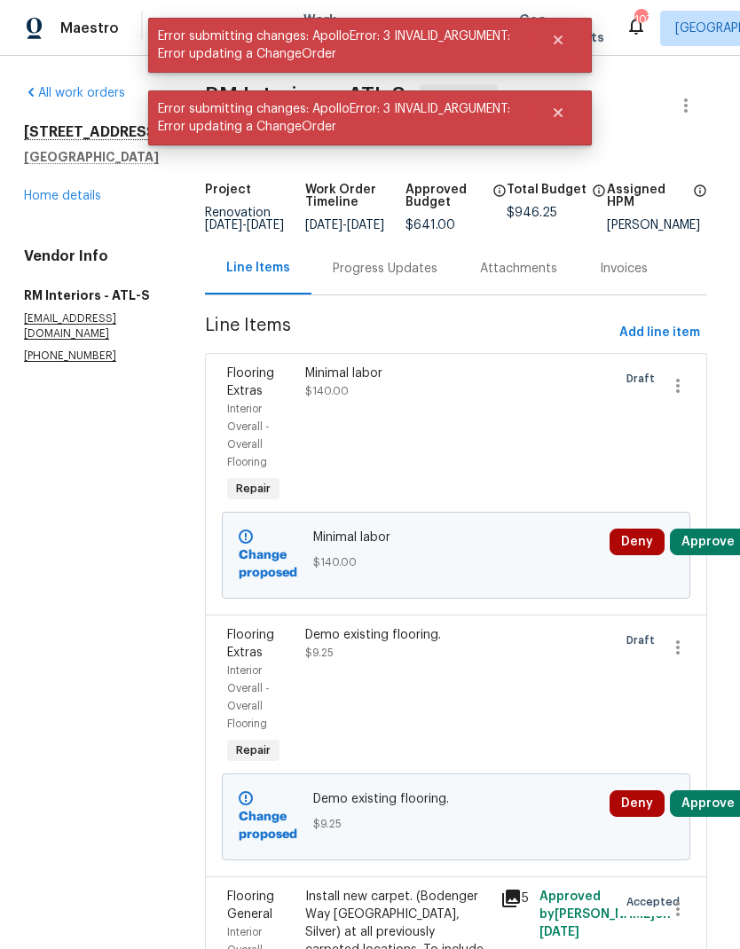
scroll to position [0, 4]
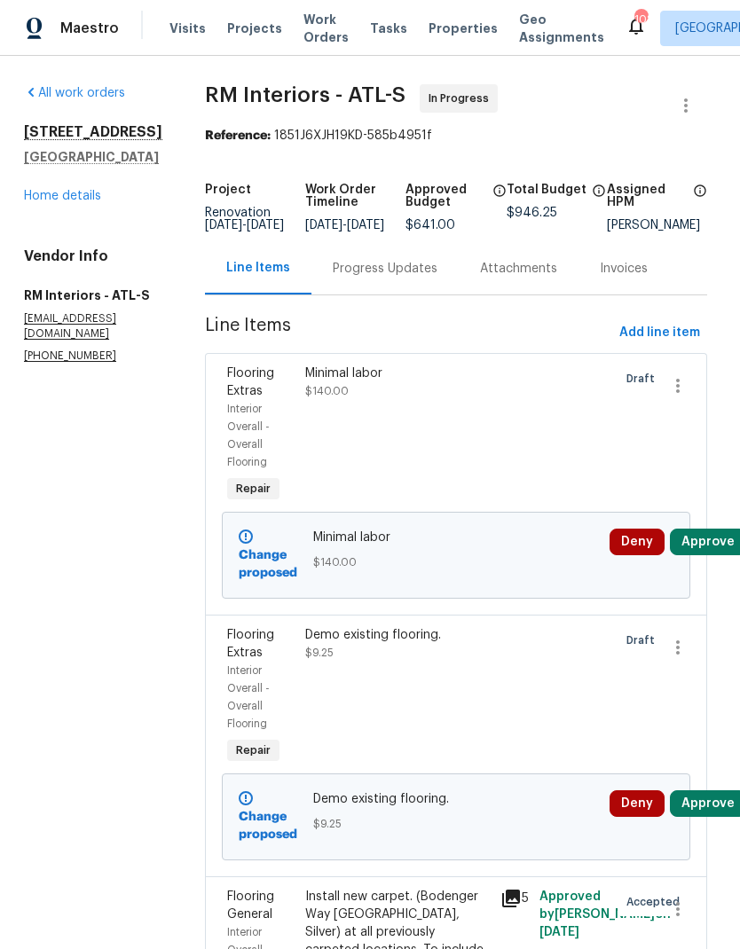
scroll to position [0, 4]
click at [372, 278] on div "Progress Updates" at bounding box center [385, 269] width 105 height 18
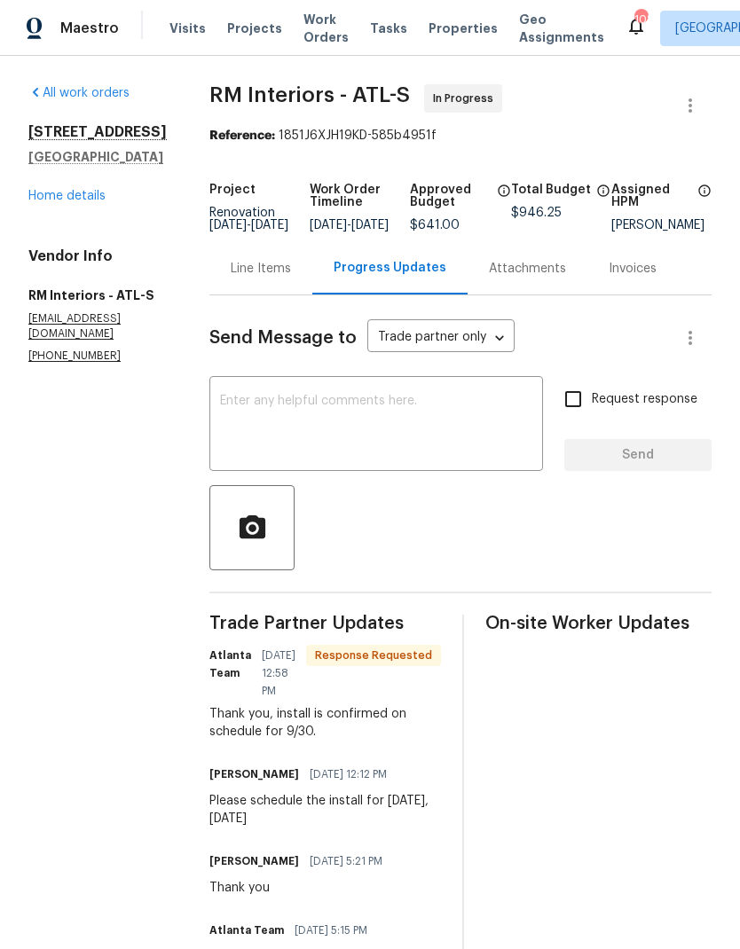
click at [248, 278] on div "Line Items" at bounding box center [261, 269] width 60 height 18
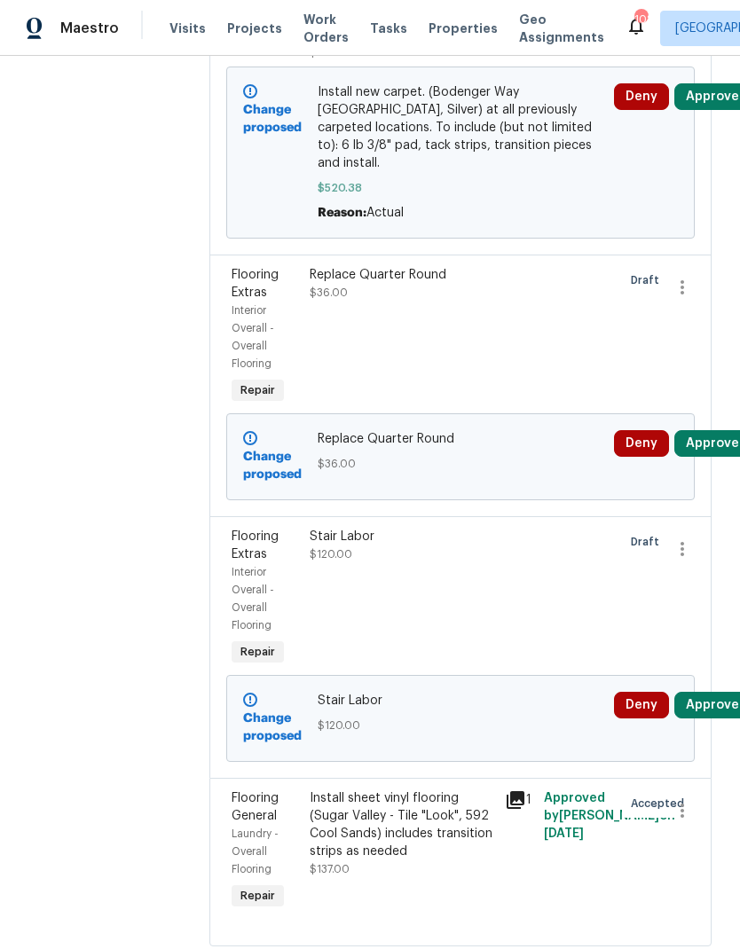
scroll to position [968, 0]
click at [399, 851] on div "Install sheet vinyl flooring (Sugar Valley - Tile "Look", 592 Cool Sands) inclu…" at bounding box center [402, 825] width 185 height 71
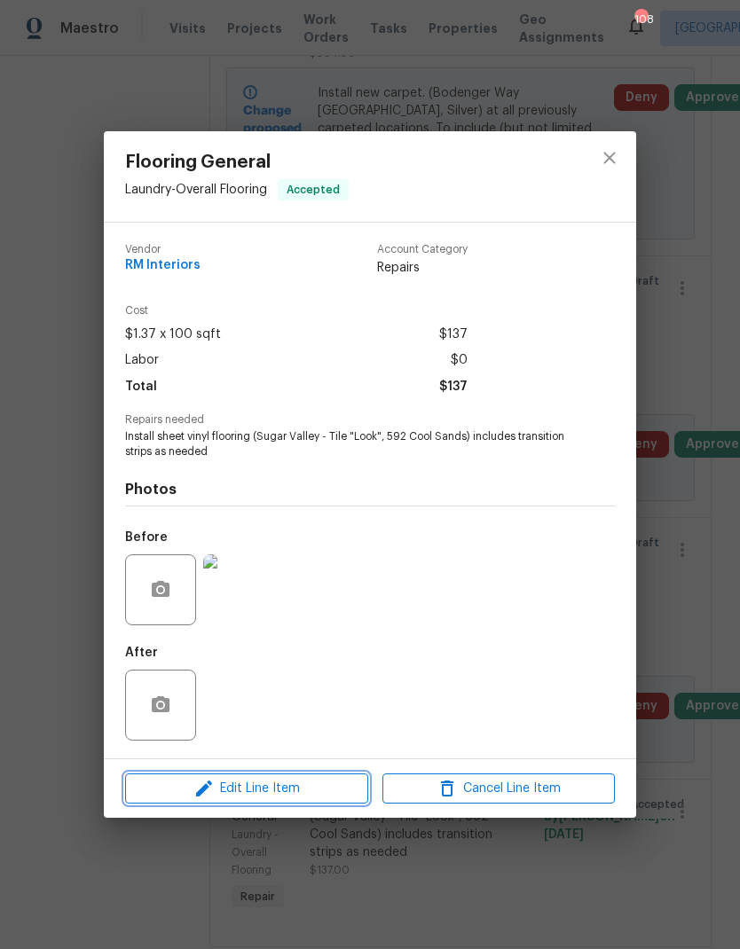
click at [287, 787] on span "Edit Line Item" at bounding box center [246, 789] width 232 height 22
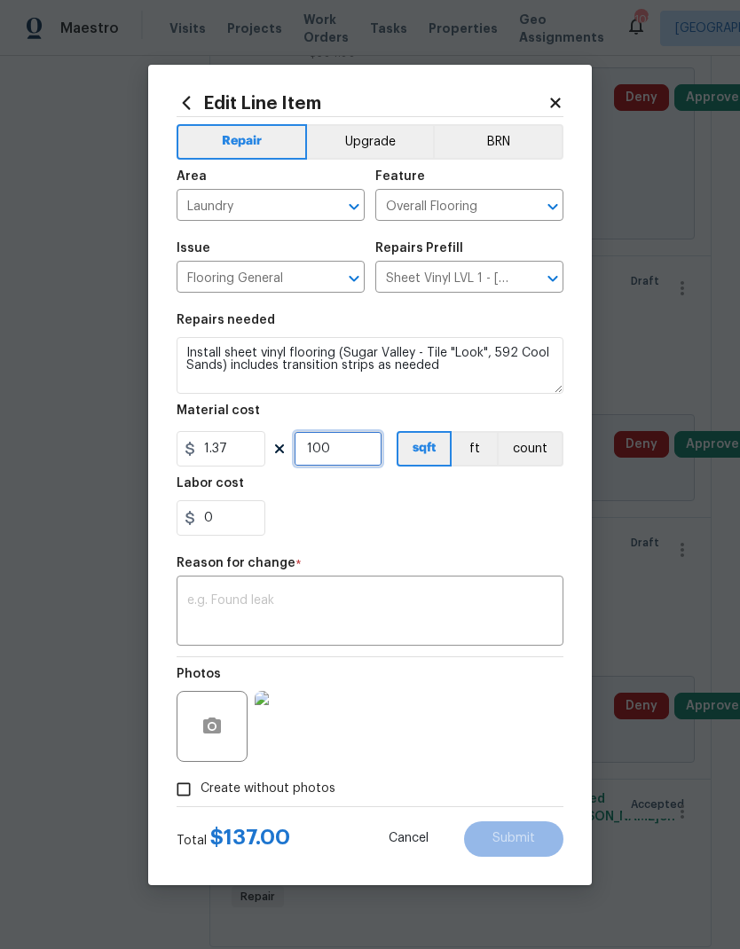
click at [364, 452] on input "100" at bounding box center [338, 448] width 89 height 35
type input "82"
click at [381, 608] on textarea at bounding box center [370, 612] width 366 height 37
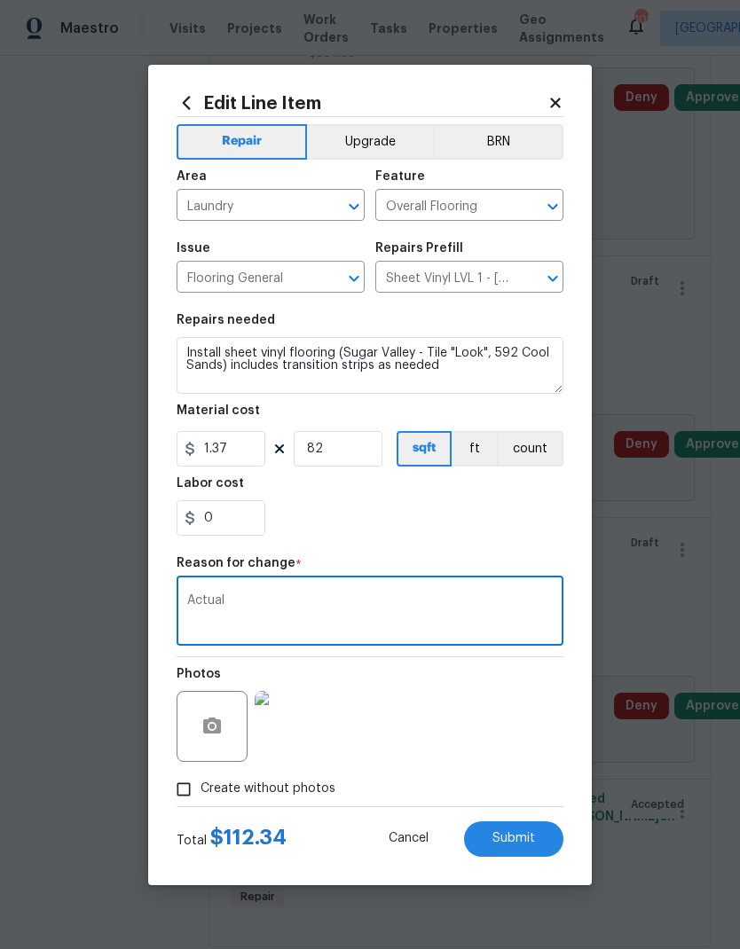
type textarea "Actual"
click at [515, 840] on span "Submit" at bounding box center [513, 838] width 43 height 13
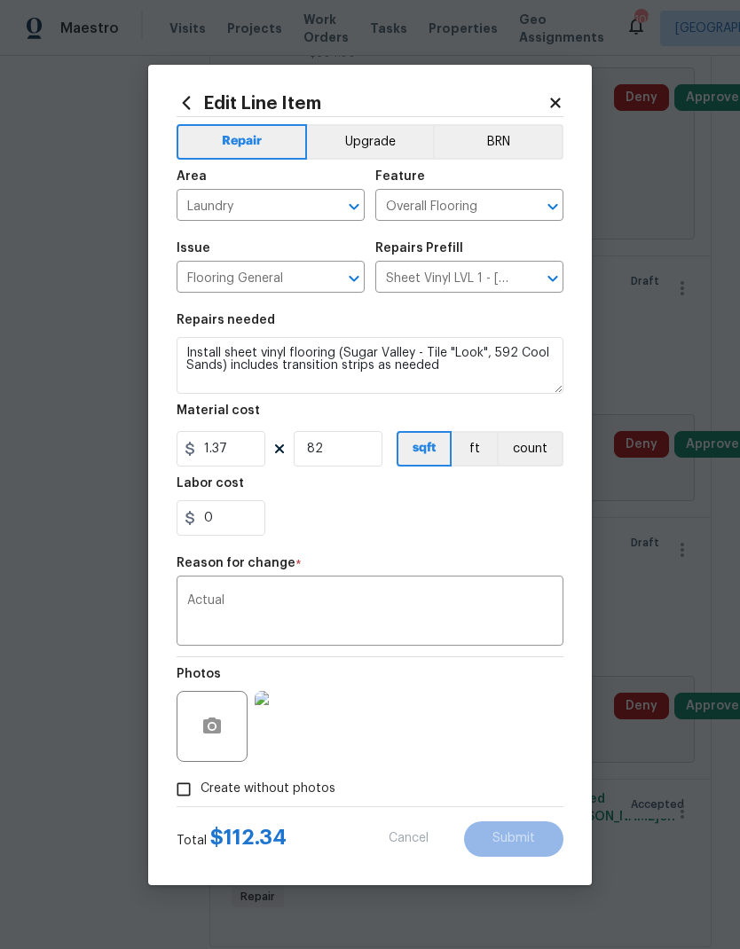
type input "100"
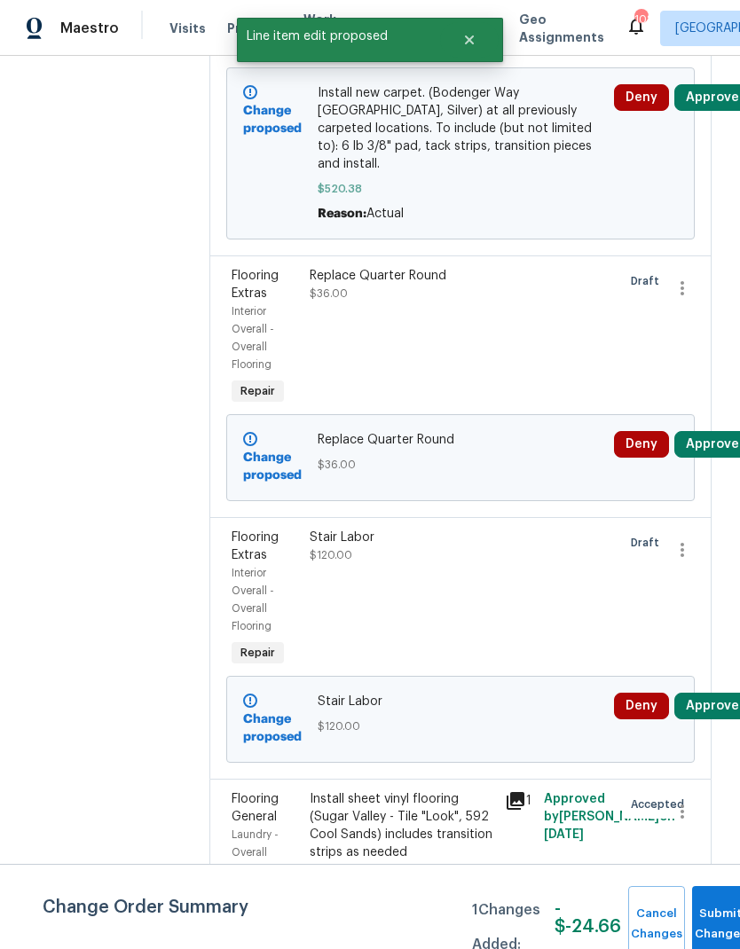
scroll to position [0, 0]
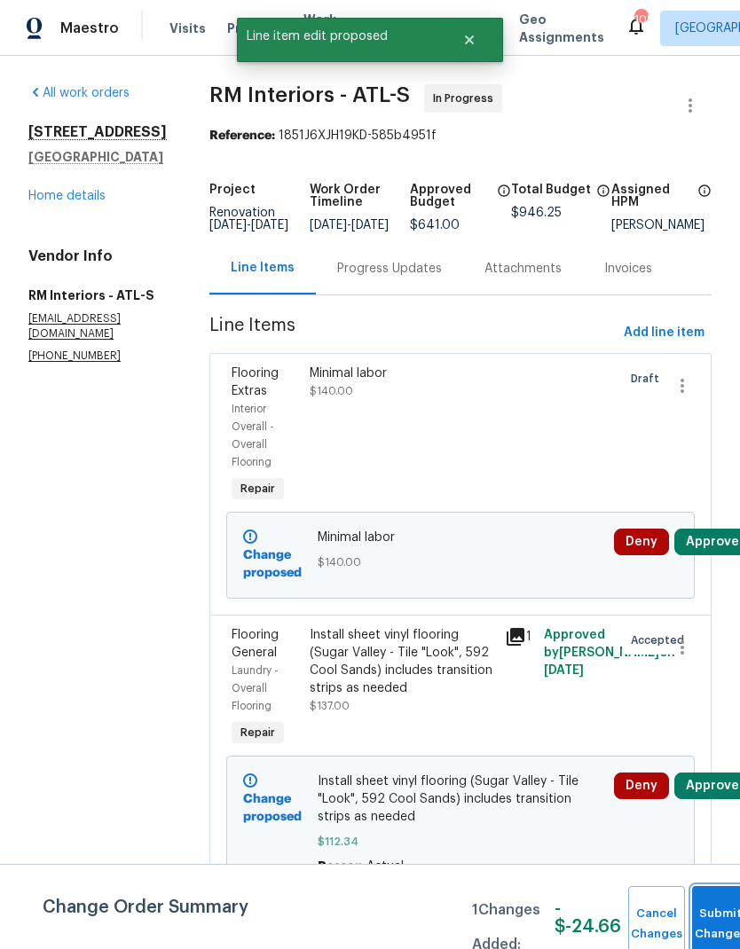
click at [714, 922] on span "Submit Changes" at bounding box center [720, 924] width 39 height 41
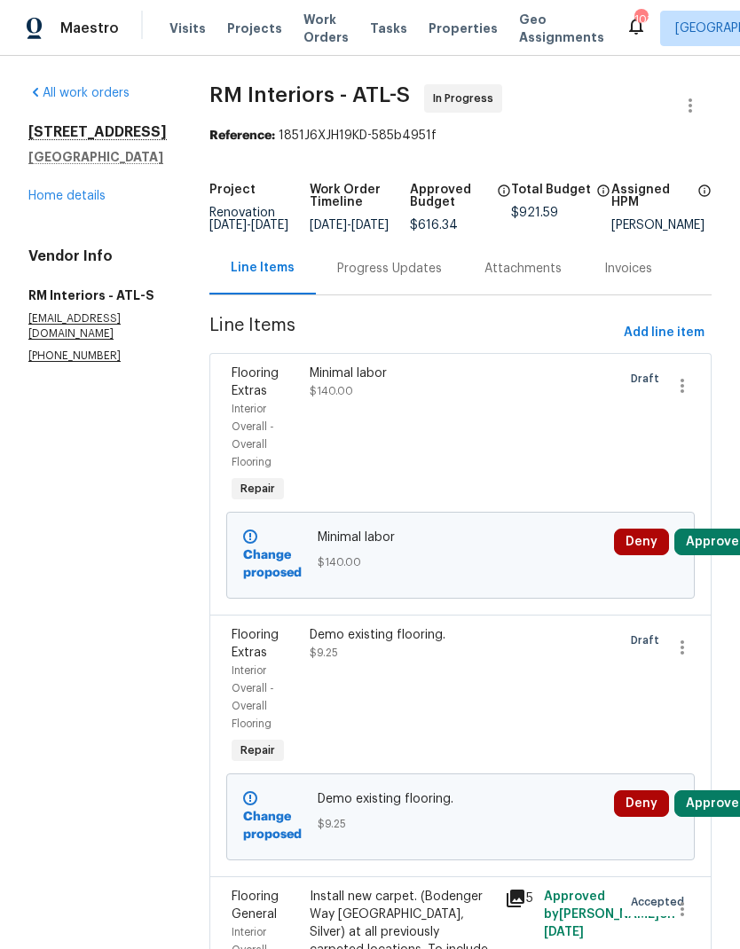
click at [88, 202] on link "Home details" at bounding box center [66, 196] width 77 height 12
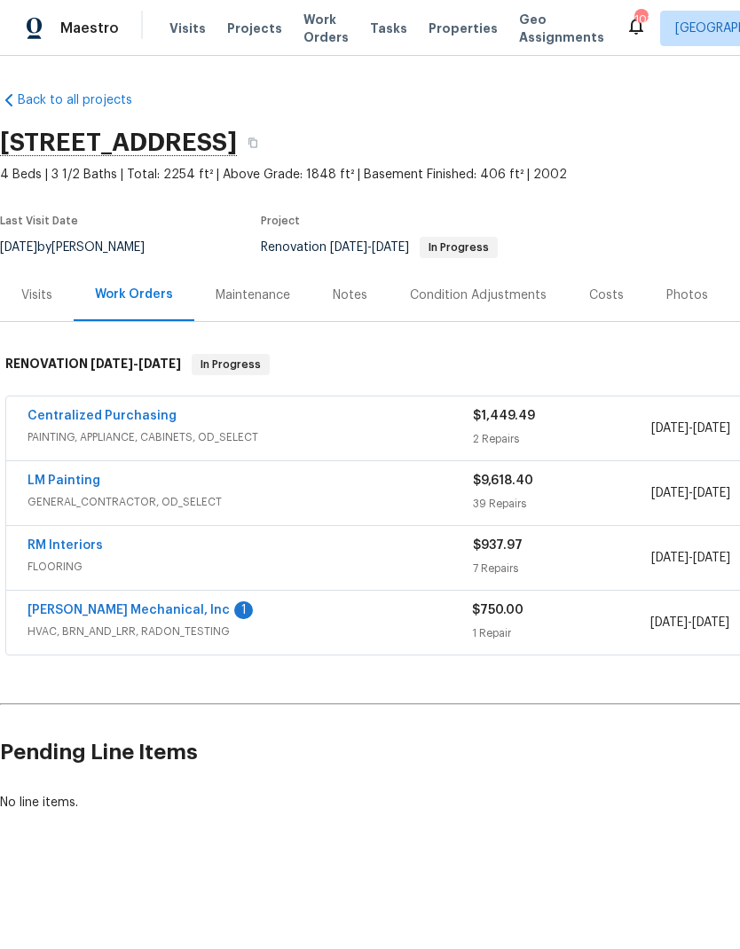
click at [75, 485] on link "LM Painting" at bounding box center [64, 481] width 73 height 12
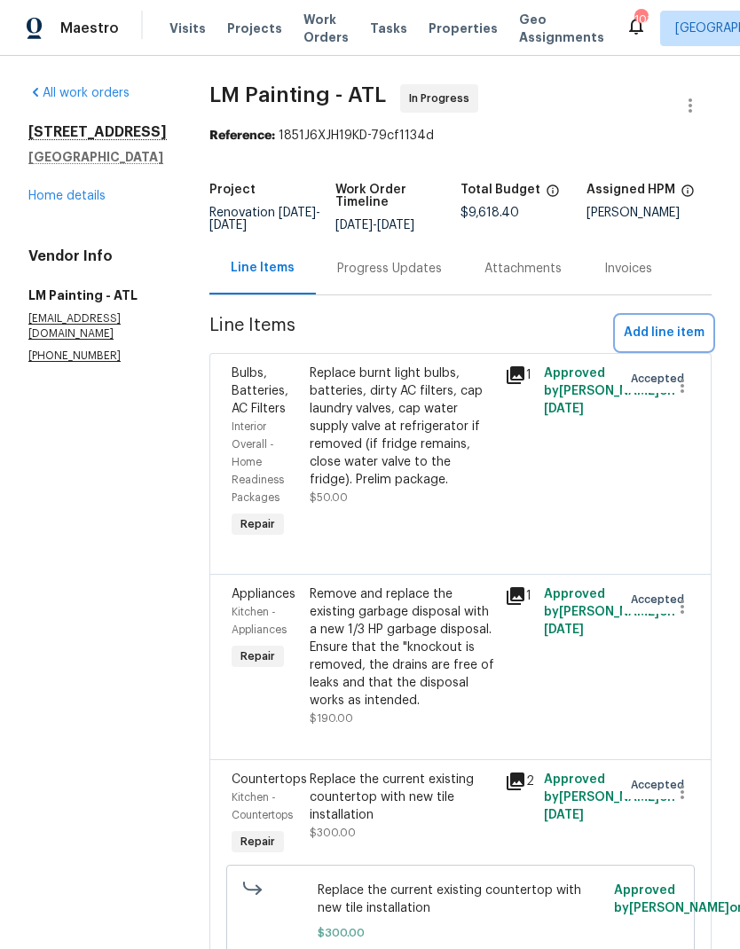
click at [667, 336] on span "Add line item" at bounding box center [664, 333] width 81 height 22
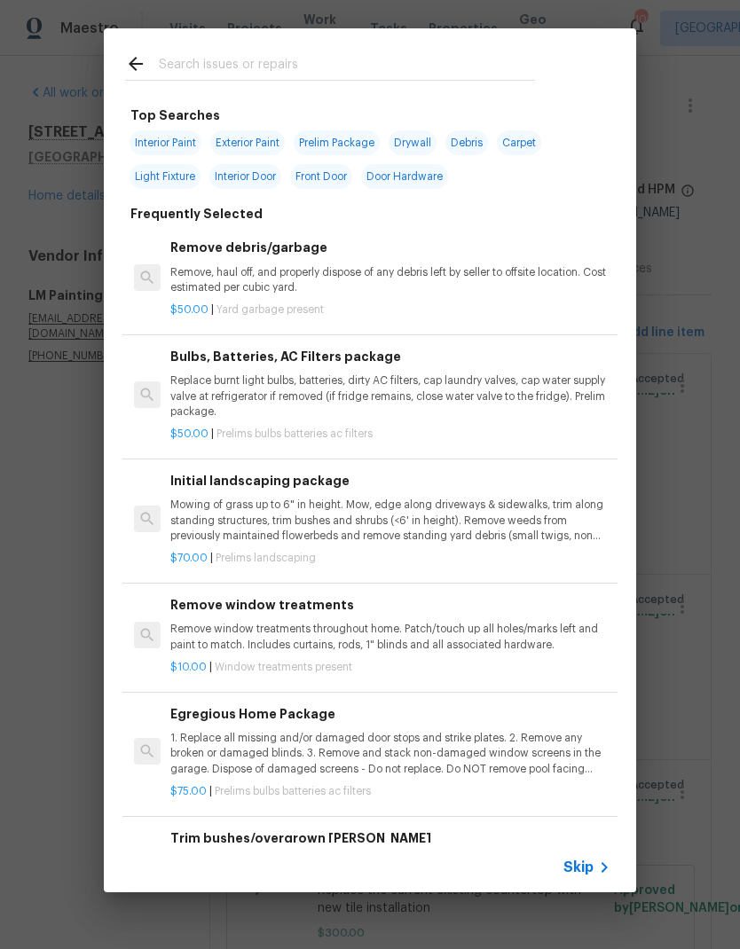
click at [321, 61] on input "text" at bounding box center [347, 66] width 376 height 27
click at [320, 60] on input "text" at bounding box center [347, 66] width 376 height 27
click at [578, 853] on div "Skip" at bounding box center [370, 868] width 532 height 50
click at [578, 852] on div "Skip" at bounding box center [370, 868] width 532 height 50
click at [583, 866] on span "Skip" at bounding box center [578, 868] width 30 height 18
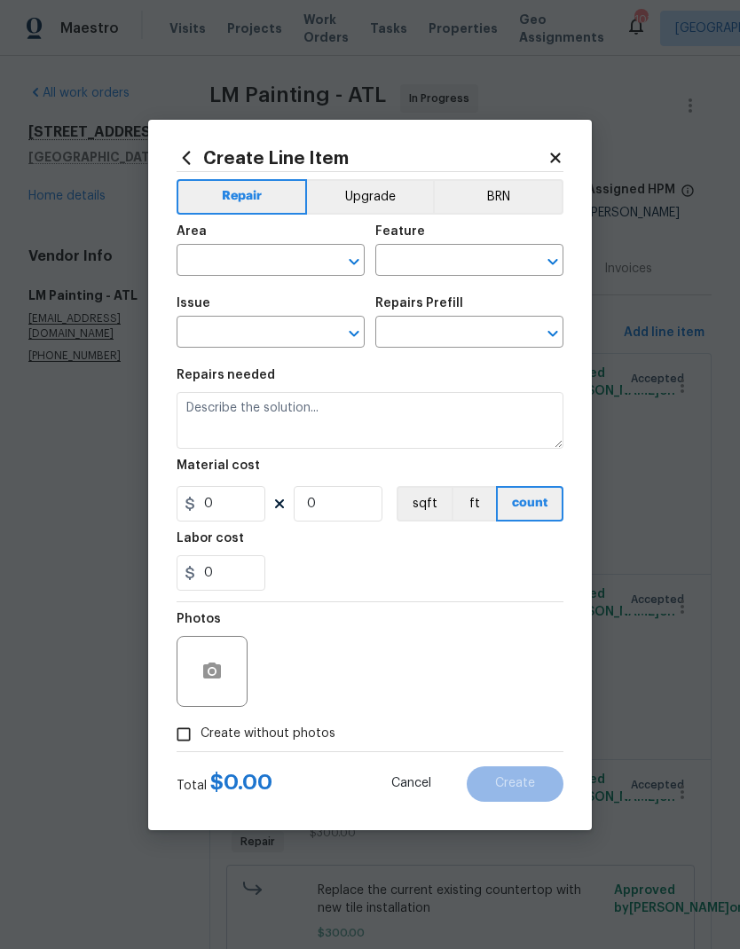
click at [267, 257] on input "text" at bounding box center [246, 262] width 138 height 28
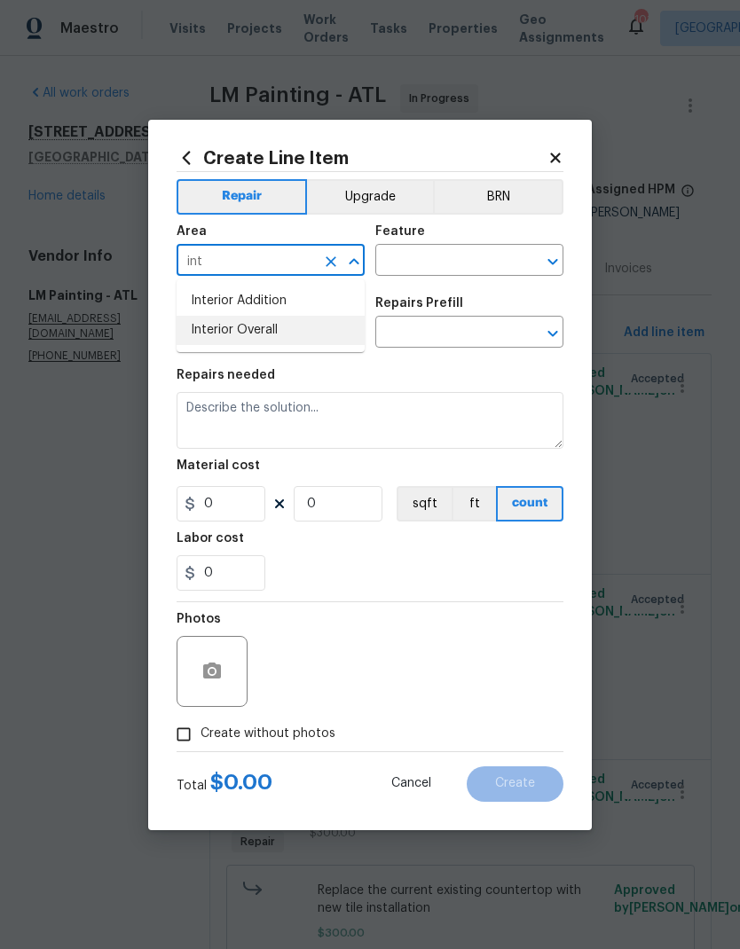
click at [293, 332] on li "Interior Overall" at bounding box center [271, 330] width 188 height 29
type input "Interior Overall"
click at [415, 266] on input "text" at bounding box center [444, 262] width 138 height 28
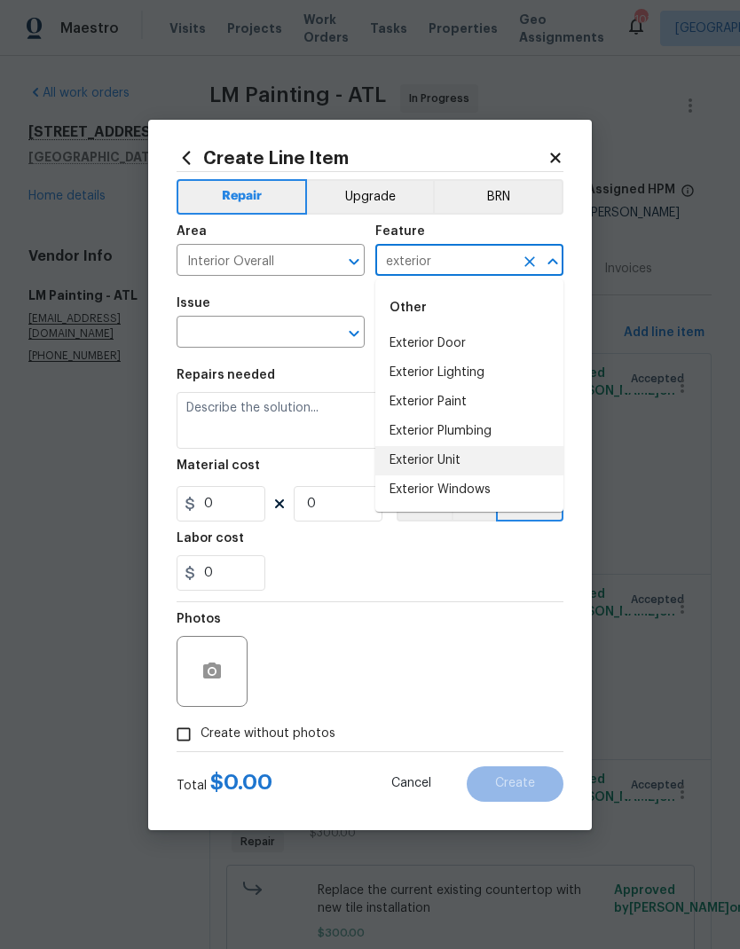
click at [457, 462] on li "Exterior Unit" at bounding box center [469, 460] width 188 height 29
type input "Exterior Unit"
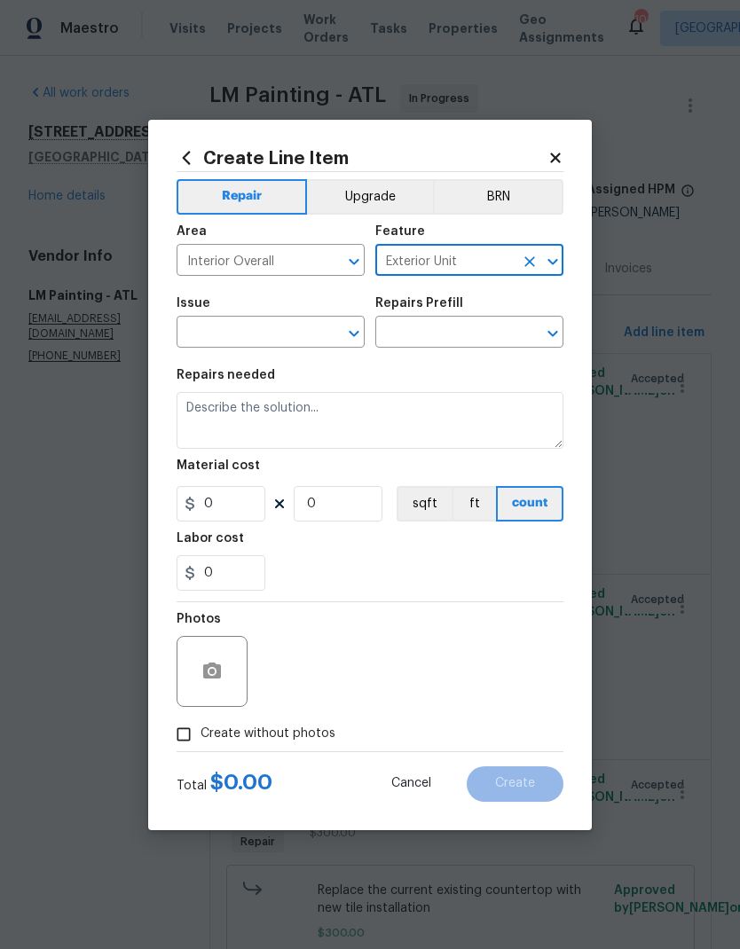
click at [278, 326] on input "text" at bounding box center [246, 334] width 138 height 28
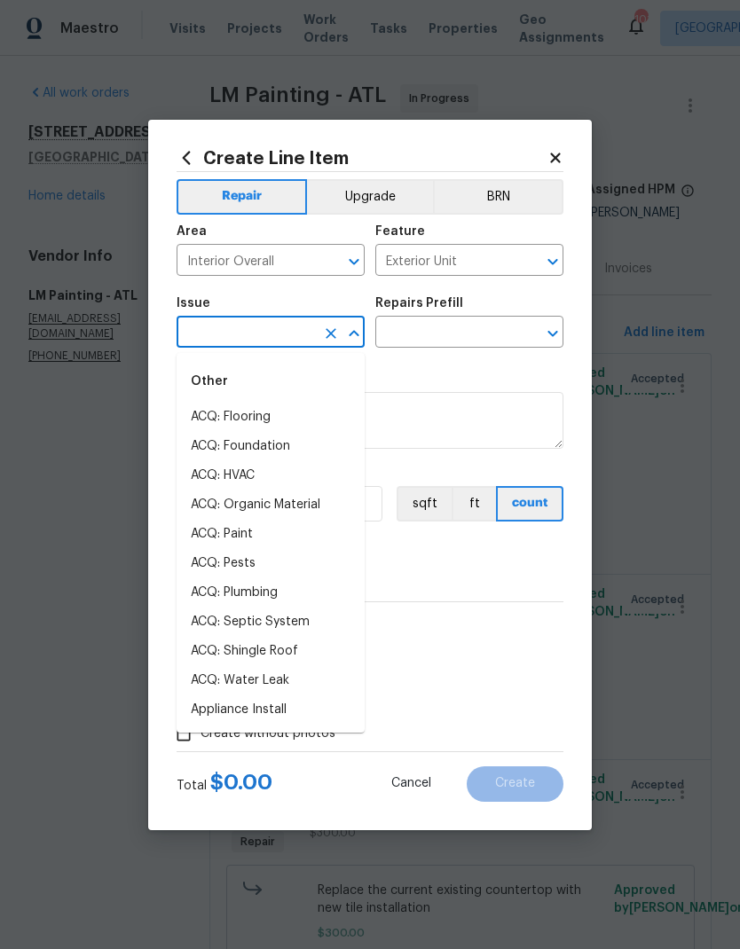
type input "int"
click at [400, 776] on button "Cancel" at bounding box center [411, 784] width 97 height 35
